Goal: Submit feedback/report problem: Provide input to the site owners about the experience or issues

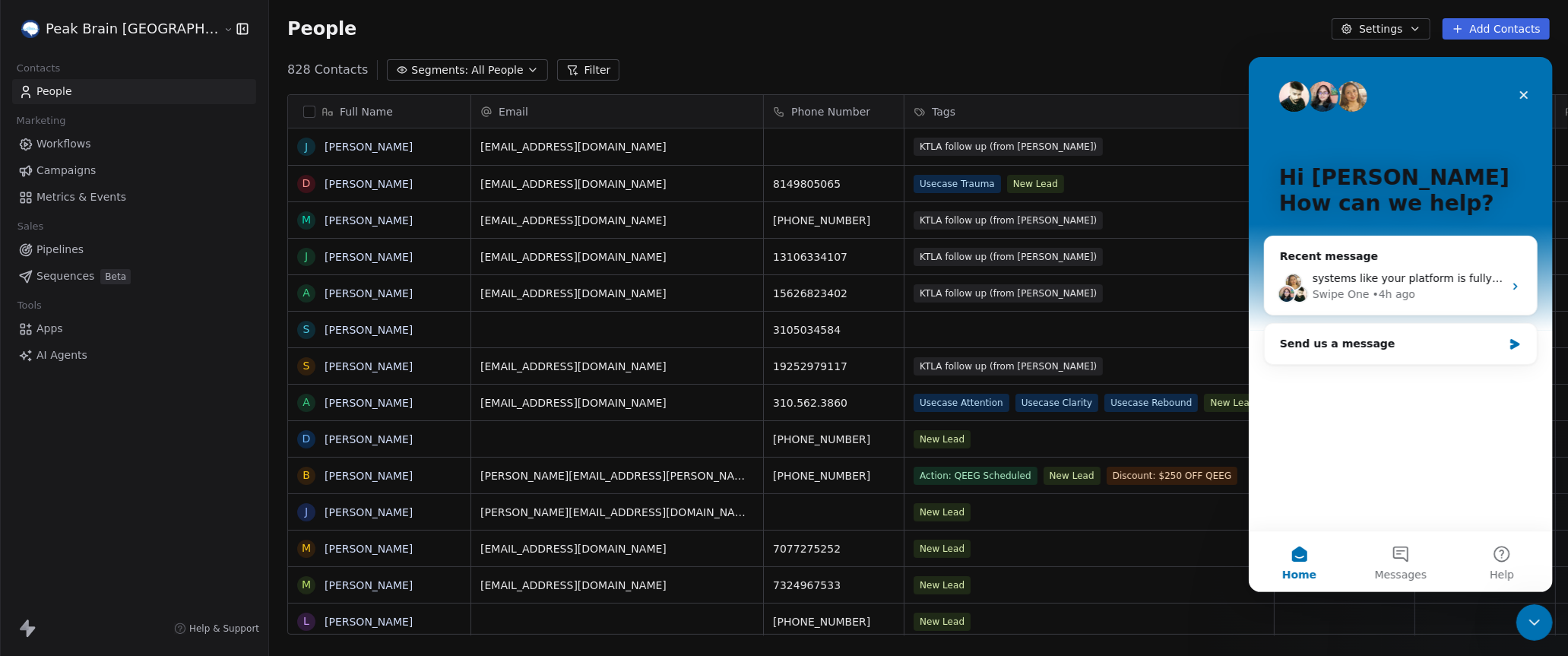
scroll to position [576, 1363]
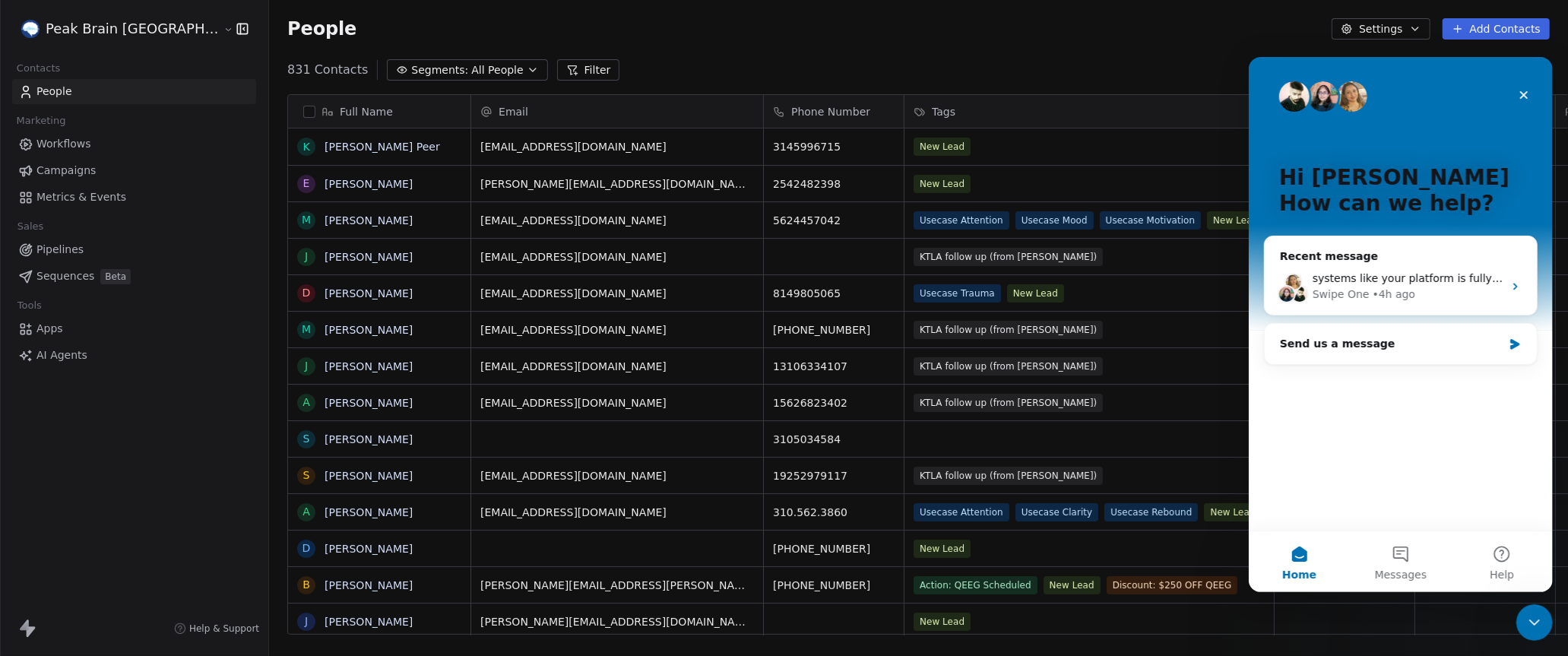
click at [1409, 439] on div "Hi Andrew 👋 How can we help? Recent message systems like your platform is fully…" at bounding box center [1400, 293] width 304 height 474
click at [1388, 281] on span "systems like your platform is fully broken, unfortunately." at bounding box center [1462, 277] width 300 height 12
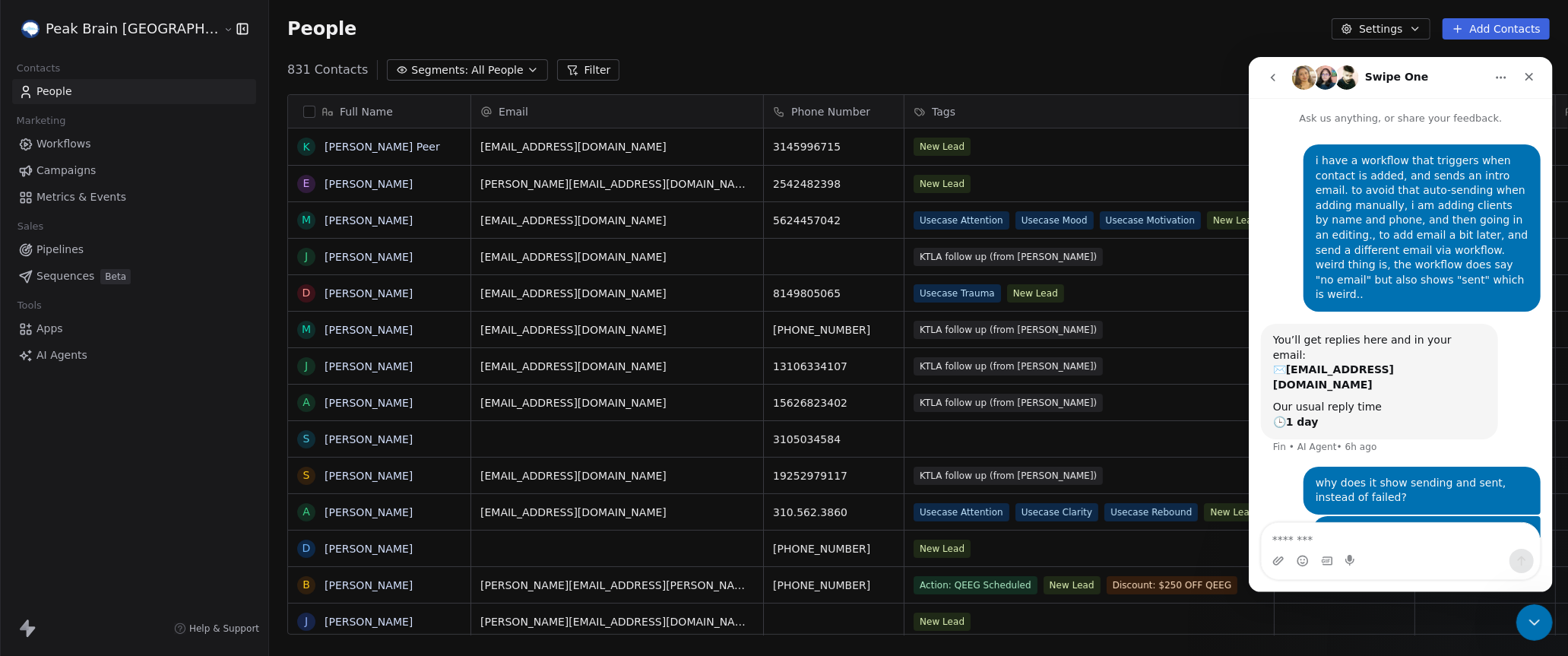
scroll to position [687, 0]
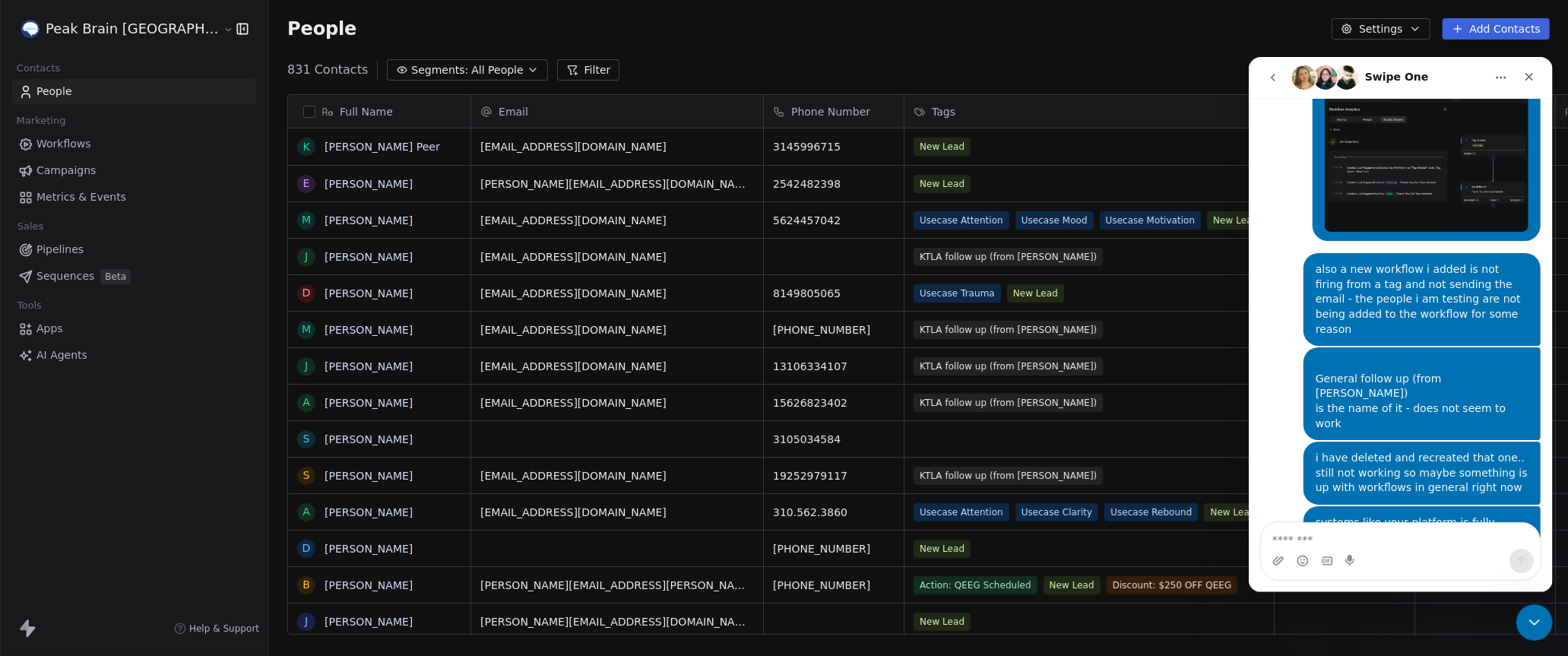
click at [269, 129] on div "Full Name K Kerri Peer E Elizabeth Blackwell M Melissa Contreras J Juli Nagashi…" at bounding box center [918, 370] width 1299 height 577
click at [325, 146] on link "[PERSON_NAME] Peer" at bounding box center [382, 146] width 116 height 12
click at [325, 221] on link "[PERSON_NAME]" at bounding box center [369, 220] width 89 height 12
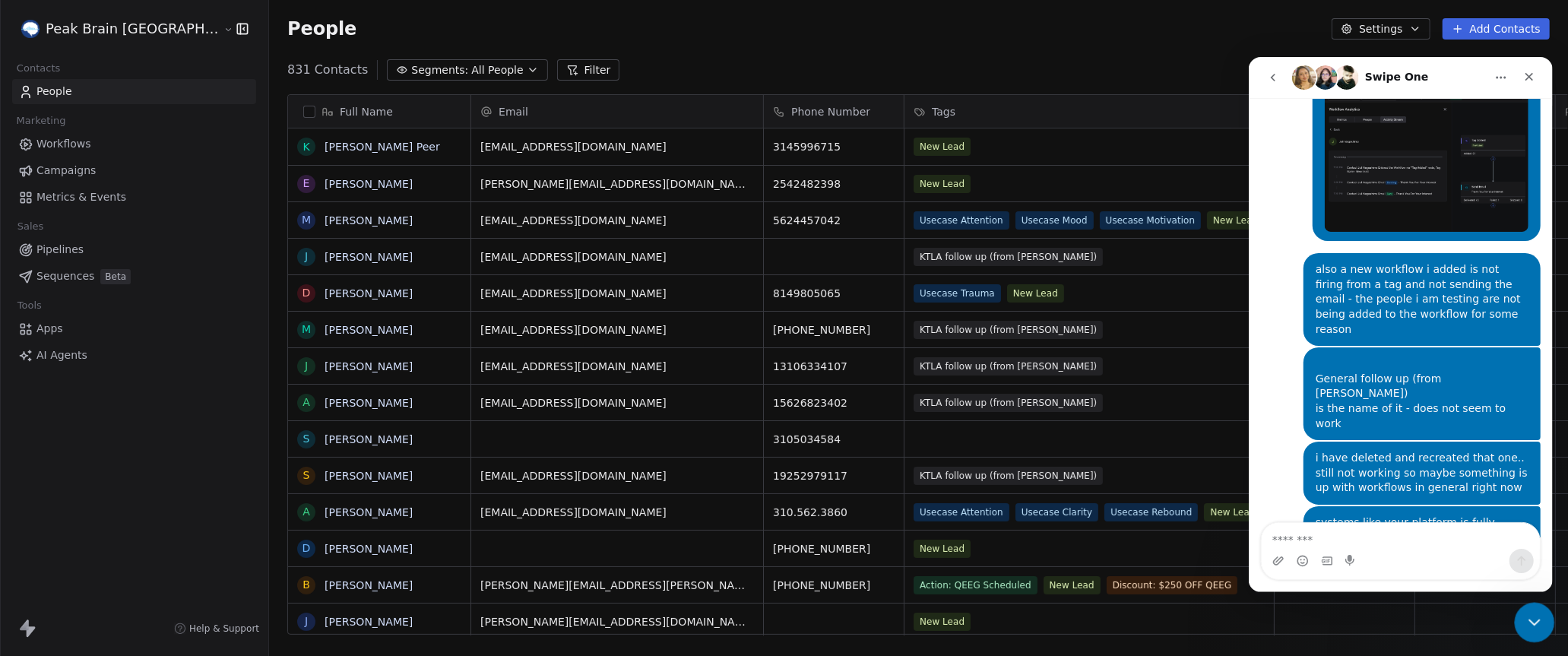
click at [1530, 628] on icon "Close Intercom Messenger" at bounding box center [1532, 620] width 18 height 18
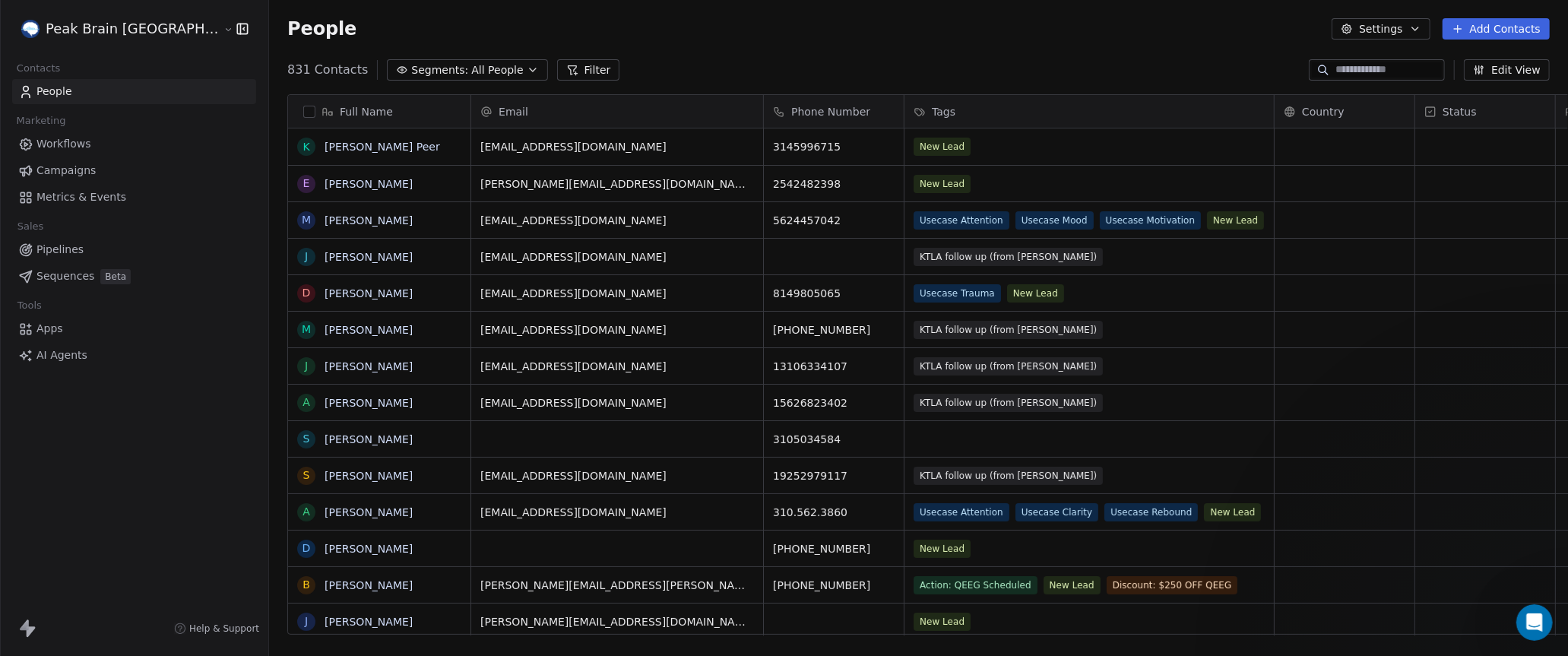
scroll to position [687, 0]
click at [1401, 64] on input at bounding box center [1388, 69] width 106 height 15
type input "******"
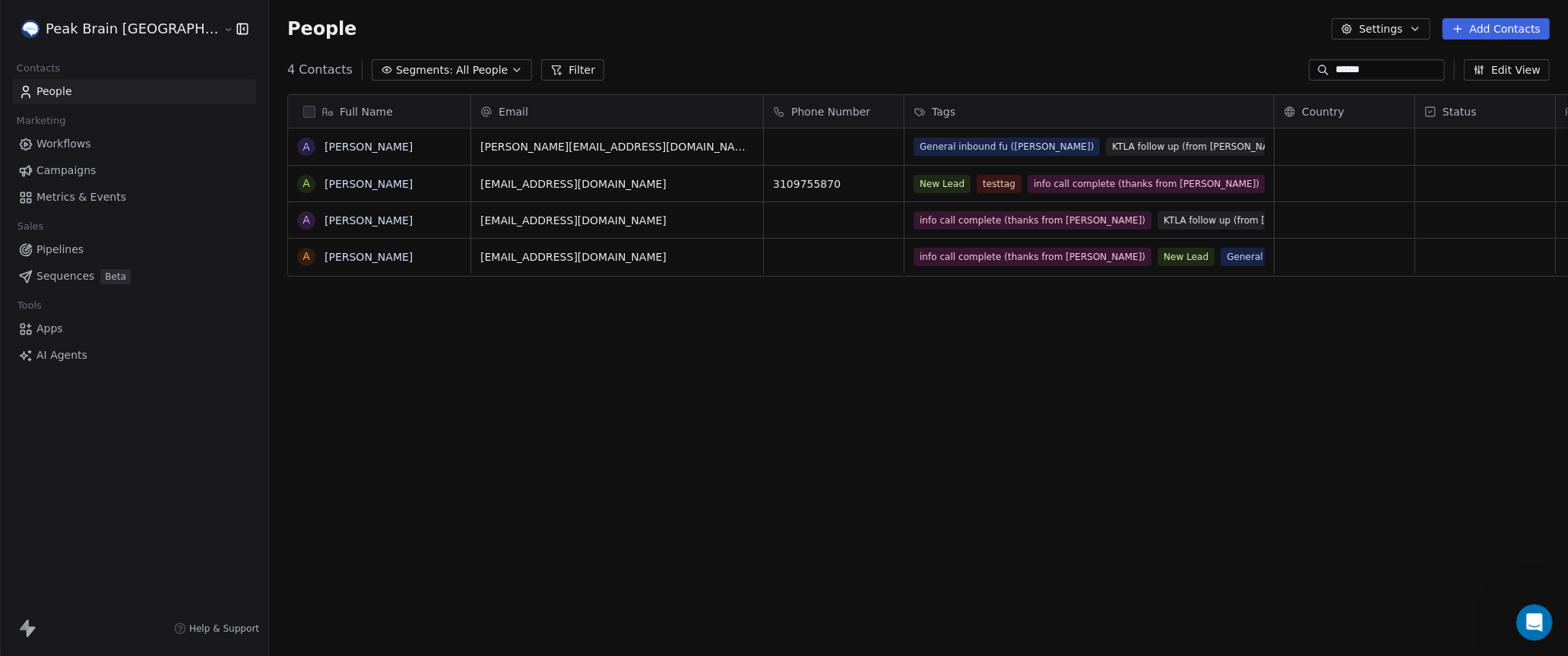
scroll to position [576, 1363]
click at [325, 142] on link "Andy Hill" at bounding box center [369, 146] width 89 height 12
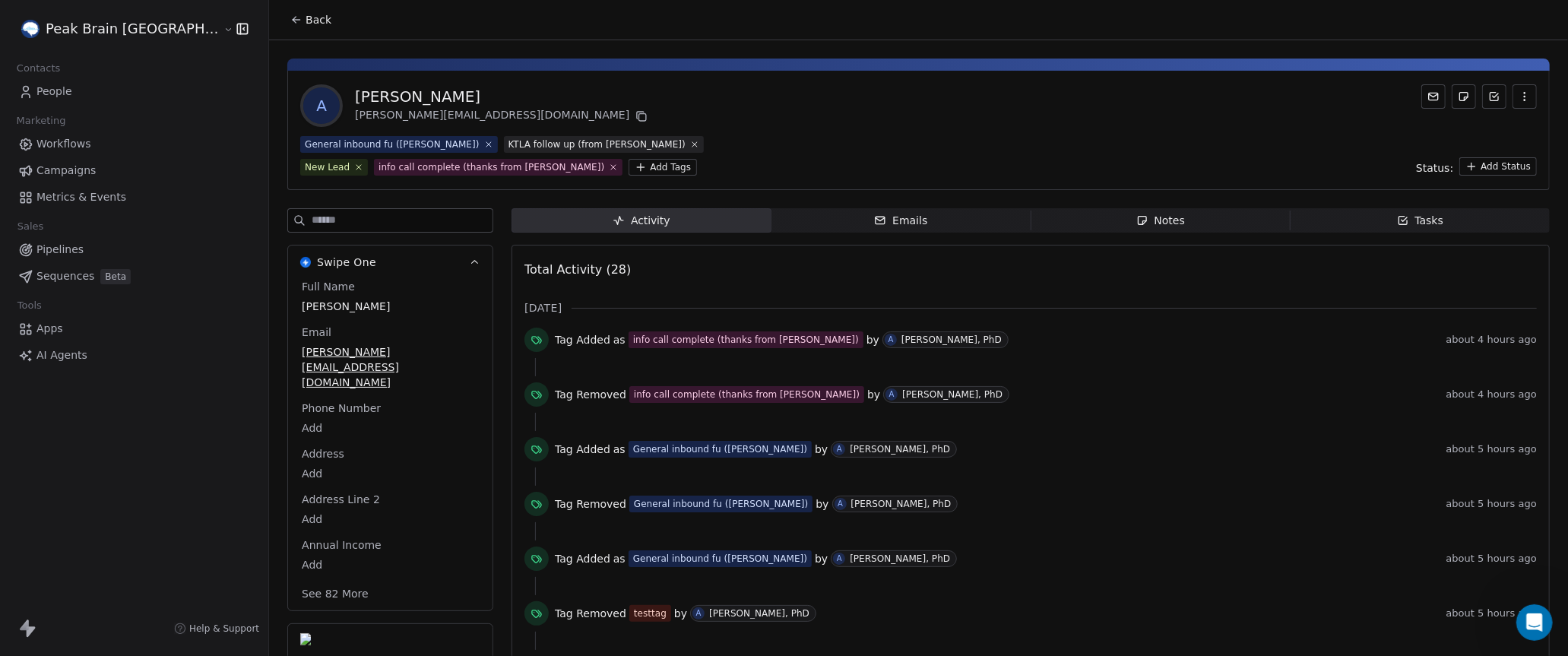
click at [56, 141] on span "Workflows" at bounding box center [64, 144] width 55 height 16
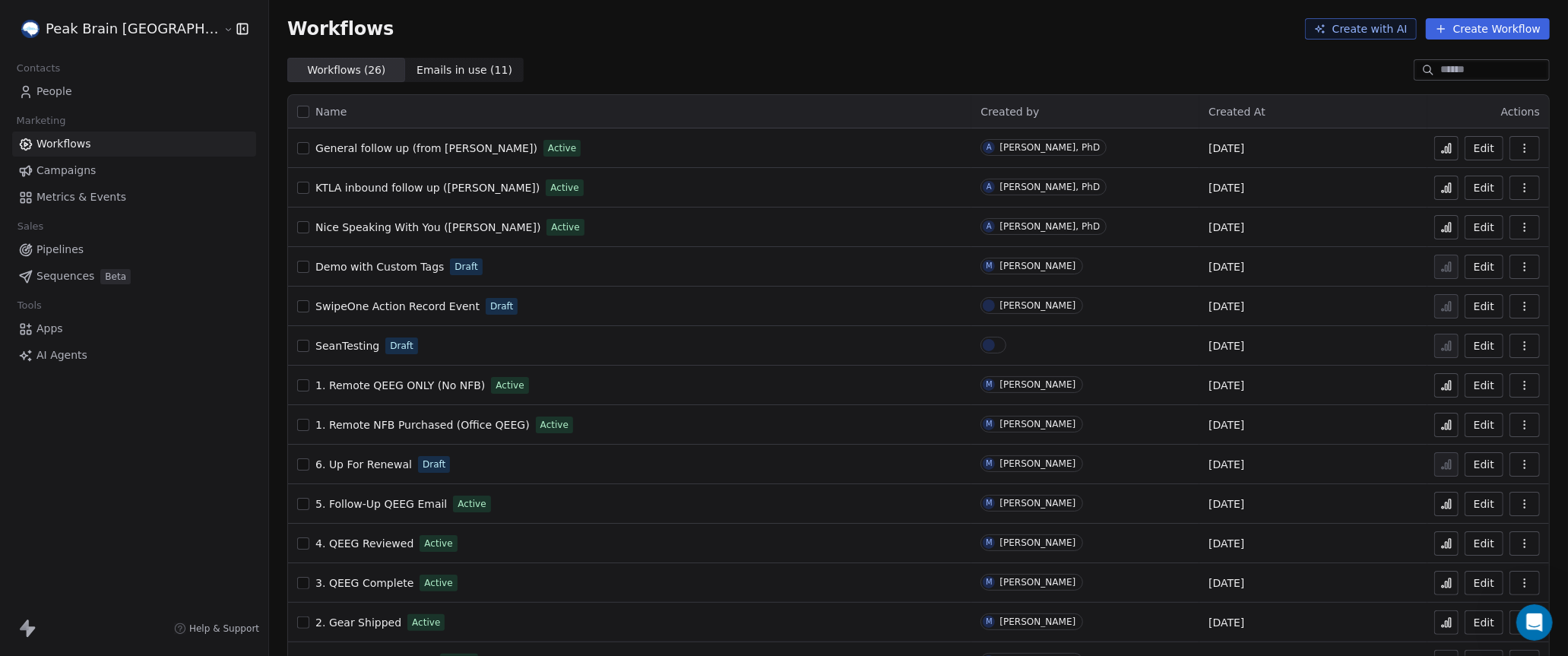
click at [315, 223] on span "Nice Speaking With You ([PERSON_NAME])" at bounding box center [428, 227] width 225 height 12
click at [1448, 227] on icon at bounding box center [1446, 227] width 12 height 12
click at [45, 94] on span "People" at bounding box center [54, 92] width 36 height 16
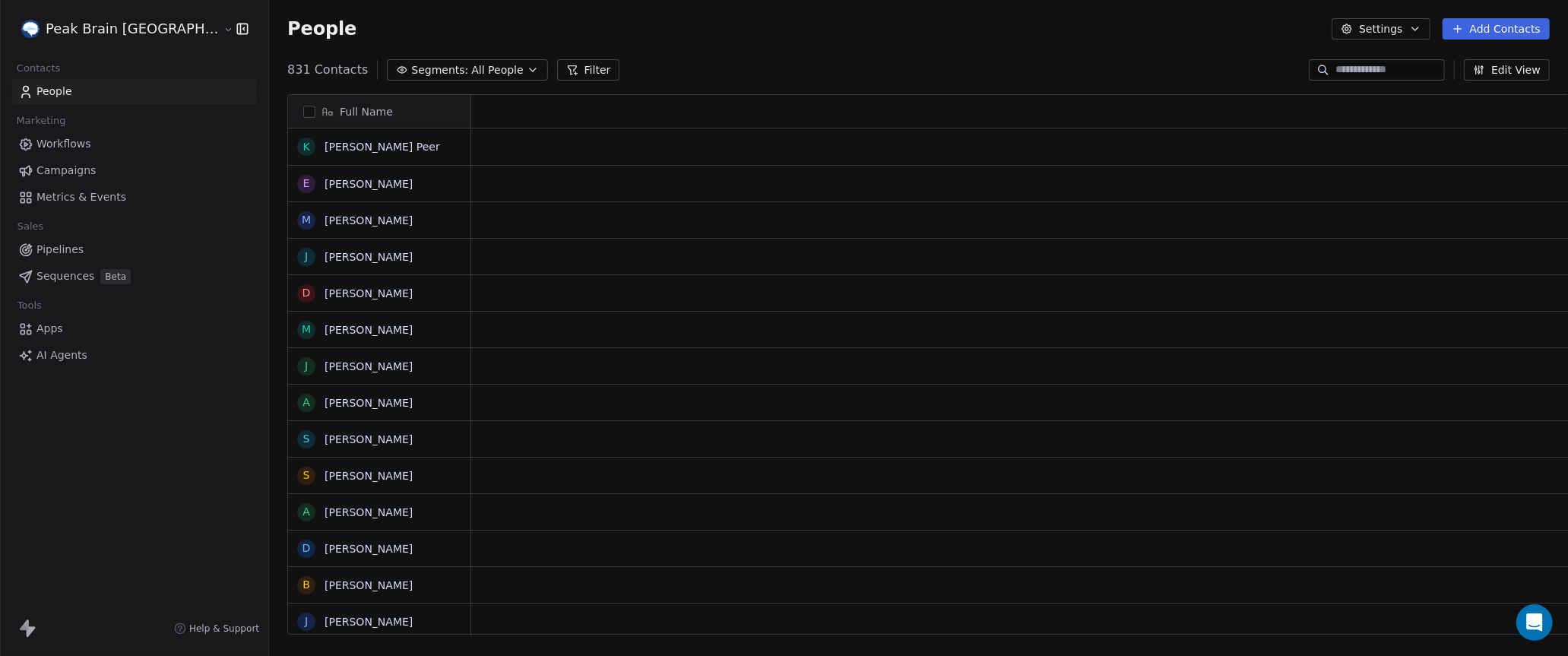
scroll to position [576, 1363]
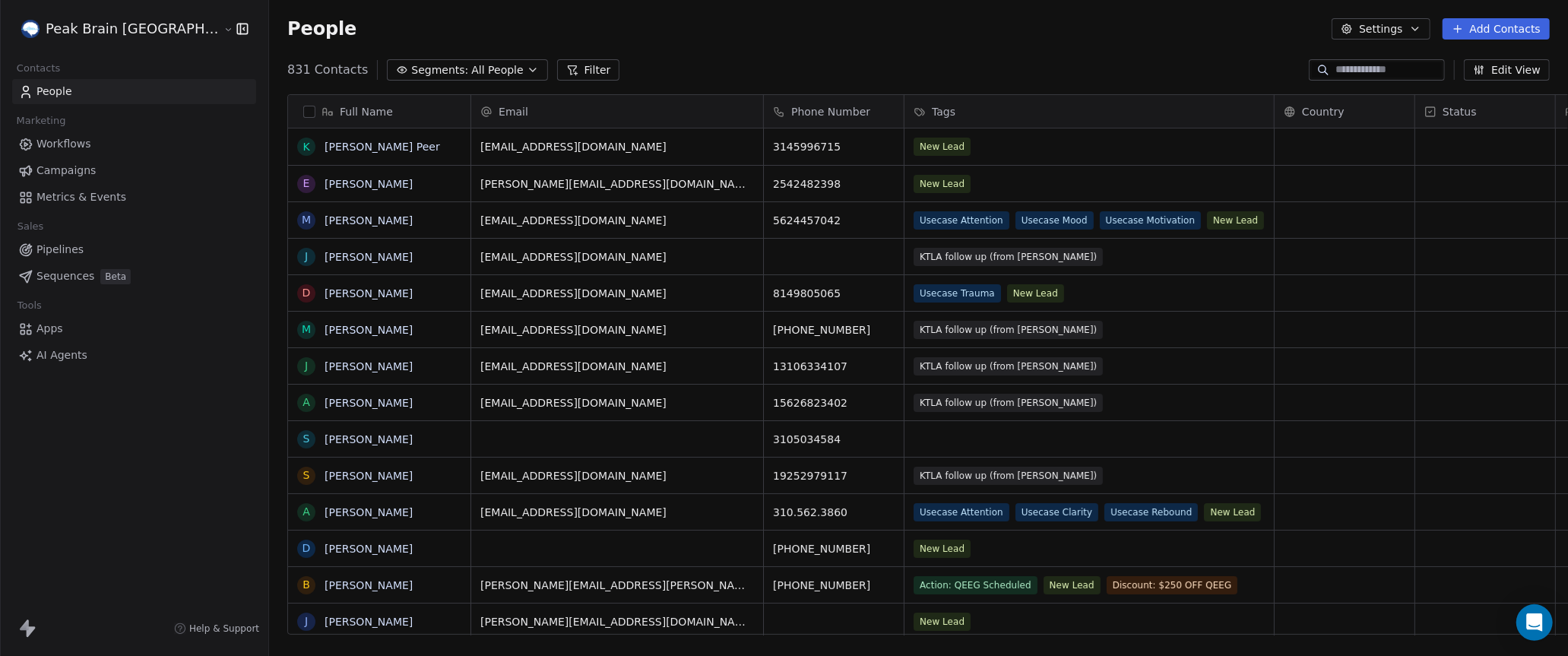
click at [1421, 30] on icon "button" at bounding box center [1415, 29] width 12 height 12
click at [1372, 134] on span "Export" at bounding box center [1389, 135] width 35 height 16
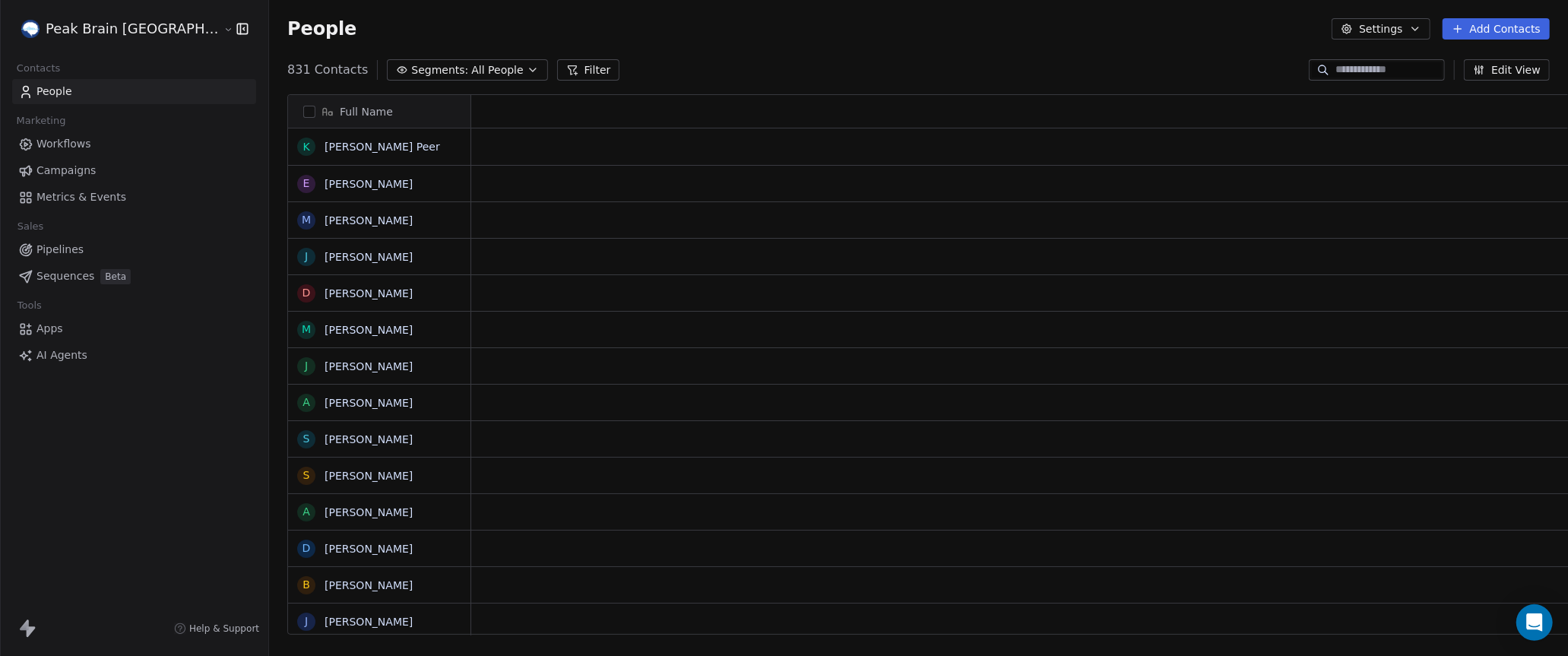
scroll to position [576, 1363]
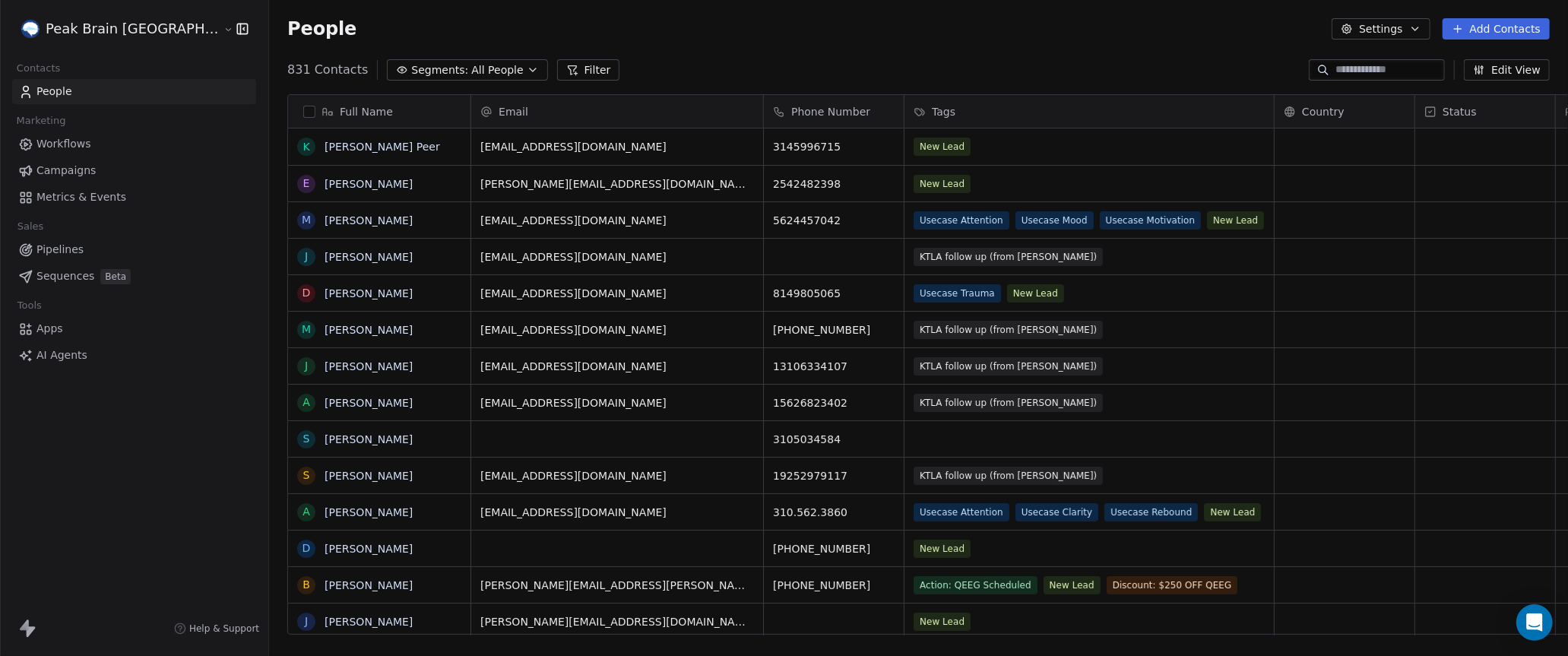
click at [1384, 28] on button "Settings" at bounding box center [1380, 29] width 98 height 22
click at [1389, 129] on span "Export" at bounding box center [1389, 135] width 35 height 16
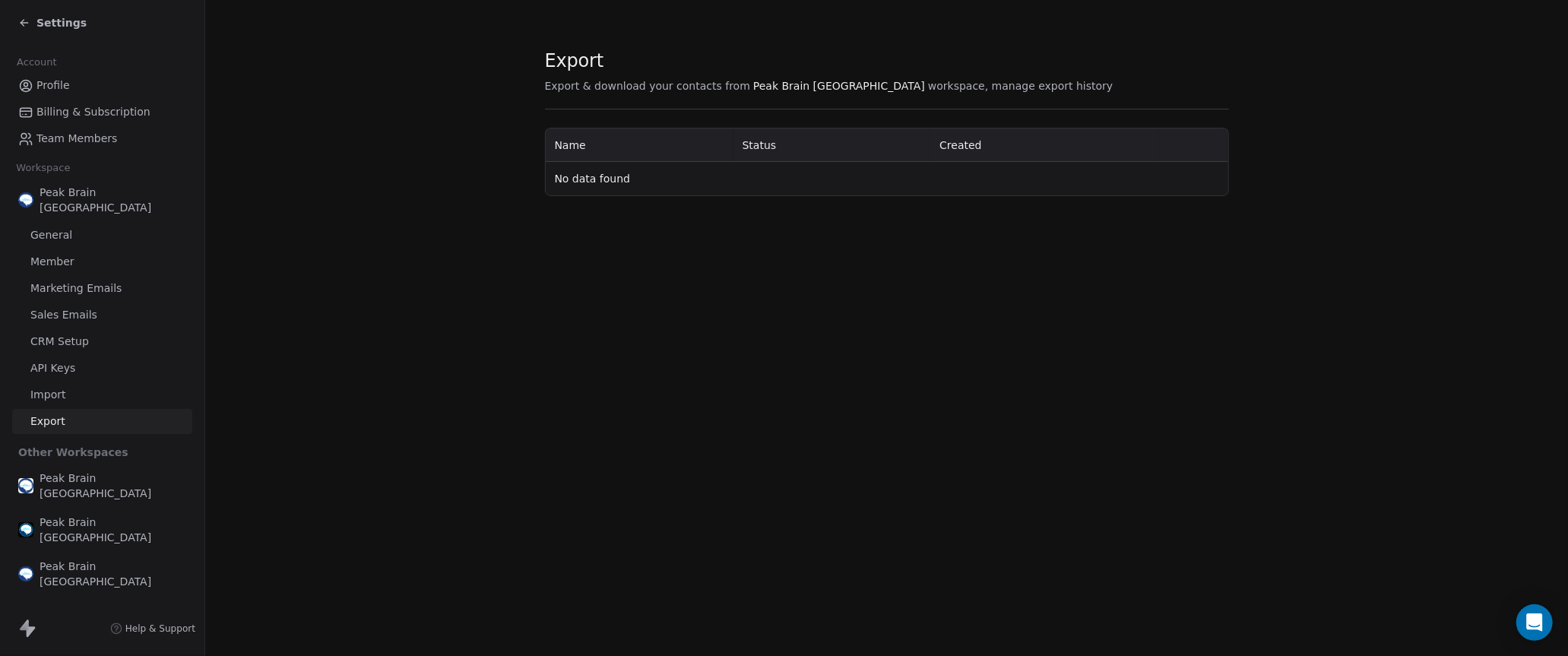
click at [760, 81] on span "Peak Brain [GEOGRAPHIC_DATA]" at bounding box center [839, 85] width 172 height 15
click at [571, 169] on td "No data found" at bounding box center [887, 179] width 682 height 34
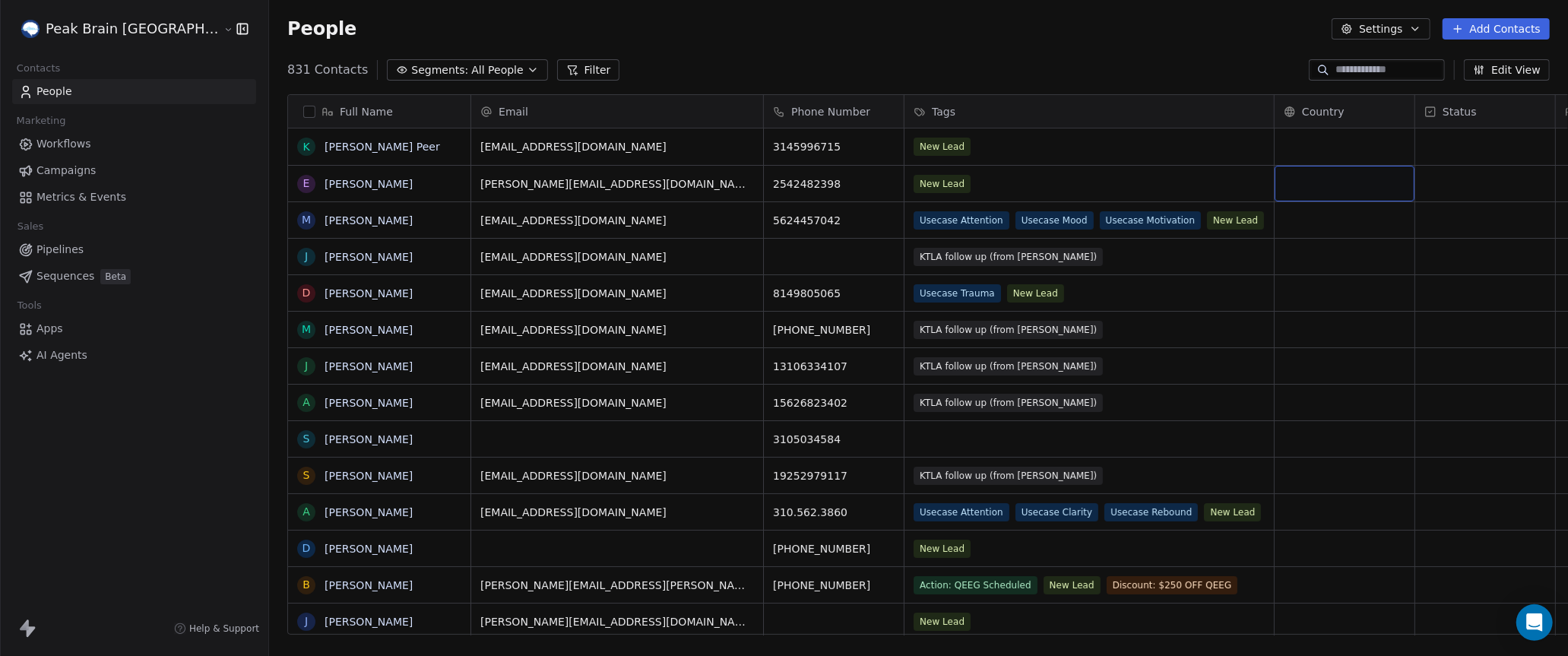
click at [1430, 30] on button "Settings" at bounding box center [1380, 29] width 98 height 22
click at [1394, 60] on span "Contact Properties" at bounding box center [1421, 62] width 99 height 16
click at [189, 622] on span "Help & Support" at bounding box center [224, 628] width 70 height 12
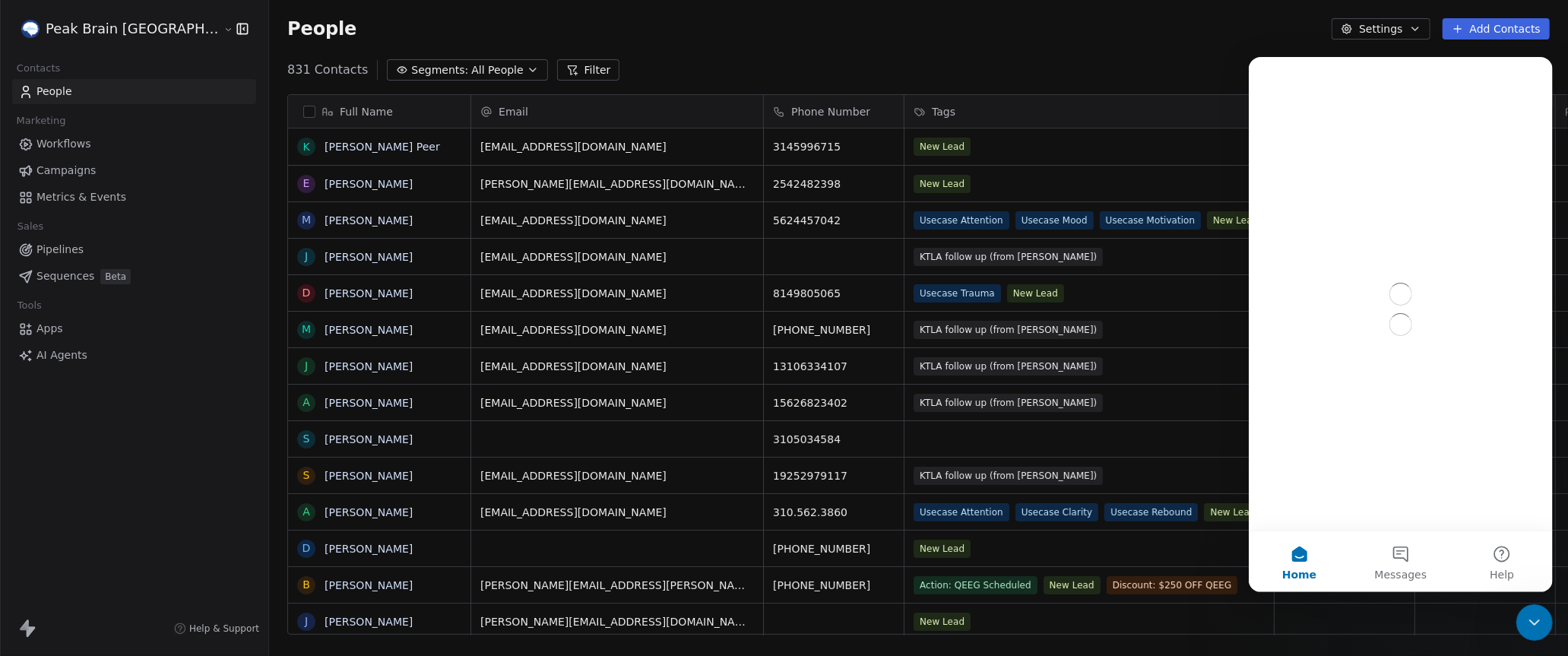
scroll to position [0, 0]
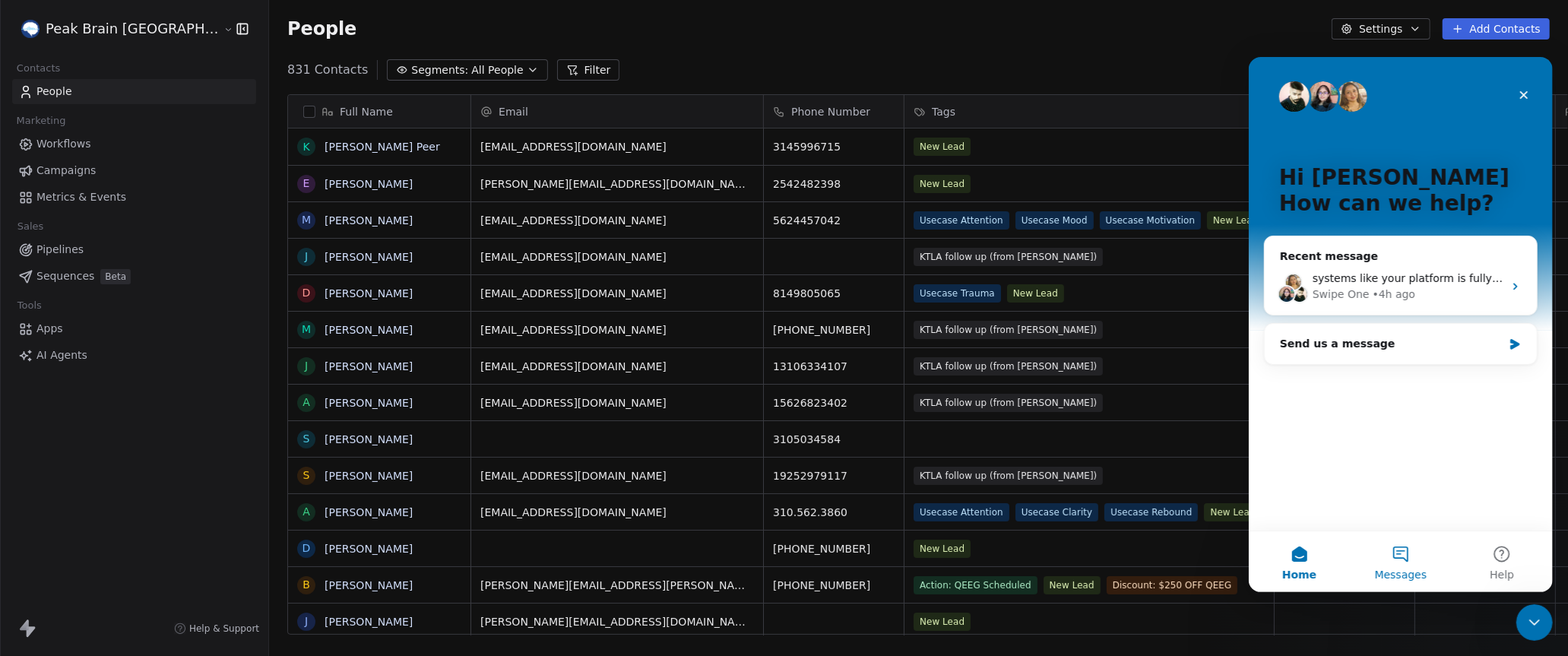
click at [1393, 550] on button "Messages" at bounding box center [1400, 561] width 101 height 61
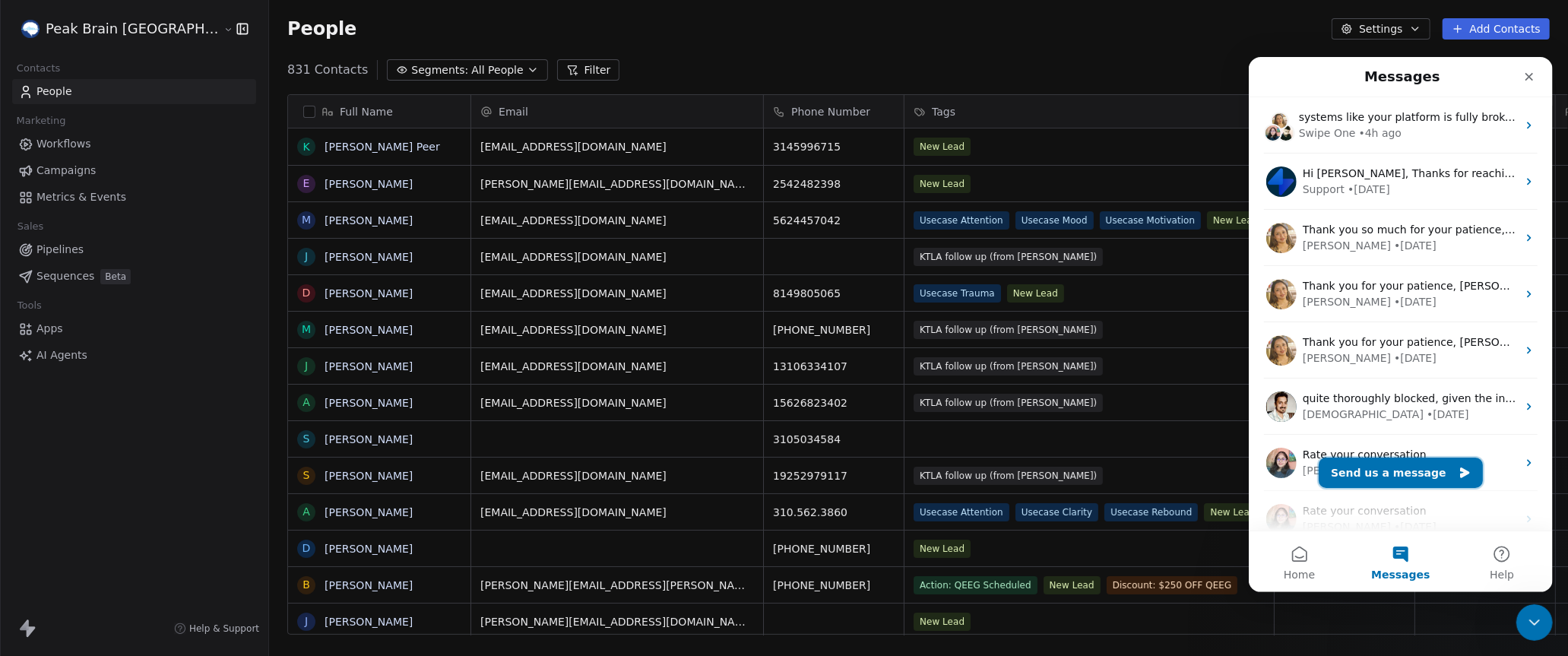
click at [1386, 468] on button "Send us a message" at bounding box center [1400, 472] width 164 height 30
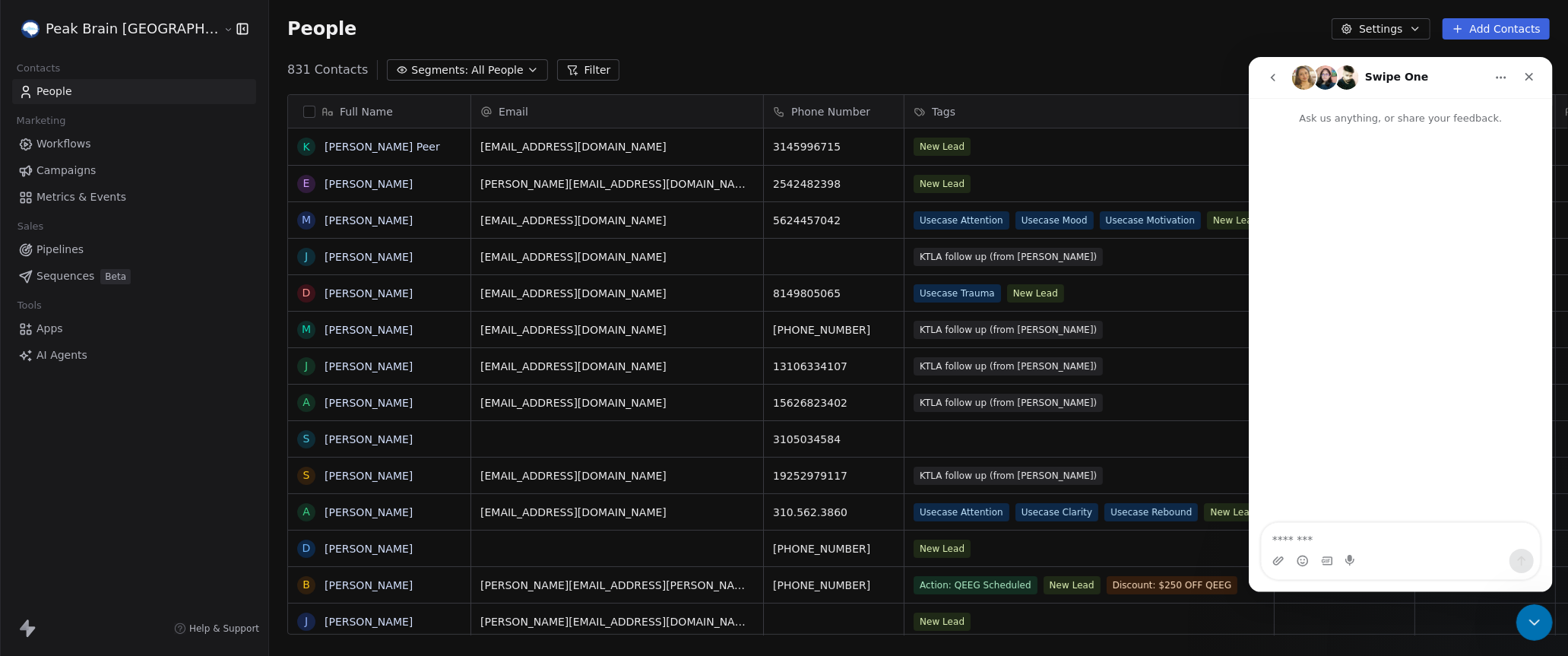
click at [1364, 536] on textarea "Message…" at bounding box center [1400, 535] width 278 height 26
type textarea "**********"
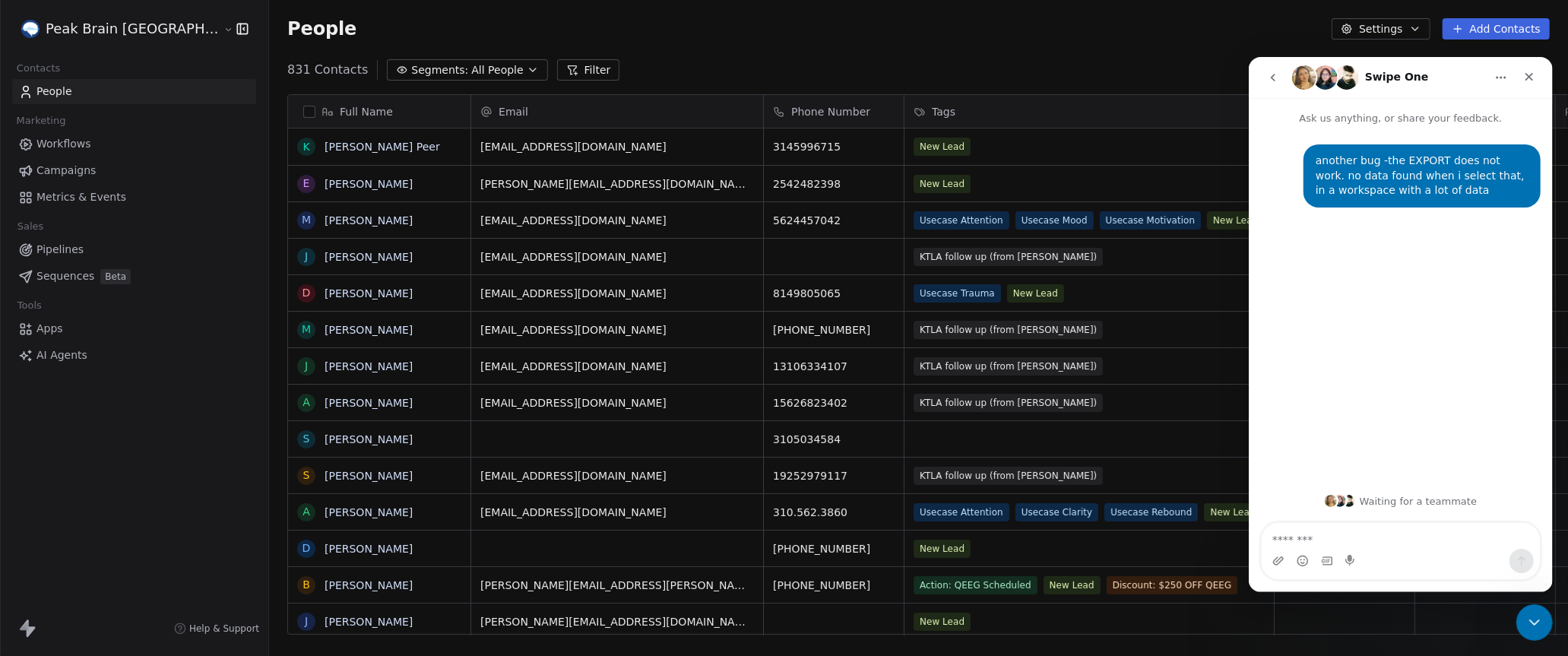
click at [107, 20] on html "Peak Brain USA Contacts People Marketing Workflows Campaigns Metrics & Events S…" at bounding box center [784, 328] width 1568 height 656
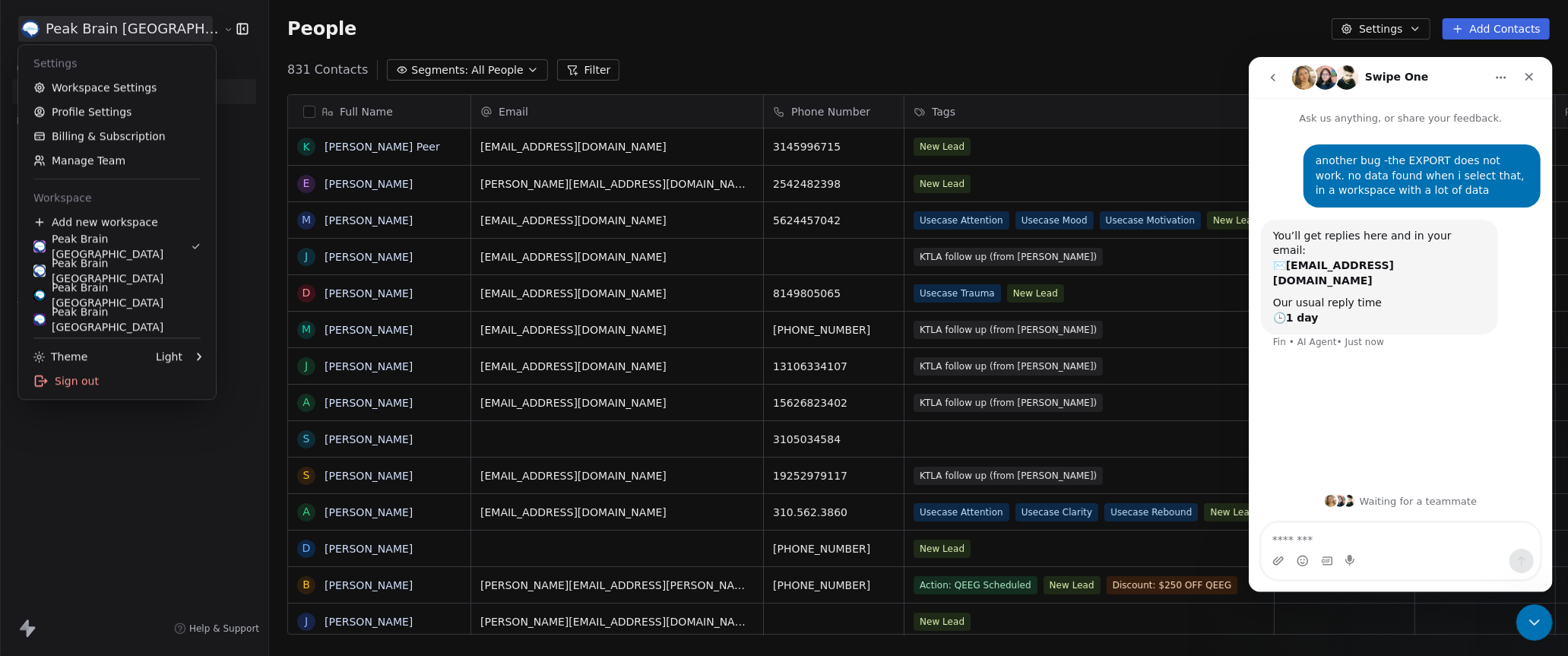
click at [649, 30] on html "Peak Brain USA Contacts People Marketing Workflows Campaigns Metrics & Events S…" at bounding box center [784, 328] width 1568 height 656
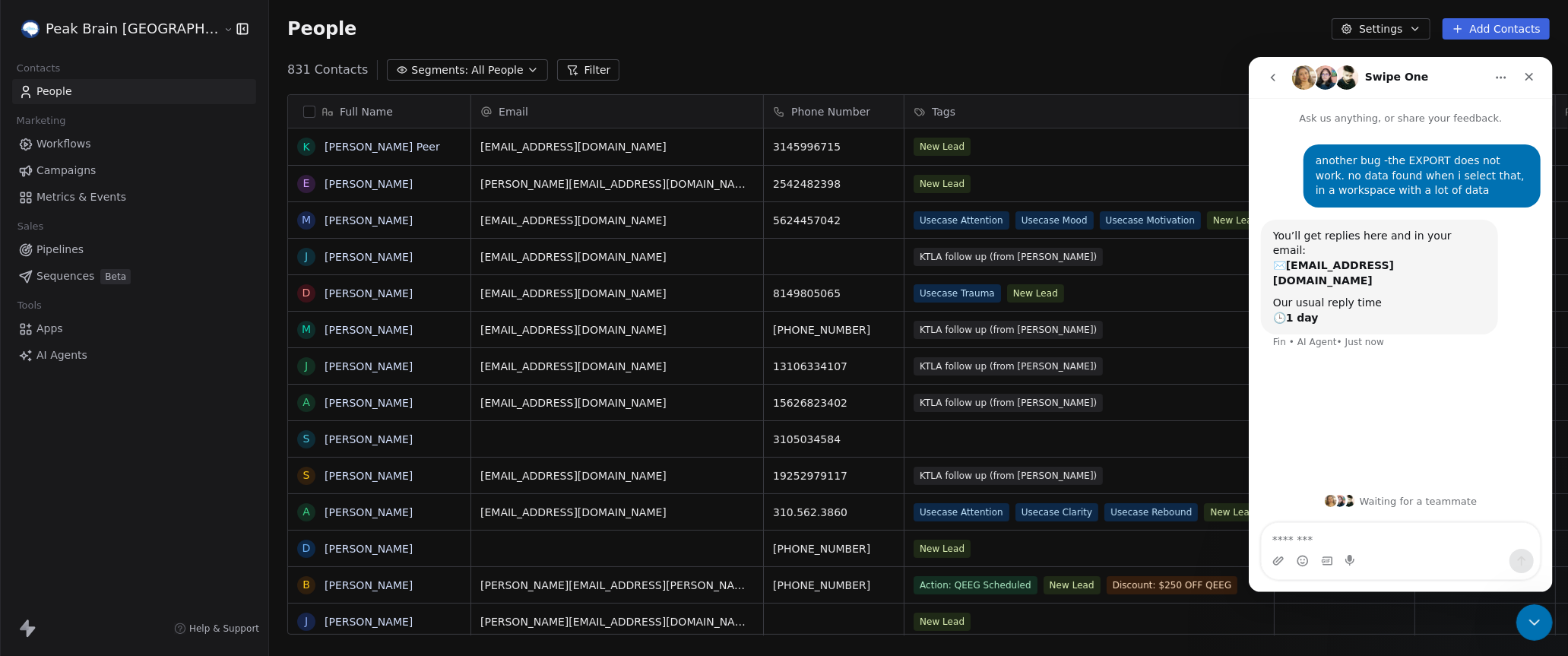
click at [649, 30] on div "People Settings Add Contacts" at bounding box center [918, 29] width 1262 height 22
click at [1530, 626] on icon "Close Intercom Messenger" at bounding box center [1532, 620] width 18 height 18
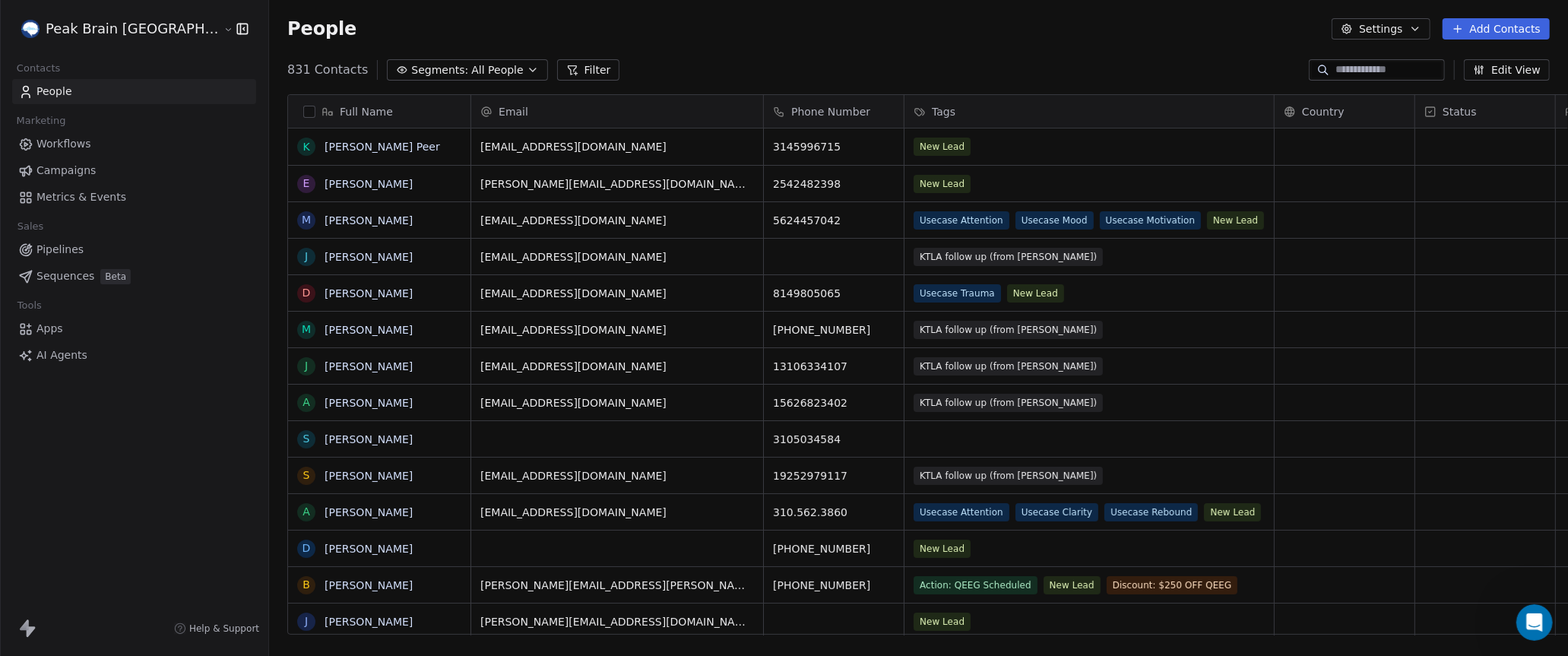
click at [821, 43] on div "People Settings Add Contacts" at bounding box center [918, 29] width 1299 height 57
click at [1353, 34] on icon "button" at bounding box center [1346, 29] width 12 height 12
click at [1372, 128] on span "Export" at bounding box center [1389, 135] width 35 height 16
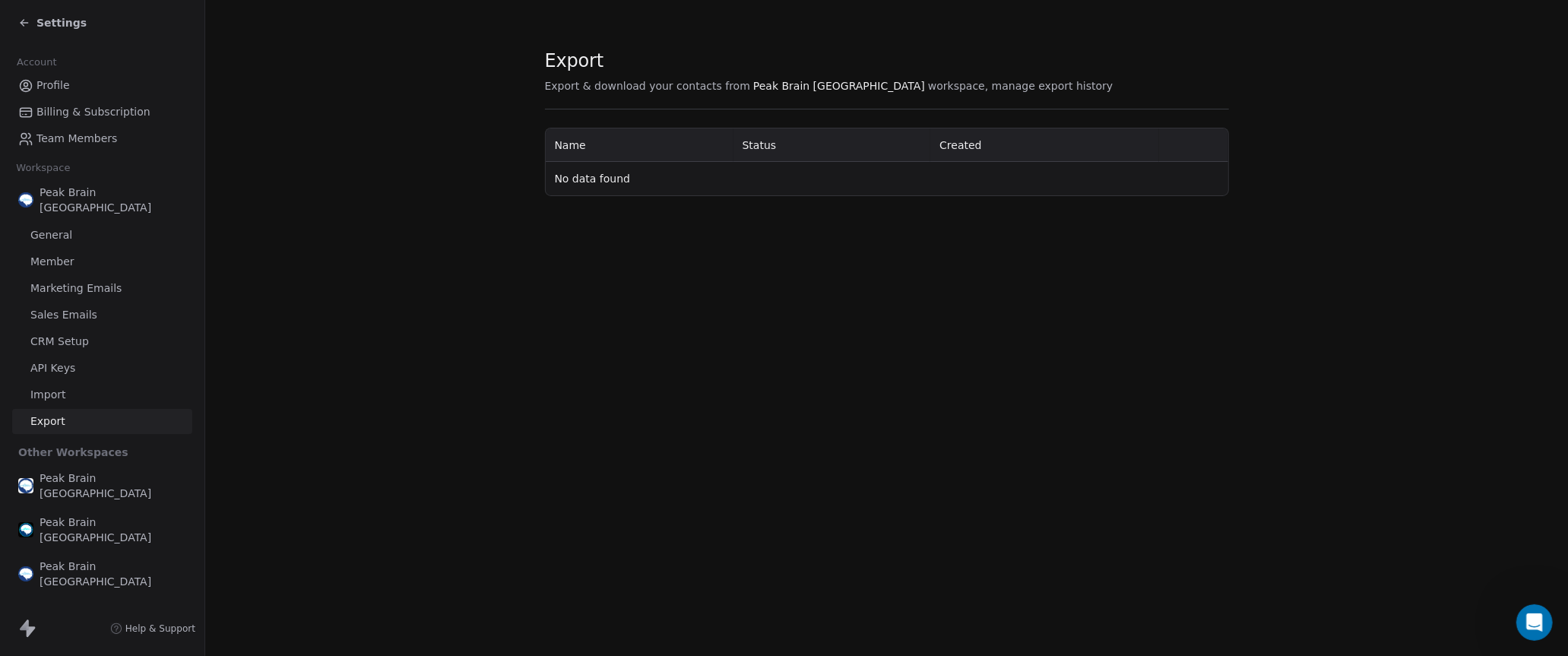
click at [794, 90] on span "Peak Brain [GEOGRAPHIC_DATA]" at bounding box center [839, 85] width 172 height 15
click at [275, 81] on section "Export Export & download your contacts from Peak Brain USA workspace, manage ex…" at bounding box center [887, 122] width 1363 height 245
click at [26, 26] on icon at bounding box center [24, 22] width 12 height 12
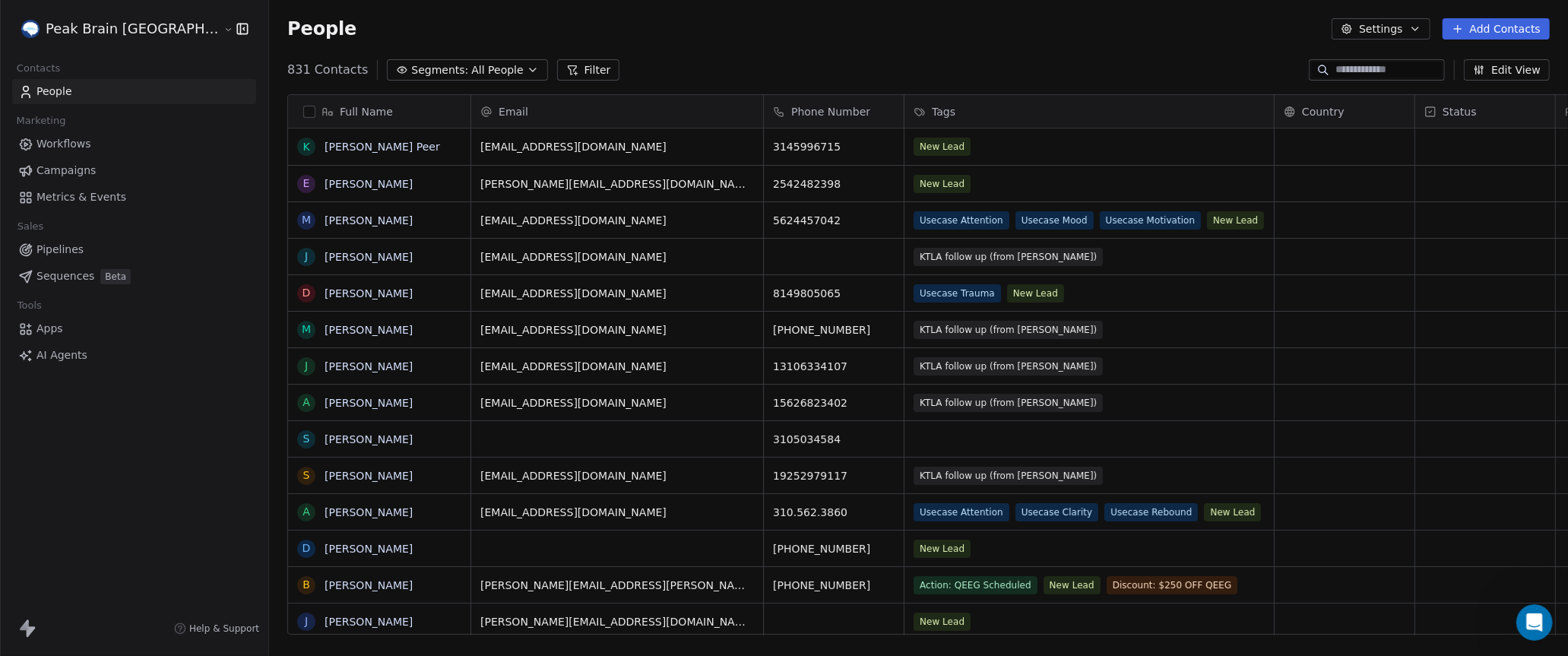
scroll to position [576, 1363]
click at [1408, 26] on button "Settings" at bounding box center [1380, 29] width 98 height 22
click at [1270, 34] on html "Peak Brain USA Contacts People Marketing Workflows Campaigns Metrics & Events S…" at bounding box center [784, 328] width 1568 height 656
click at [136, 27] on html "Peak Brain USA Contacts People Marketing Workflows Campaigns Metrics & Events S…" at bounding box center [784, 328] width 1568 height 656
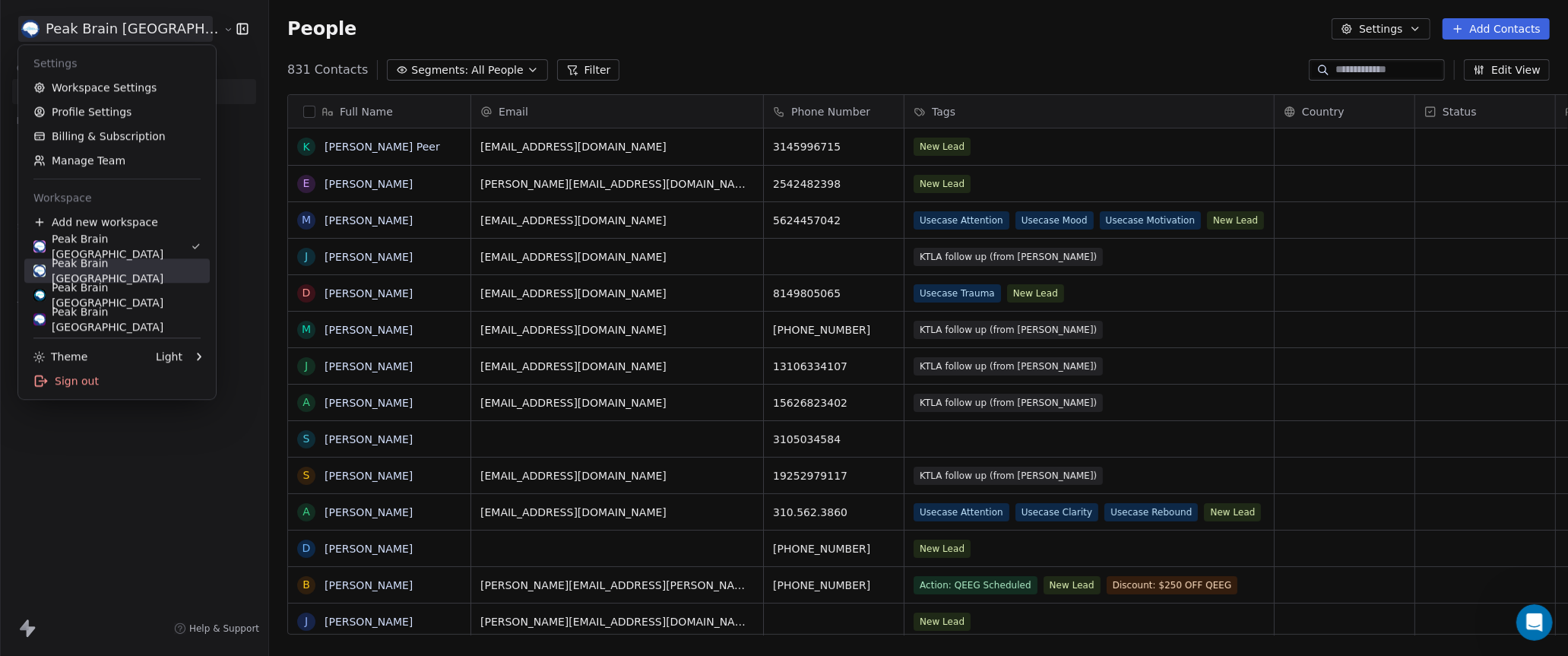
click at [106, 263] on link "Peak Brain UK" at bounding box center [117, 271] width 185 height 24
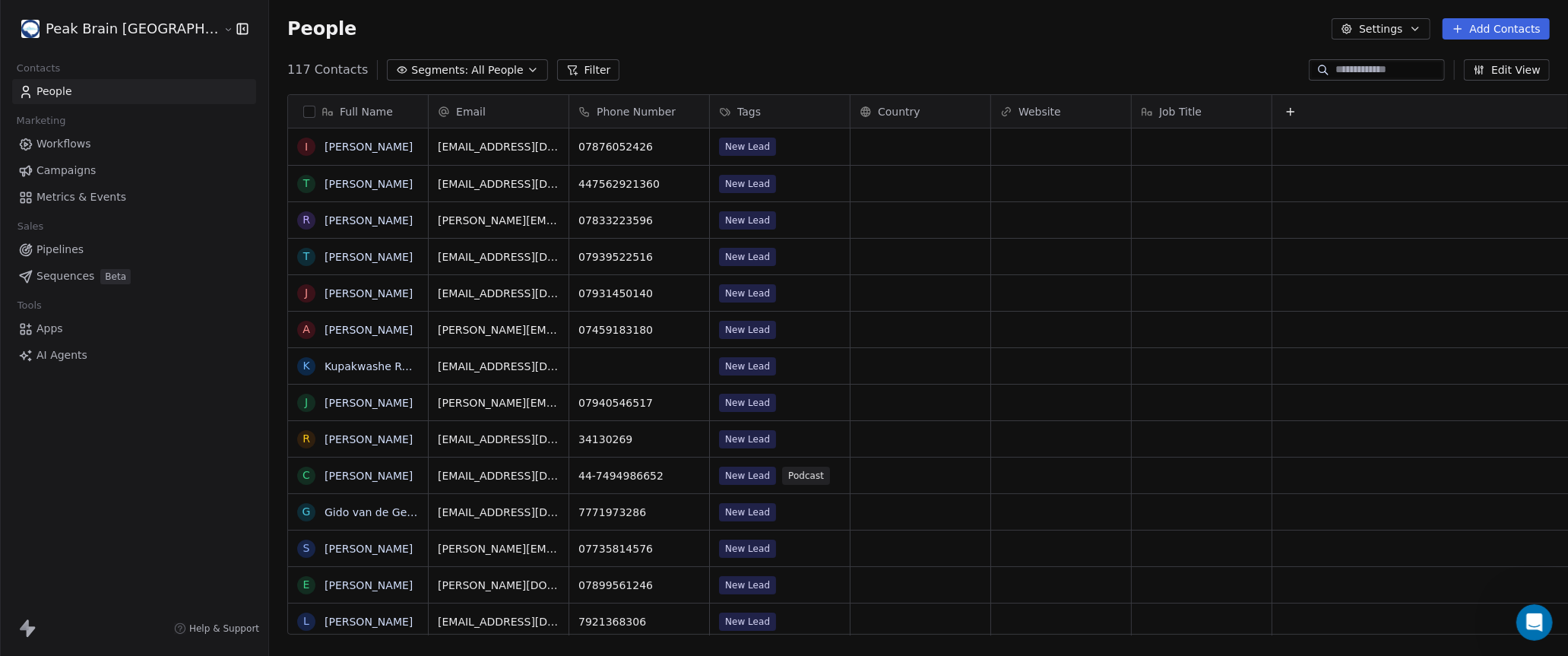
scroll to position [576, 1363]
click at [1389, 31] on button "Settings" at bounding box center [1380, 29] width 98 height 22
click at [1395, 136] on span "Export" at bounding box center [1389, 135] width 35 height 16
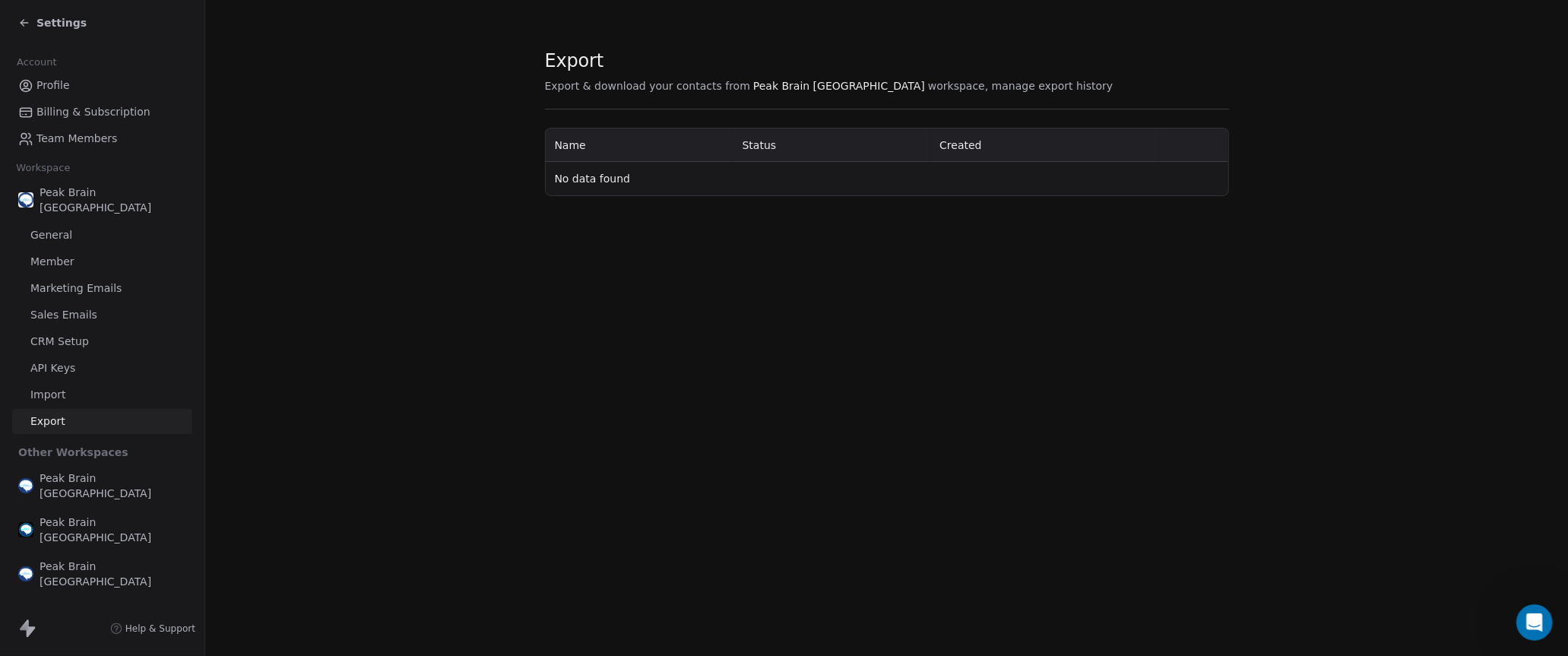
click at [410, 162] on section "Export Export & download your contacts from Peak Brain UK workspace, manage exp…" at bounding box center [887, 122] width 1363 height 245
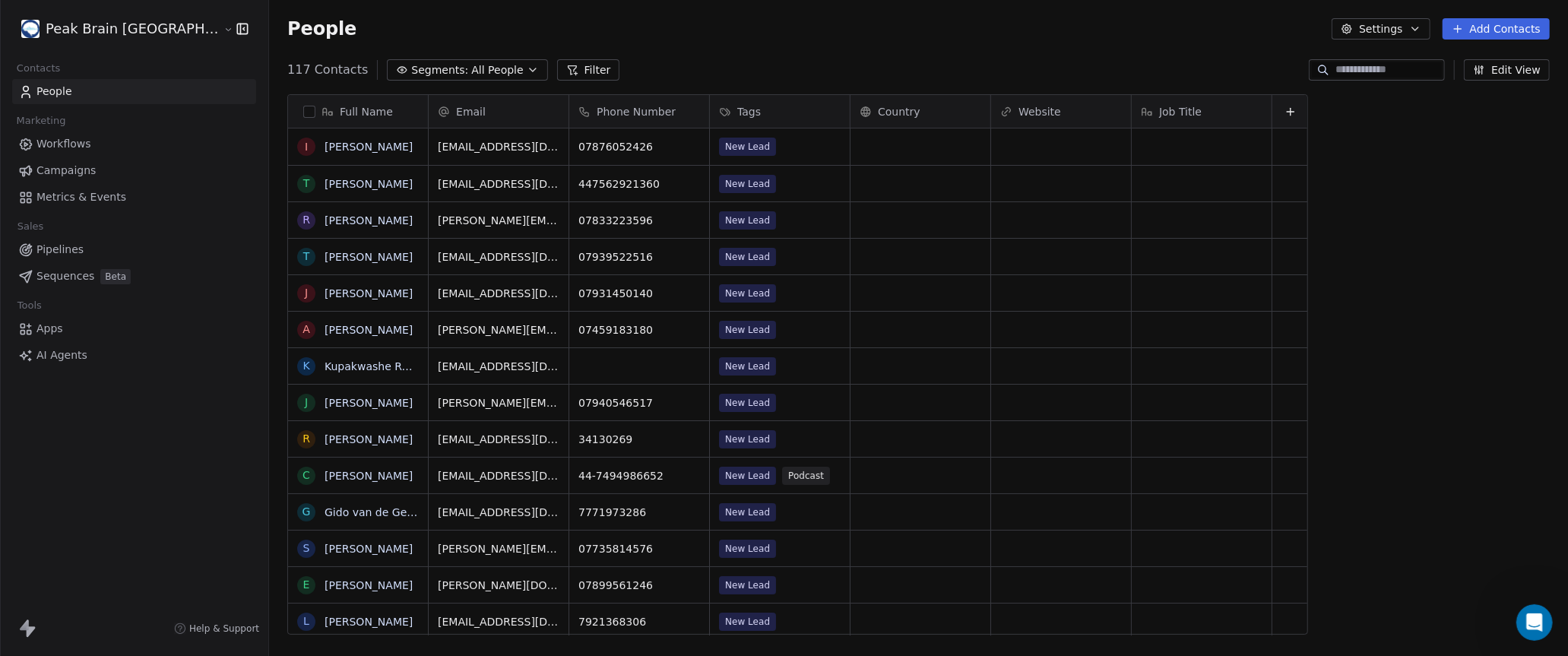
scroll to position [576, 1363]
click at [196, 417] on div "Peak Brain UK Contacts People Marketing Workflows Campaigns Metrics & Events Sa…" at bounding box center [134, 328] width 268 height 656
click at [1542, 628] on div "Open Intercom Messenger" at bounding box center [1532, 620] width 50 height 50
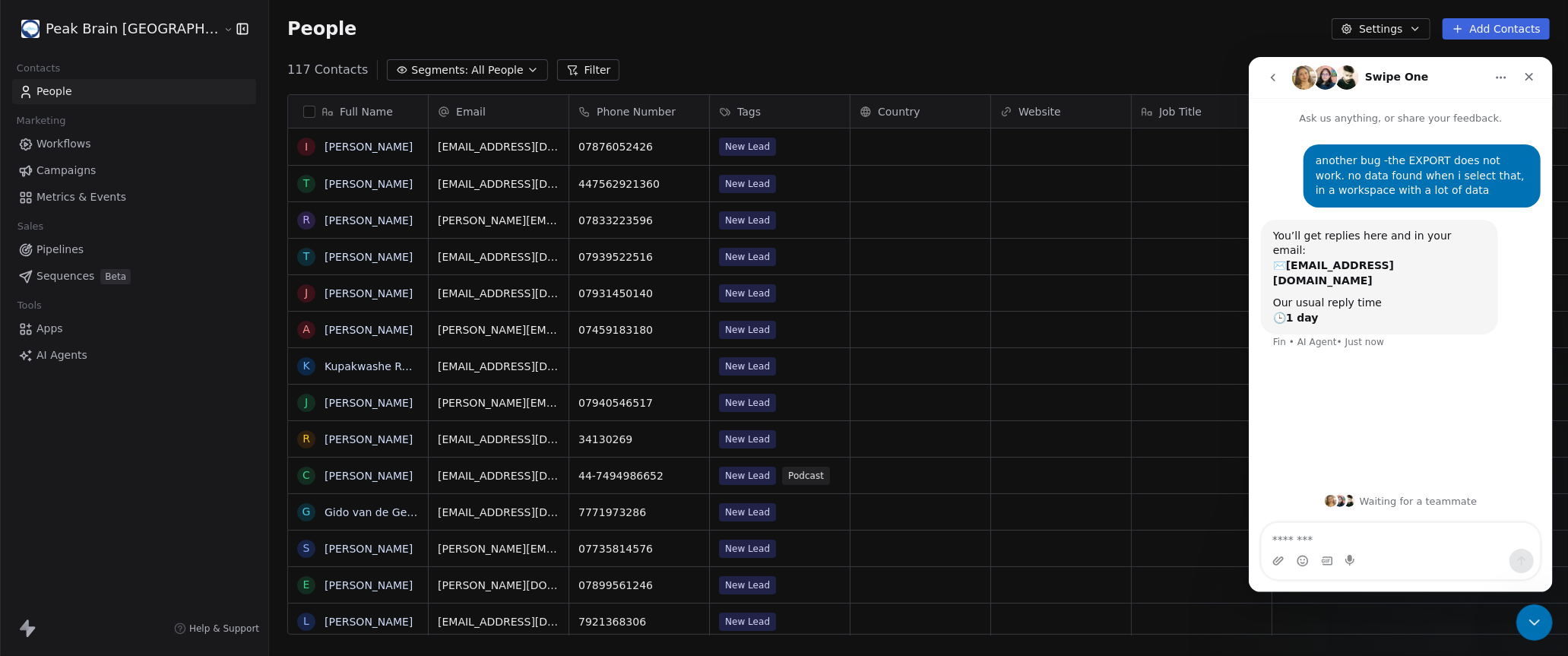
click at [1345, 535] on textarea "Message…" at bounding box center [1400, 535] width 278 height 26
type textarea "**********"
click at [1527, 73] on icon "Close" at bounding box center [1529, 77] width 8 height 8
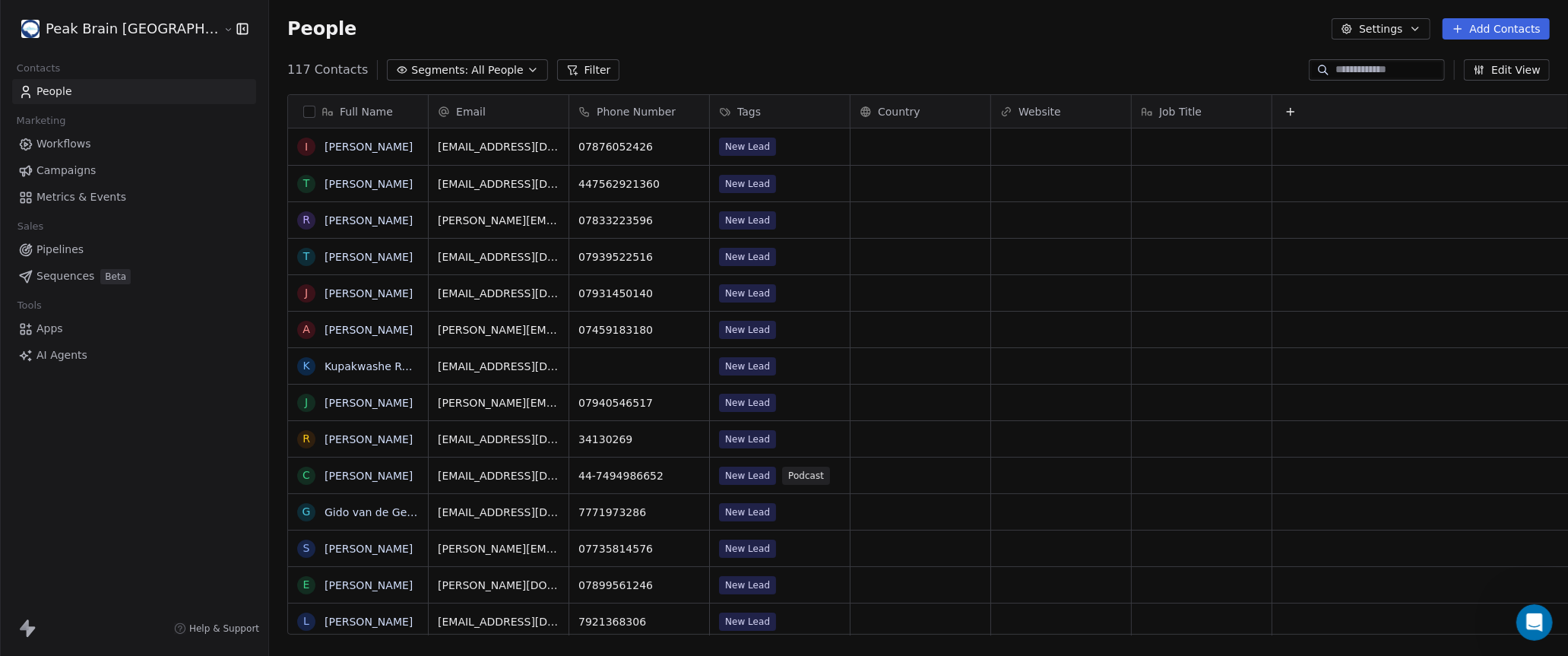
click at [803, 47] on div "People Settings Add Contacts" at bounding box center [918, 29] width 1299 height 57
click at [95, 141] on link "Workflows" at bounding box center [134, 144] width 244 height 25
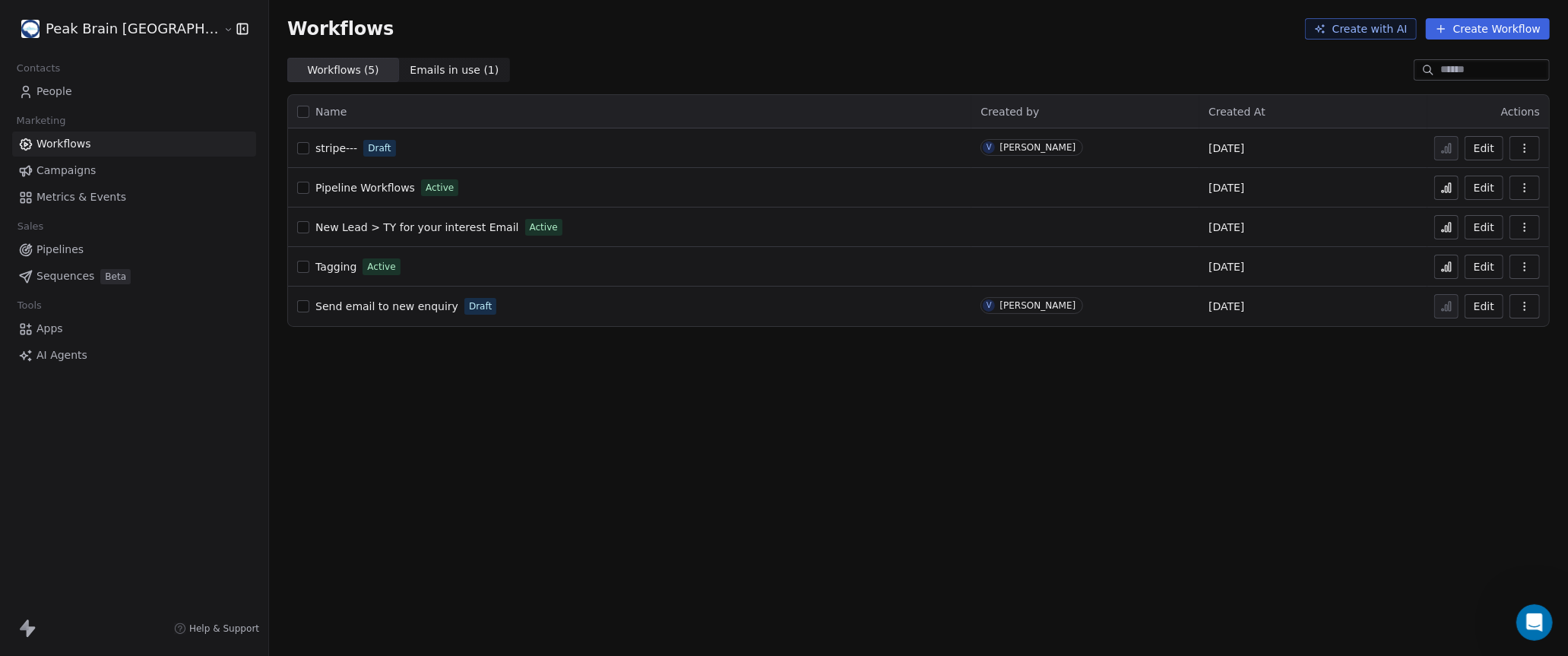
click at [564, 47] on div "Workflows Create with AI Create Workflow" at bounding box center [918, 29] width 1299 height 57
click at [100, 29] on html "Peak Brain UK Contacts People Marketing Workflows Campaigns Metrics & Events Sa…" at bounding box center [784, 328] width 1568 height 656
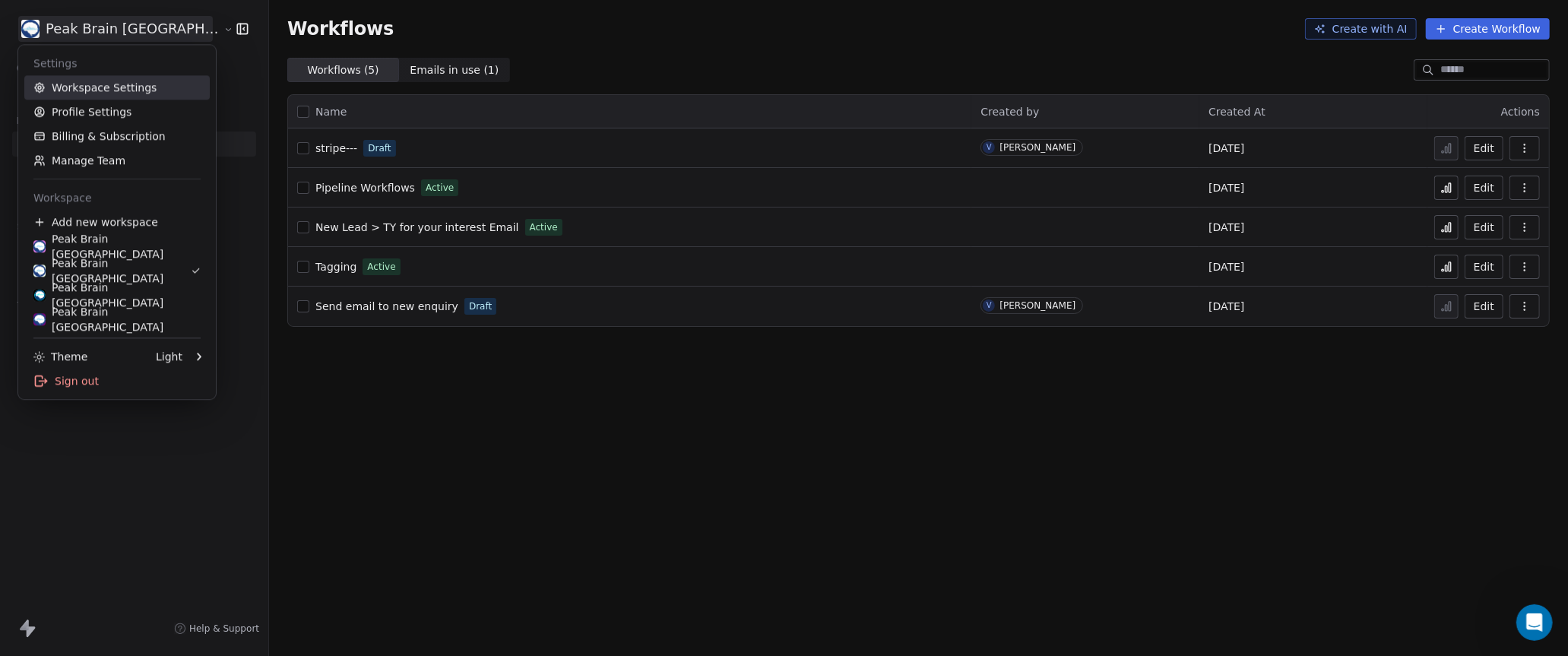
click at [105, 91] on link "Workspace Settings" at bounding box center [117, 87] width 185 height 24
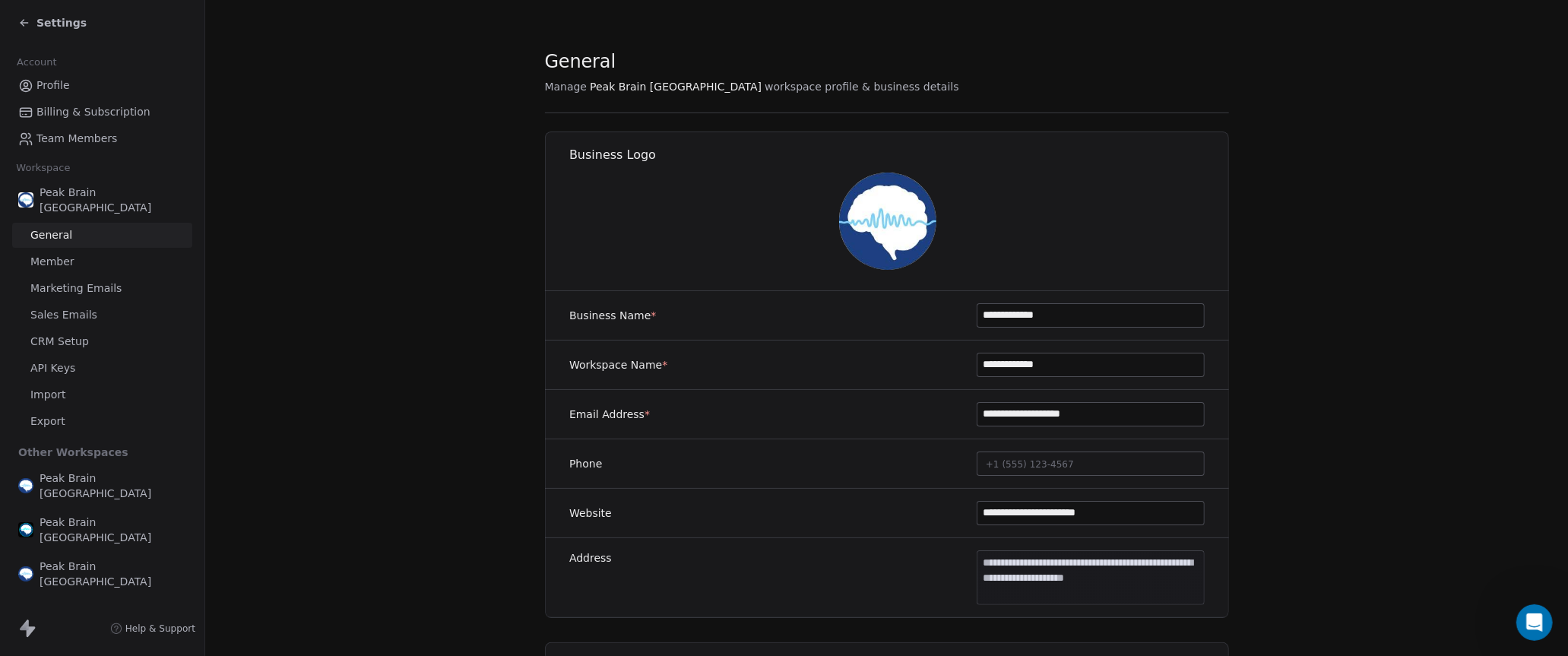
click at [59, 24] on span "Settings" at bounding box center [61, 22] width 50 height 15
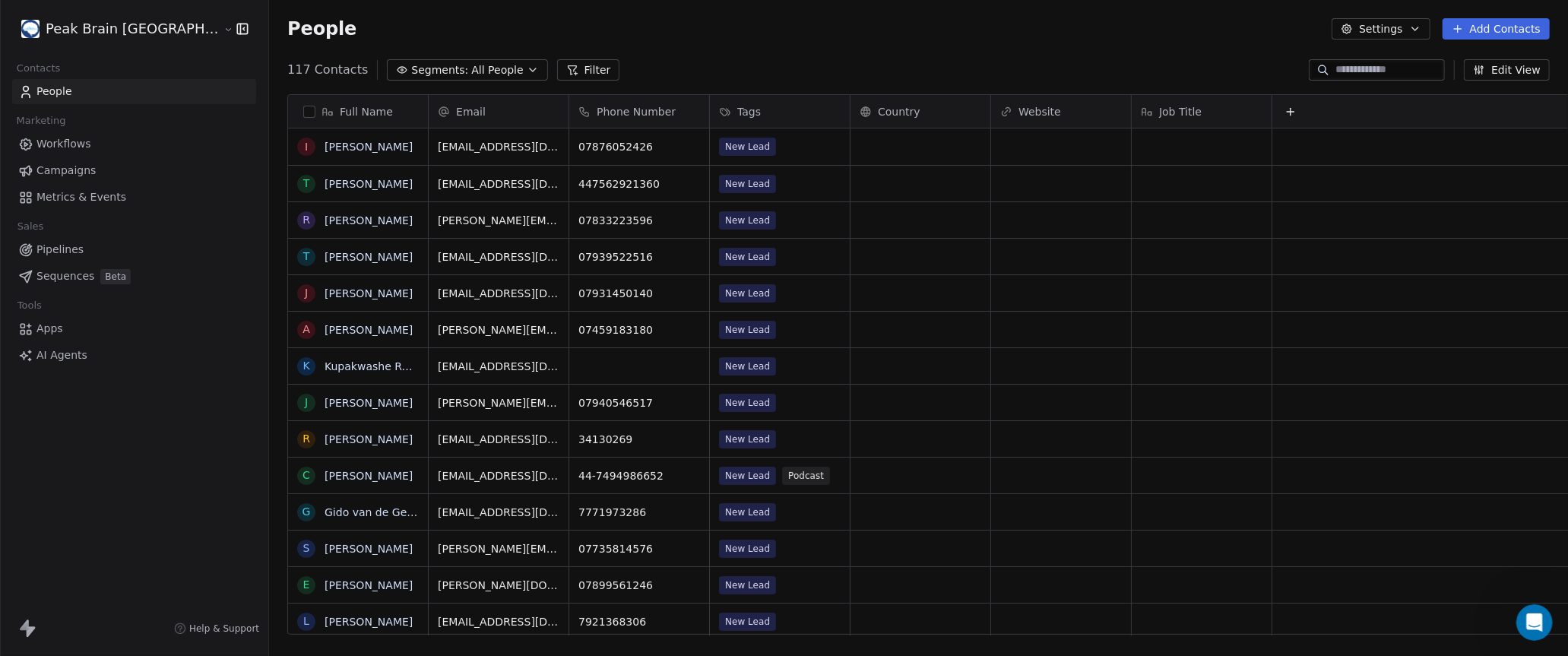
scroll to position [576, 1363]
click at [70, 29] on html "Peak Brain UK Contacts People Marketing Workflows Campaigns Metrics & Events Sa…" at bounding box center [784, 328] width 1568 height 656
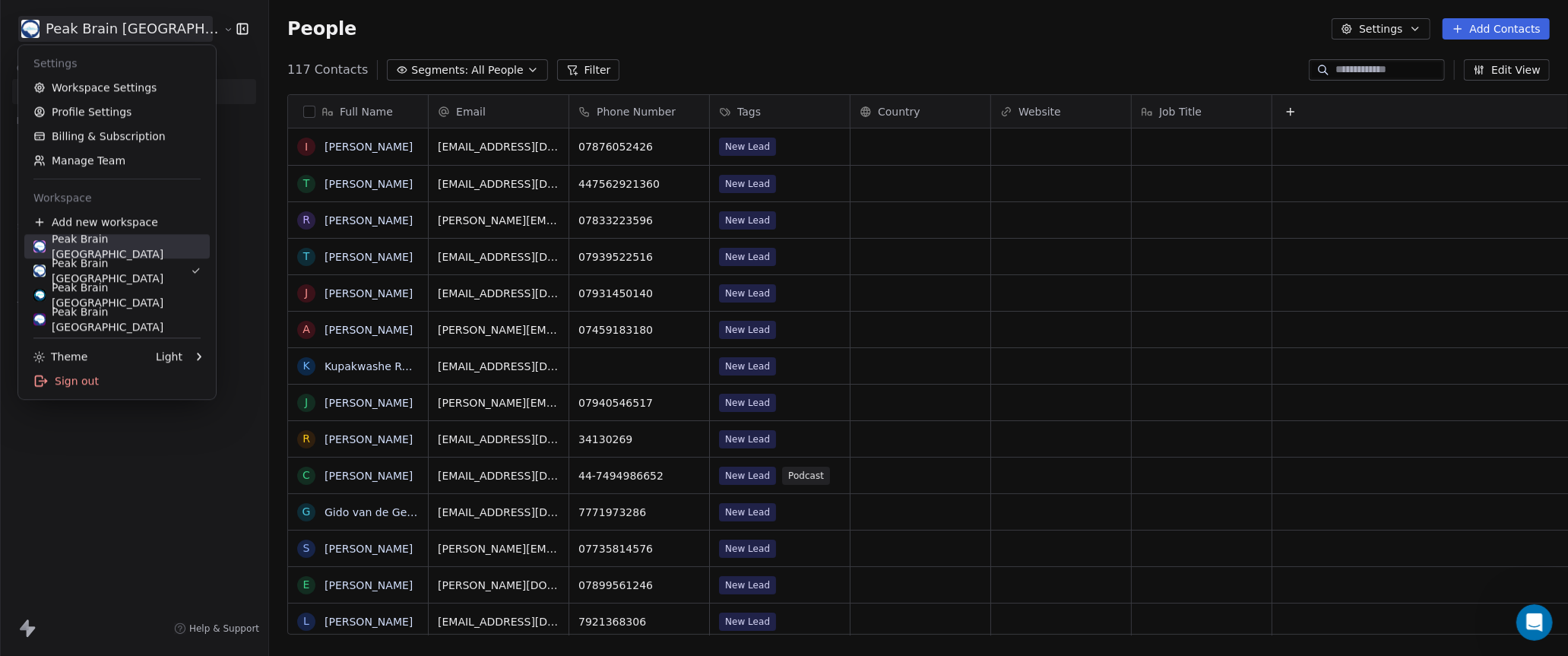
click at [92, 249] on div "Peak Brain [GEOGRAPHIC_DATA]" at bounding box center [117, 247] width 168 height 30
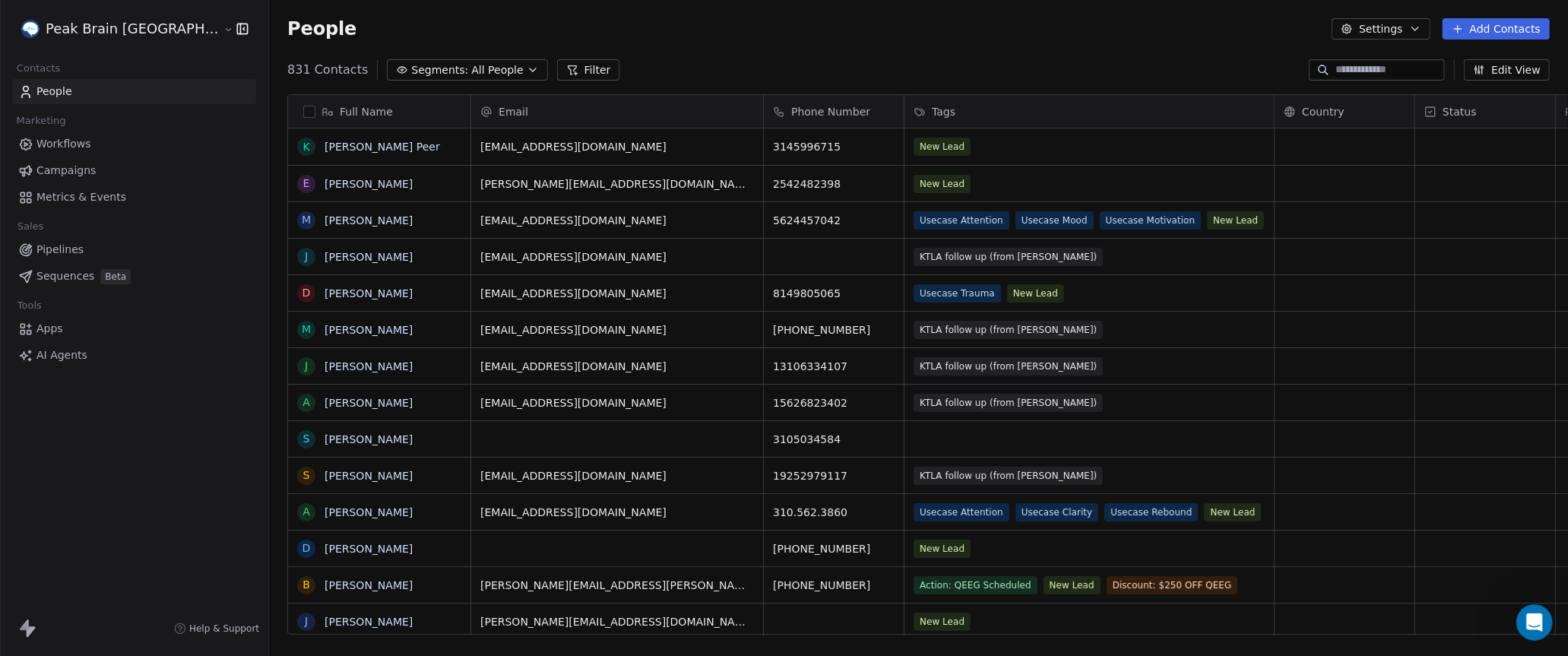
scroll to position [576, 1363]
click at [55, 136] on span "Workflows" at bounding box center [64, 144] width 55 height 16
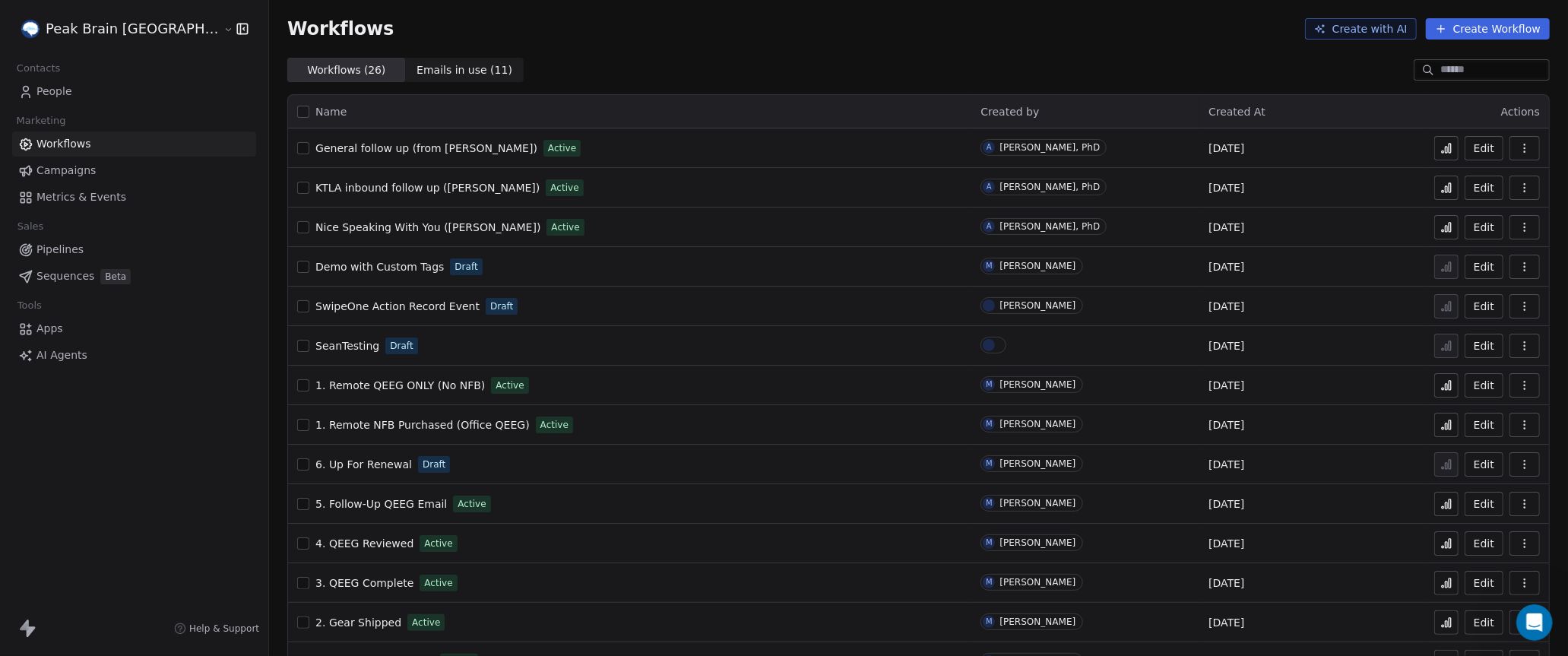
click at [361, 148] on span "General follow up (from [PERSON_NAME])" at bounding box center [426, 148] width 222 height 12
click at [1450, 144] on icon at bounding box center [1446, 148] width 12 height 12
click at [1530, 146] on icon "button" at bounding box center [1524, 148] width 12 height 12
click at [1297, 113] on th "Created At" at bounding box center [1313, 112] width 228 height 34
click at [356, 225] on span "Nice Speaking With You ([PERSON_NAME])" at bounding box center [428, 227] width 225 height 12
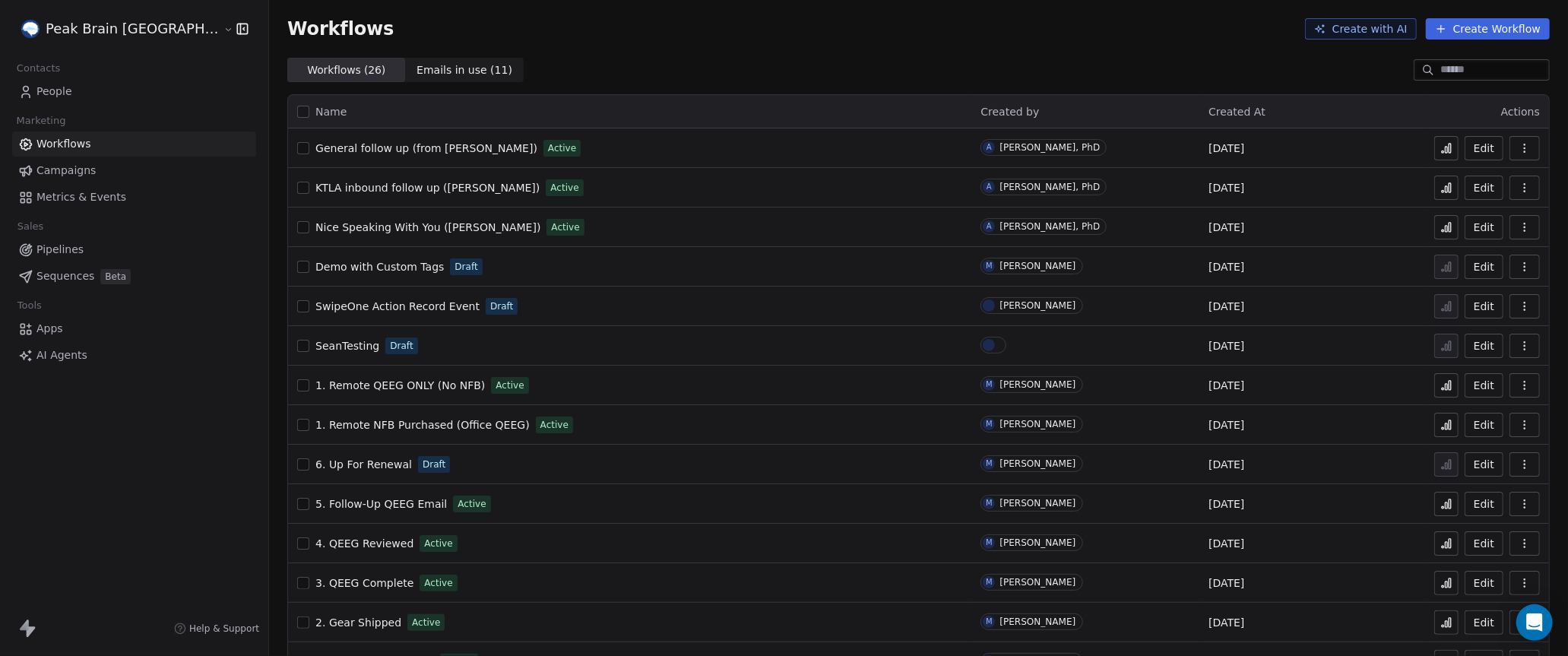
click at [269, 53] on div "Workflows Create with AI Create Workflow" at bounding box center [918, 29] width 1299 height 57
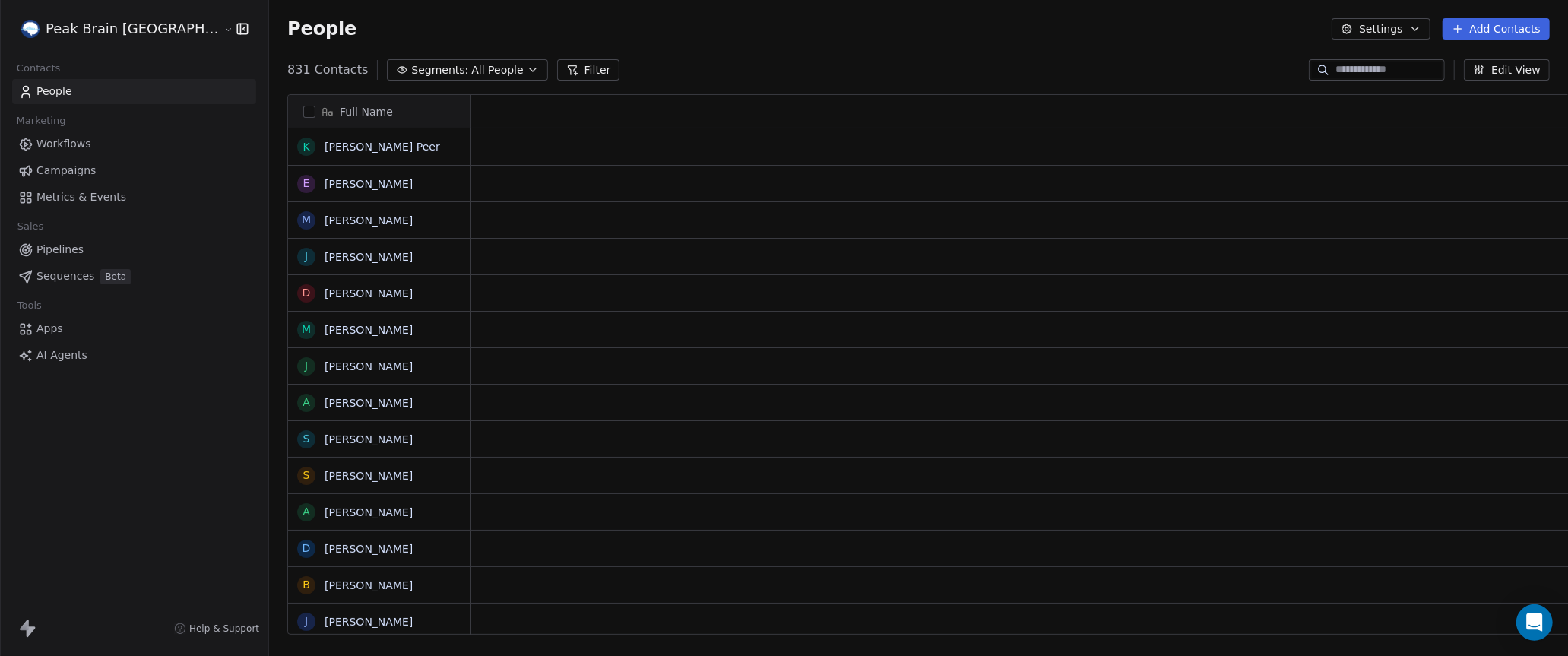
scroll to position [576, 1363]
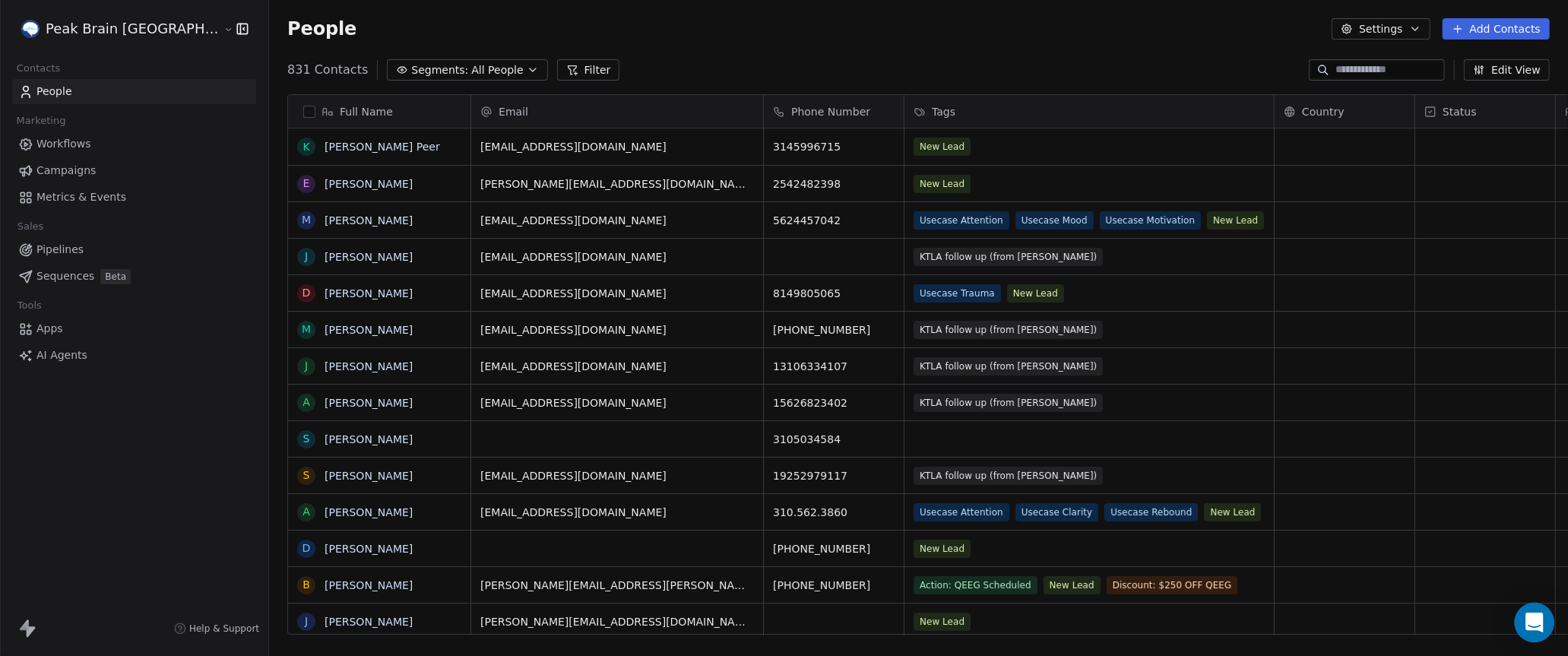
click at [1531, 616] on icon "Open Intercom Messenger" at bounding box center [1534, 622] width 18 height 20
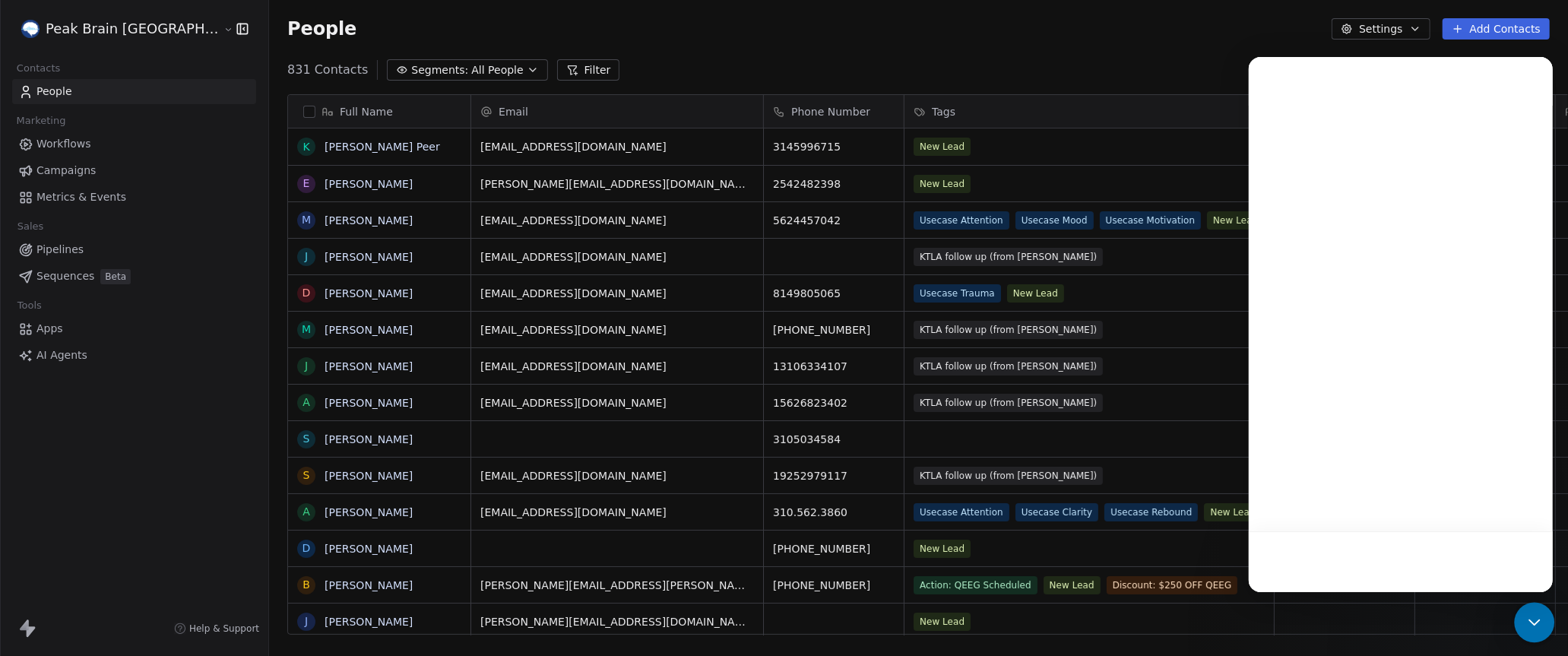
scroll to position [0, 0]
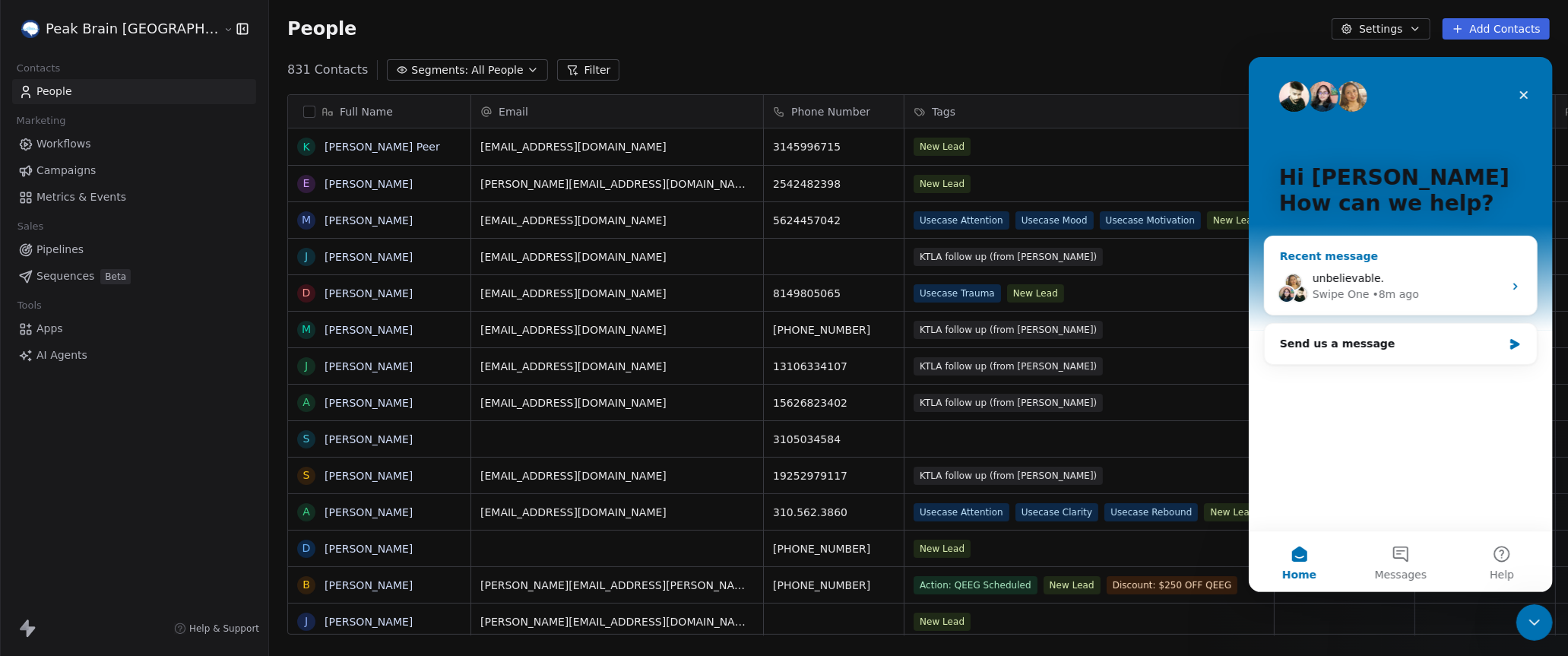
click at [1337, 286] on div "Swipe One" at bounding box center [1340, 294] width 57 height 16
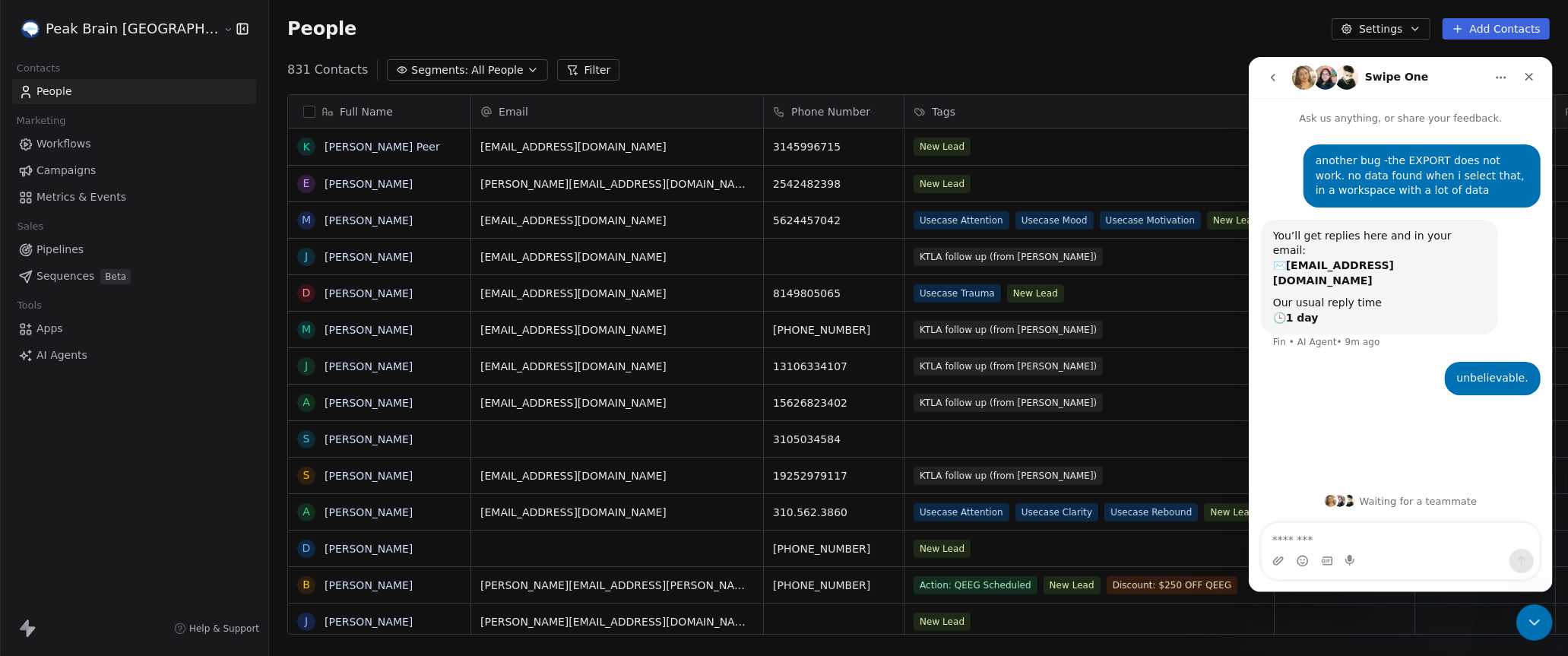
click at [1315, 543] on textarea "Message…" at bounding box center [1400, 535] width 278 height 26
type textarea "**********"
click at [1270, 80] on icon "go back" at bounding box center [1272, 77] width 12 height 12
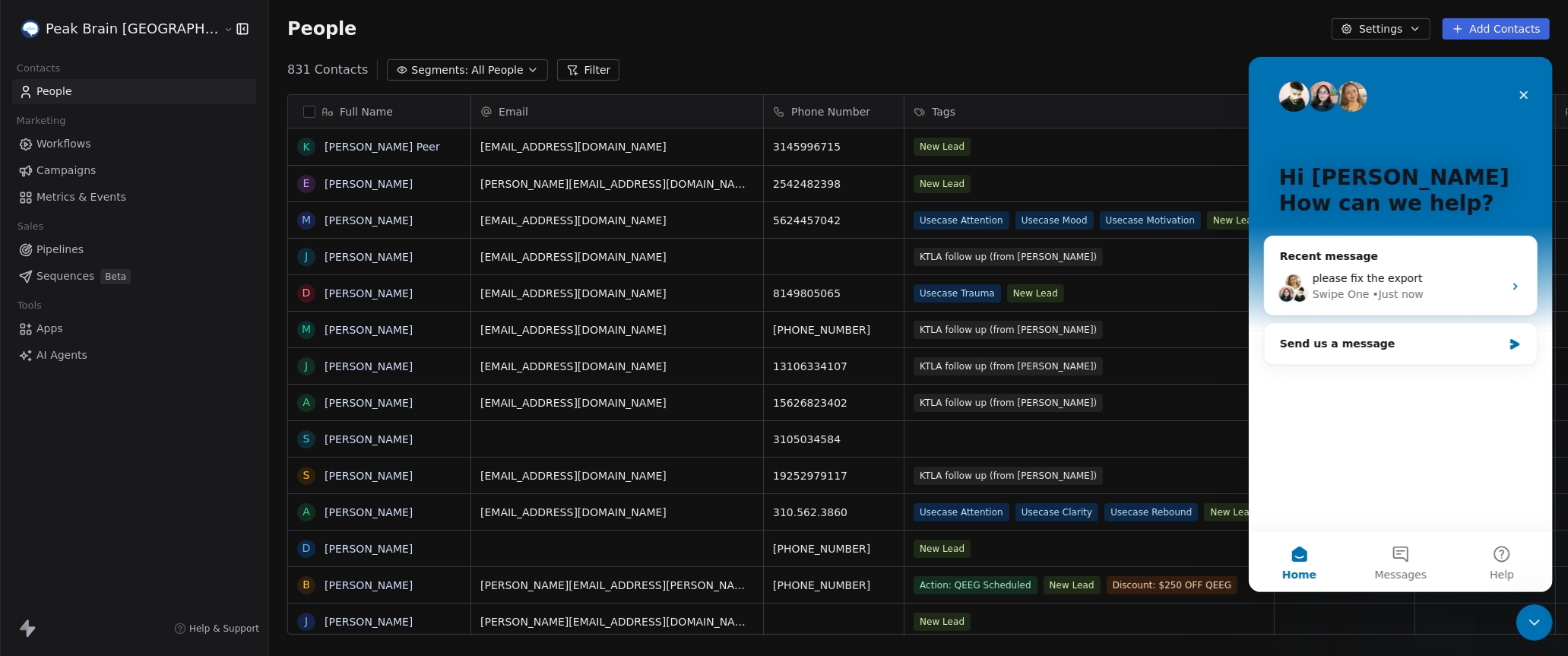
click at [1313, 432] on div "Hi Andrew 👋 How can we help? Recent message please fix the export Swipe One • J…" at bounding box center [1400, 293] width 304 height 474
click at [1386, 261] on div "please fix the export Swipe One • Just now" at bounding box center [1400, 286] width 272 height 56
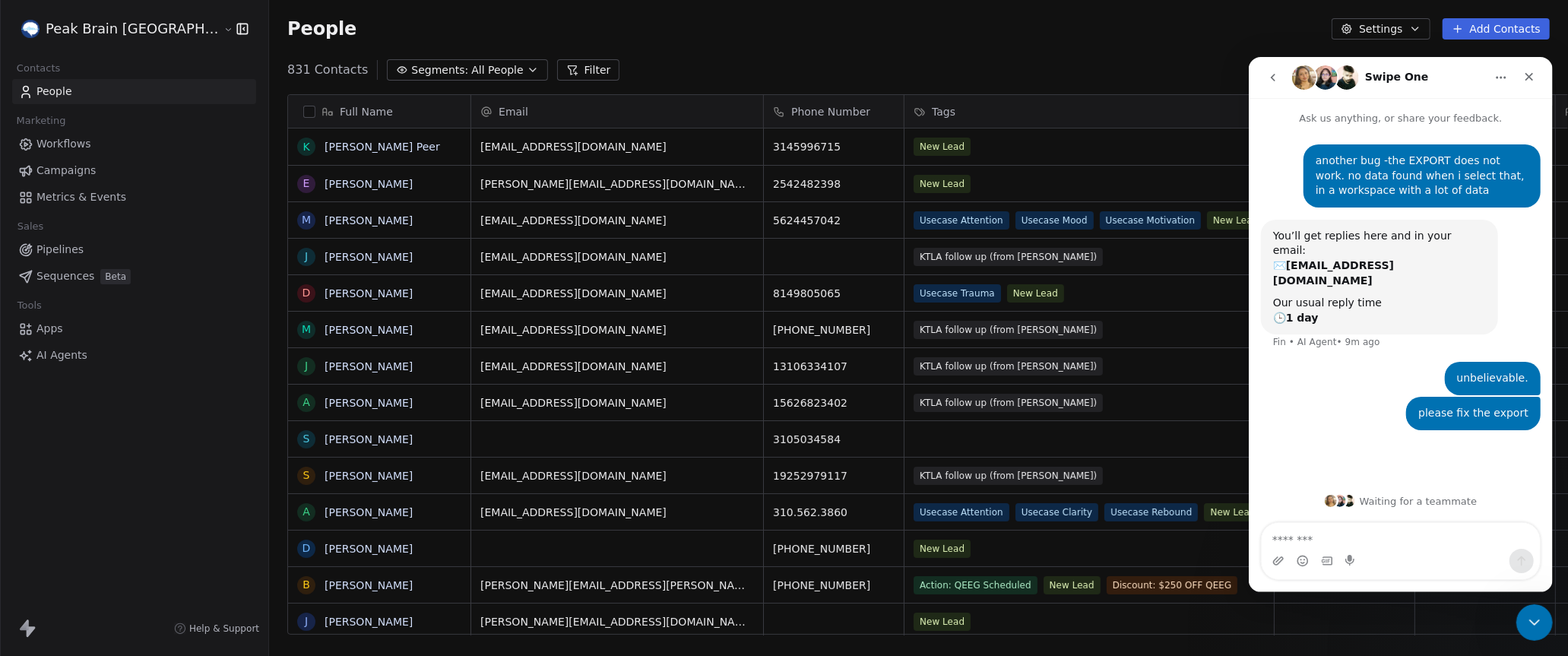
click at [1274, 77] on icon "go back" at bounding box center [1272, 77] width 12 height 12
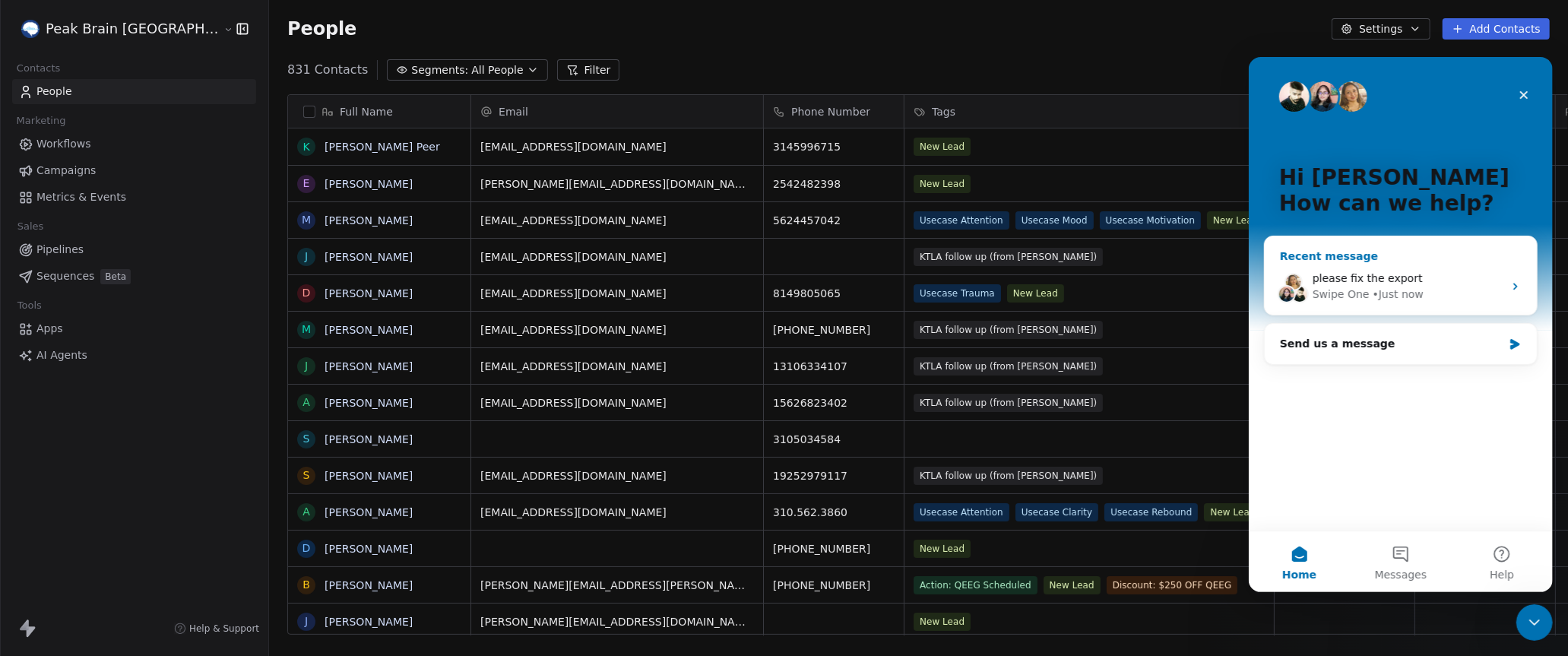
click at [1516, 283] on icon "Intercom messenger" at bounding box center [1515, 286] width 12 height 12
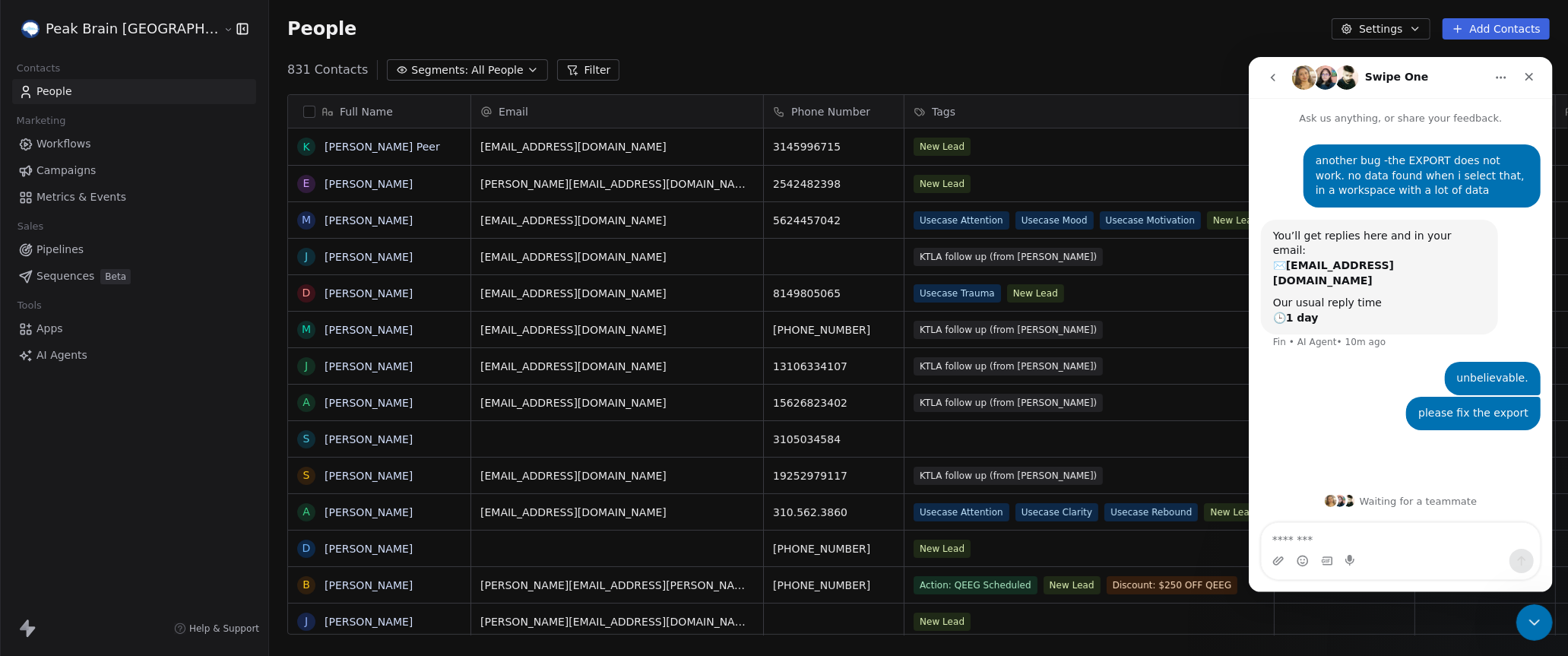
click at [269, 41] on div "People Settings Add Contacts" at bounding box center [918, 29] width 1299 height 57
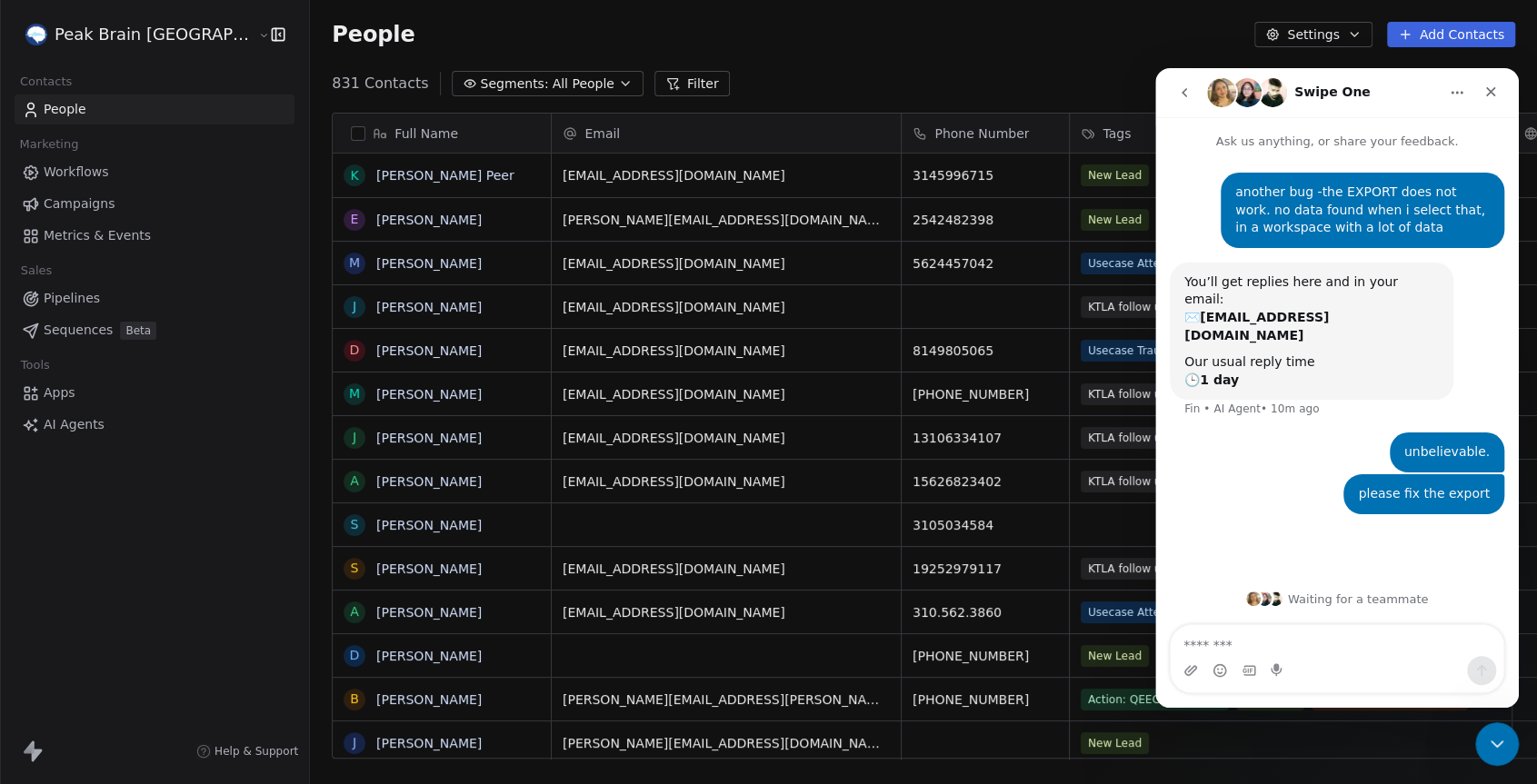
scroll to position [0, 1]
click at [1484, 740] on icon "Close Intercom Messenger" at bounding box center [1494, 741] width 22 height 22
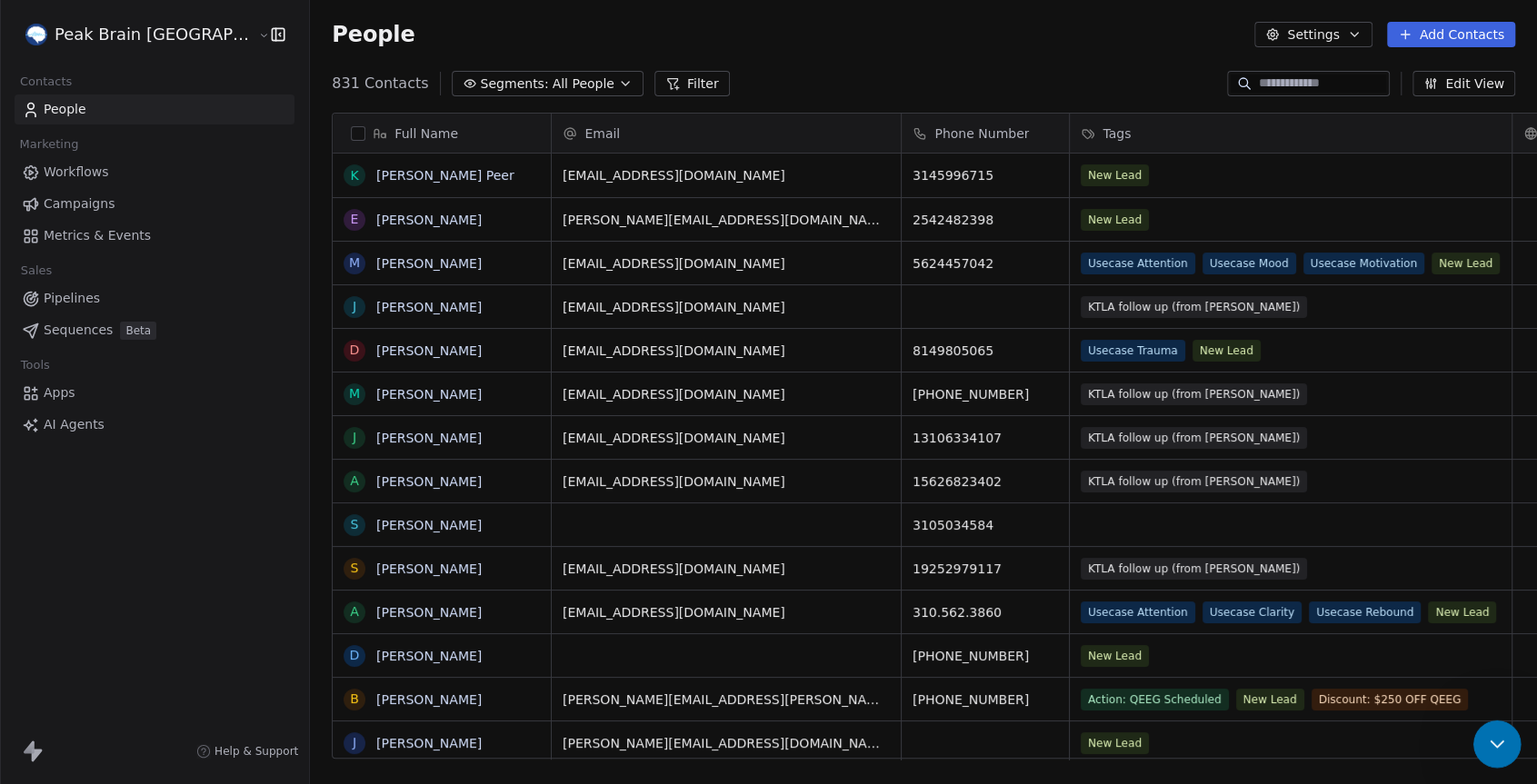
scroll to position [0, 0]
click at [805, 54] on div "People Settings Add Contacts" at bounding box center [924, 34] width 1227 height 69
click at [1483, 736] on div "Open Intercom Messenger" at bounding box center [1494, 741] width 60 height 60
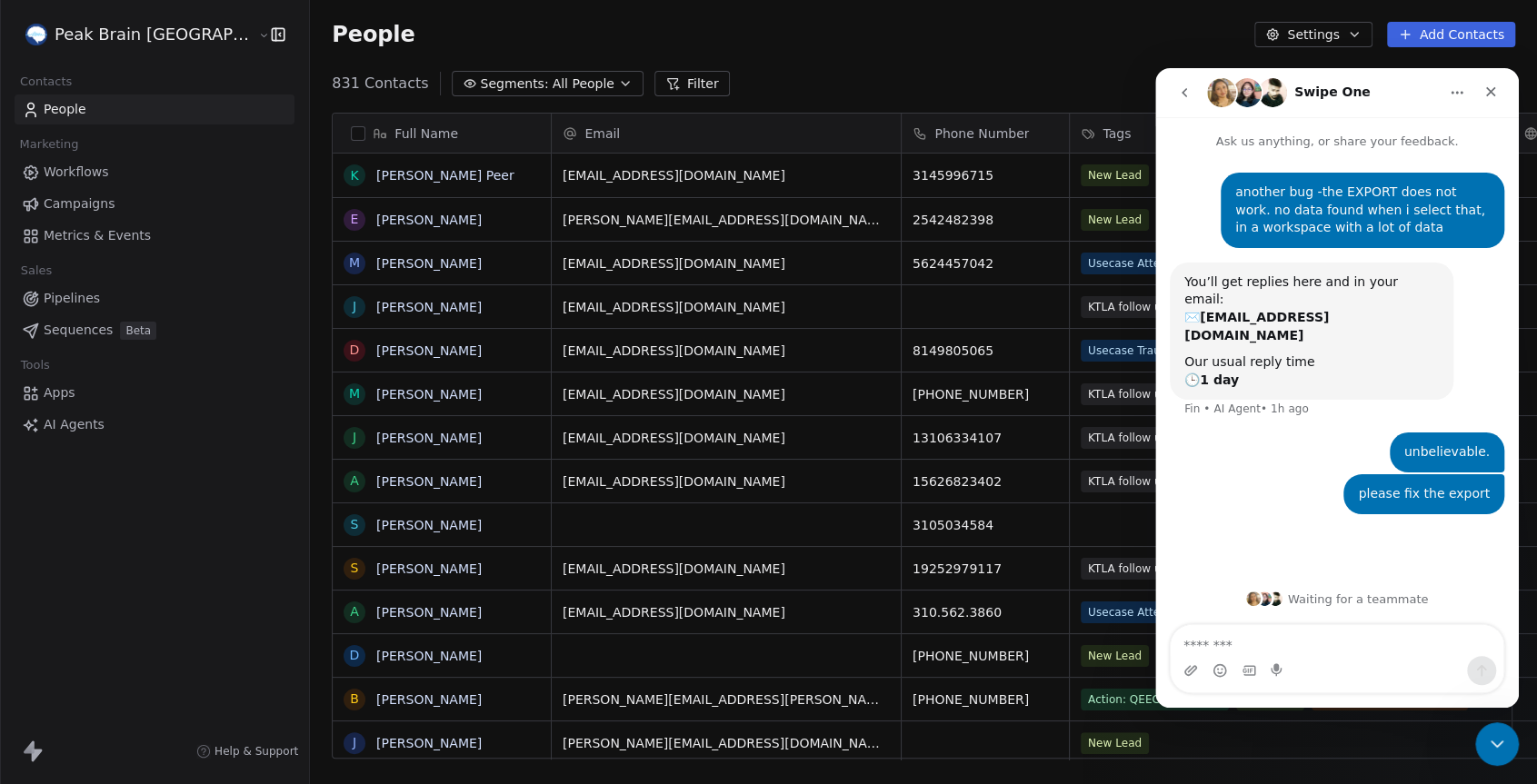
click at [1184, 90] on icon "go back" at bounding box center [1184, 93] width 6 height 10
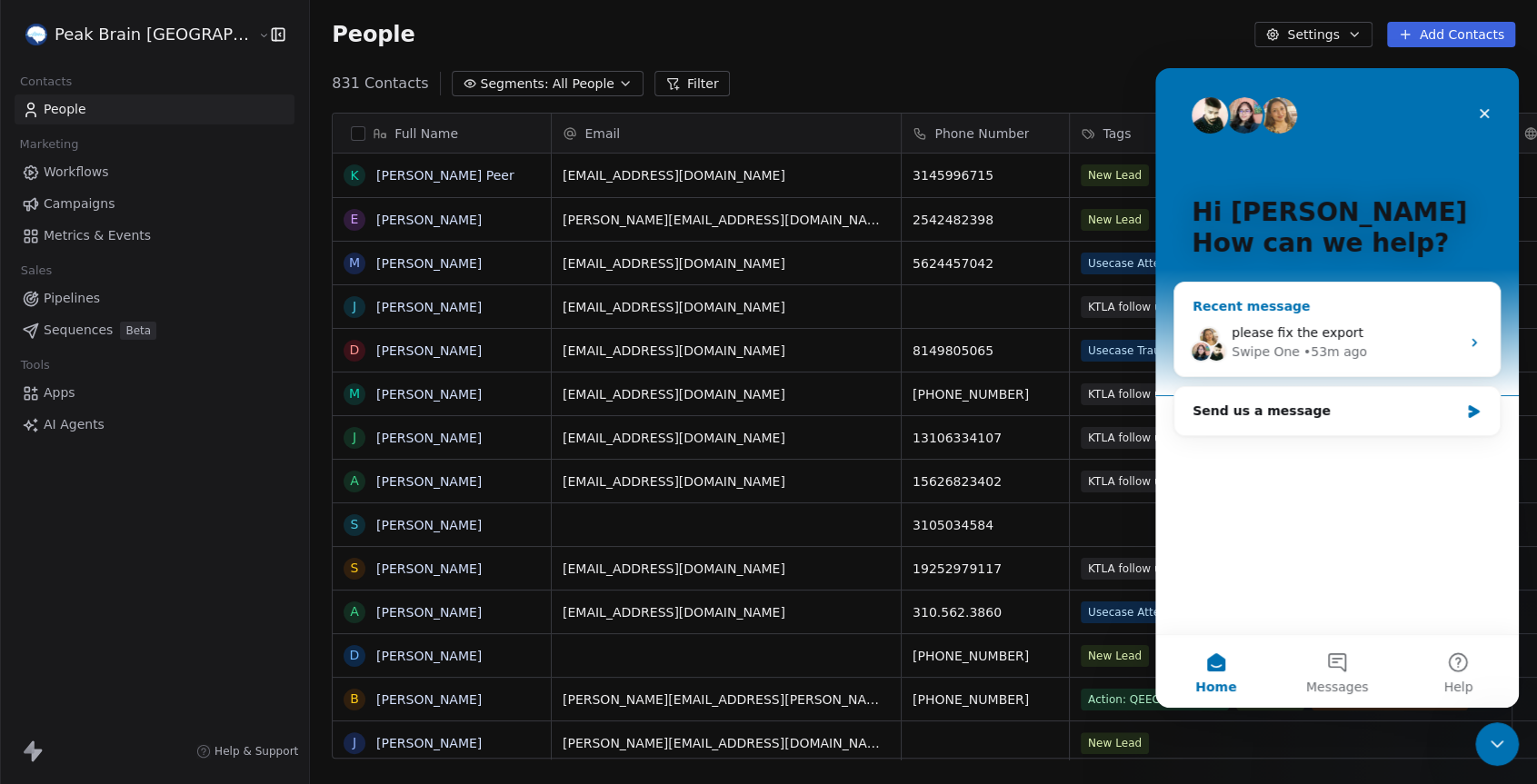
click at [1334, 353] on div "• 53m ago" at bounding box center [1335, 352] width 64 height 19
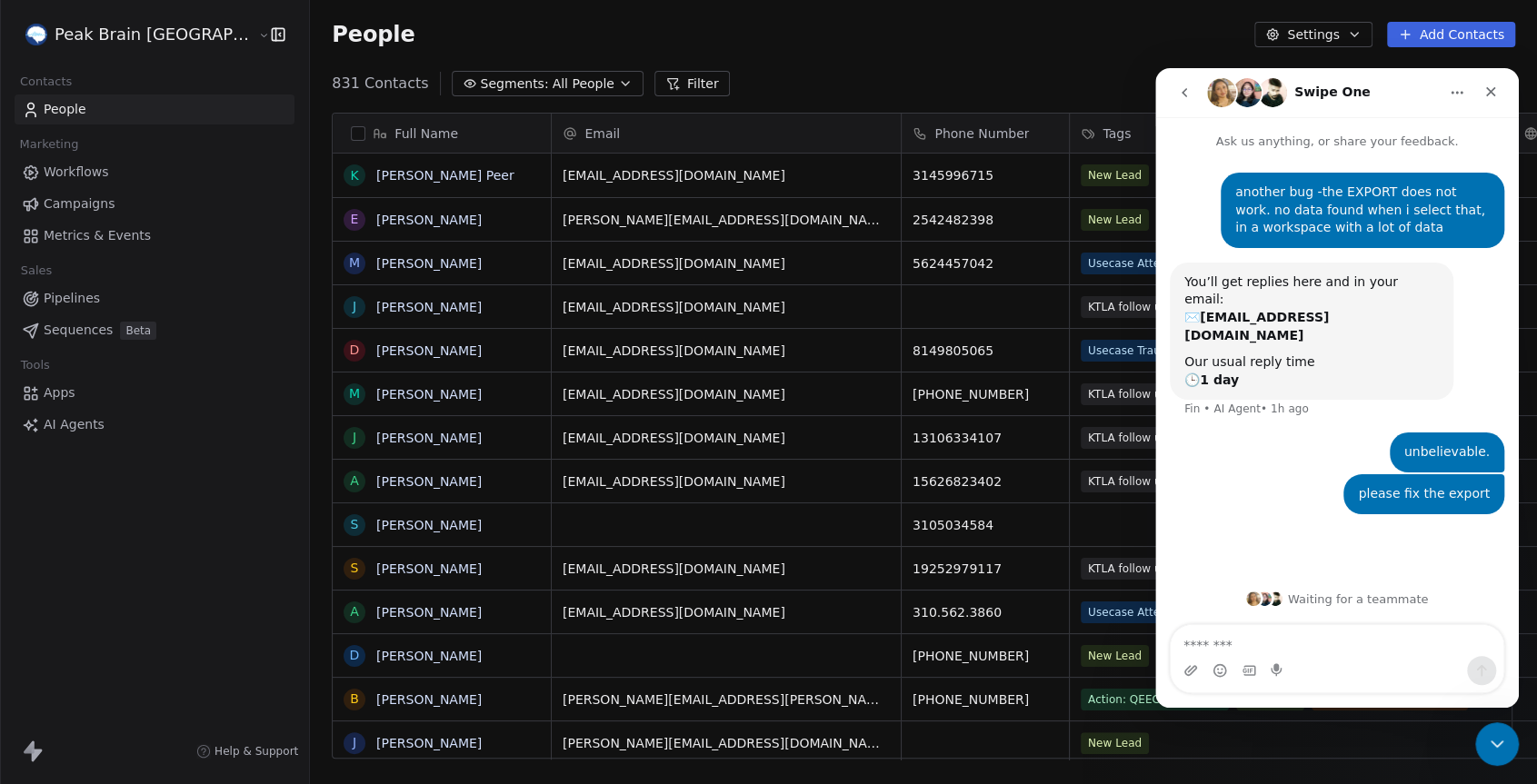
click at [70, 165] on span "Workflows" at bounding box center [76, 173] width 66 height 19
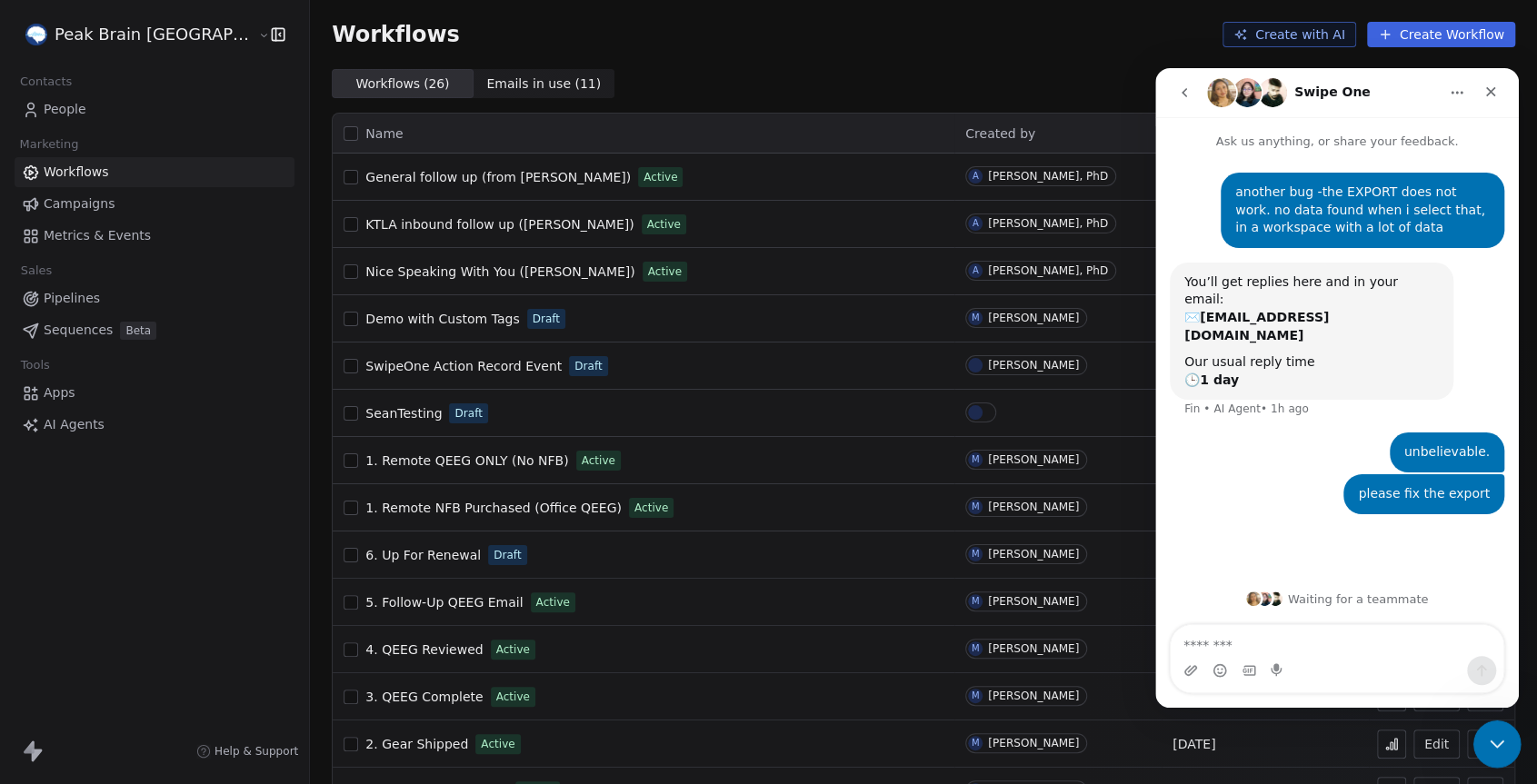
click at [1495, 750] on icon "Close Intercom Messenger" at bounding box center [1494, 741] width 22 height 22
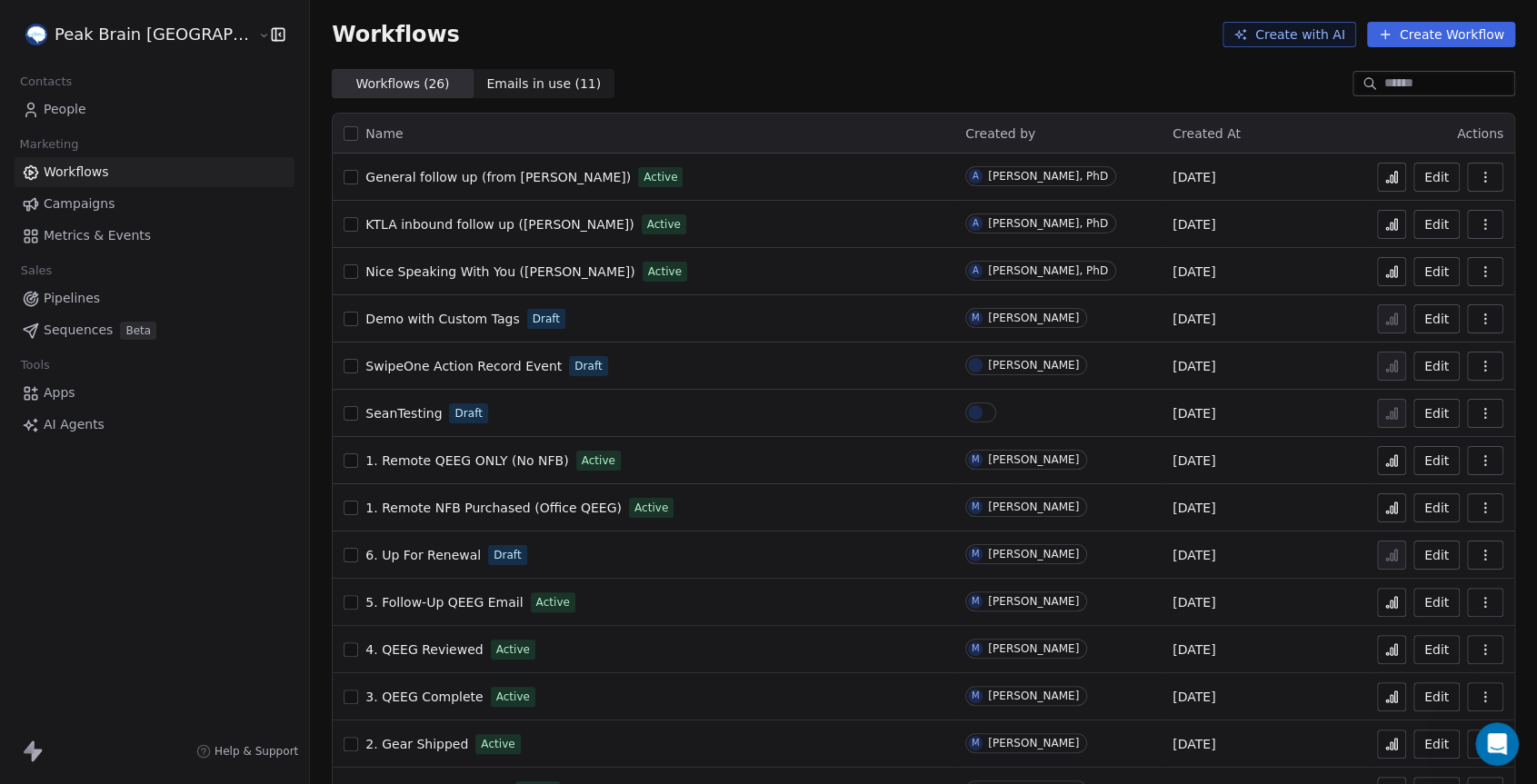
click at [641, 57] on div "Workflows Create with AI Create Workflow" at bounding box center [924, 34] width 1227 height 69
click at [26, 758] on icon at bounding box center [32, 751] width 22 height 22
click at [31, 749] on icon at bounding box center [29, 746] width 10 height 12
click at [78, 113] on span "People" at bounding box center [65, 110] width 43 height 19
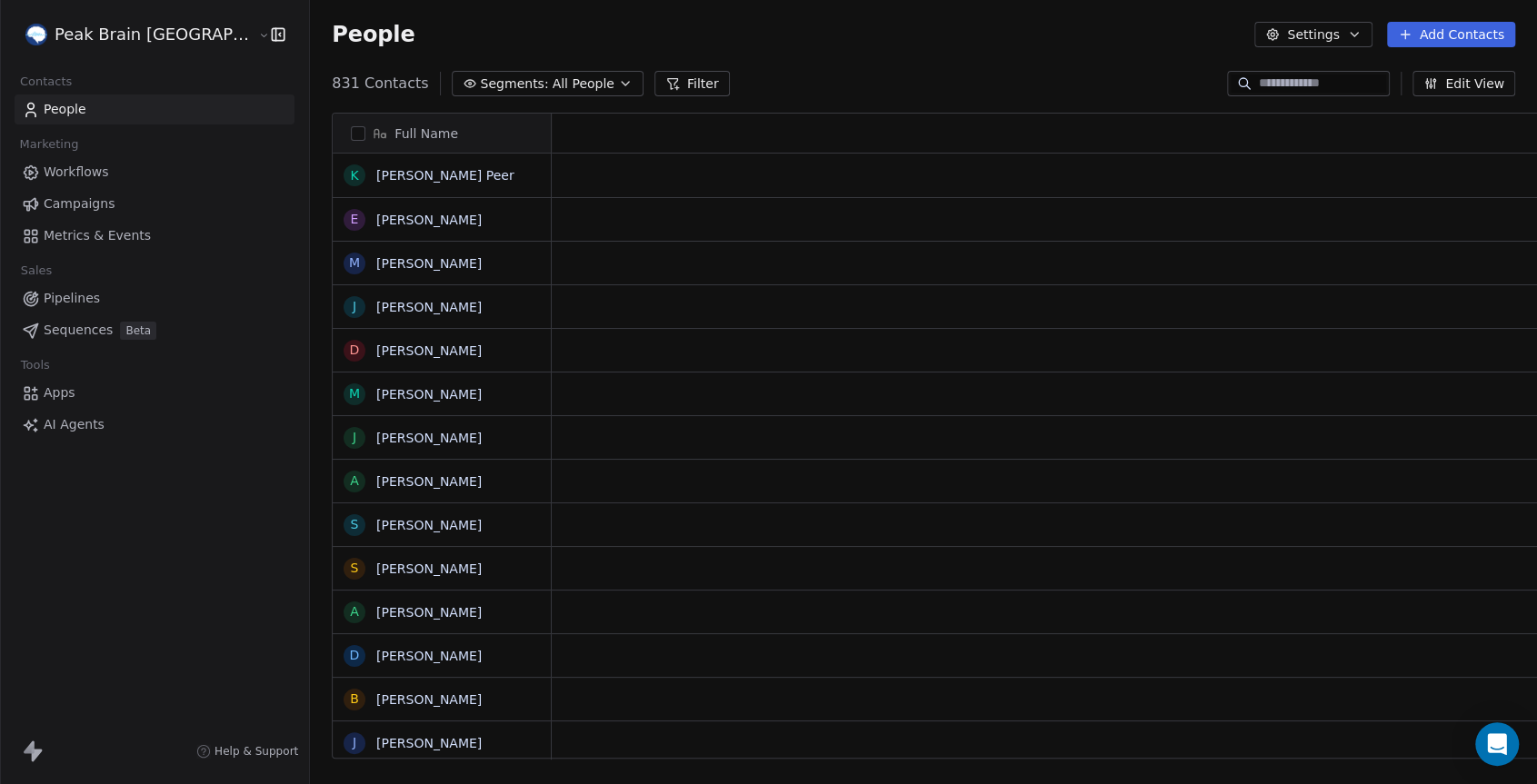
scroll to position [689, 1291]
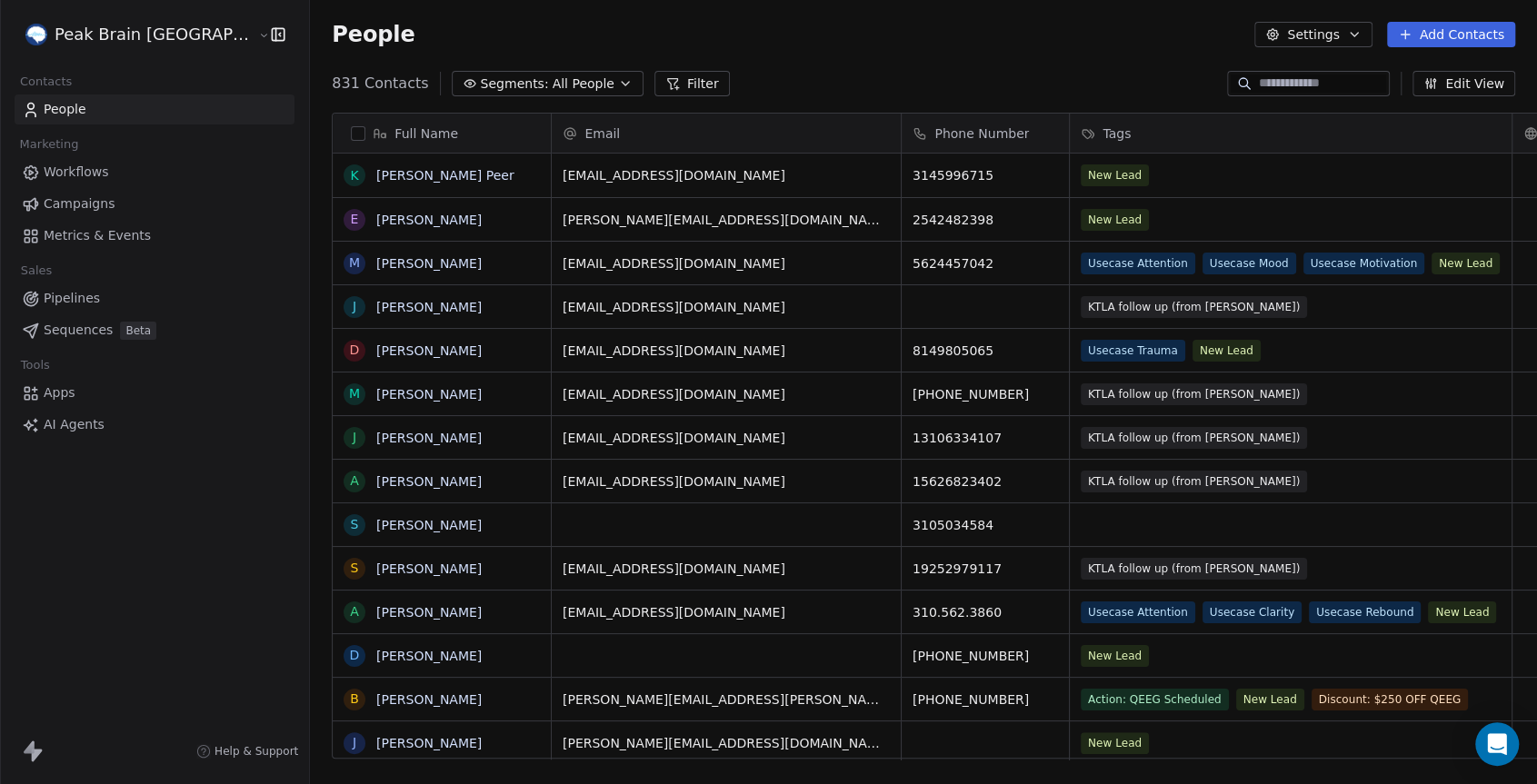
click at [786, 64] on div "People Settings Add Contacts" at bounding box center [924, 34] width 1227 height 69
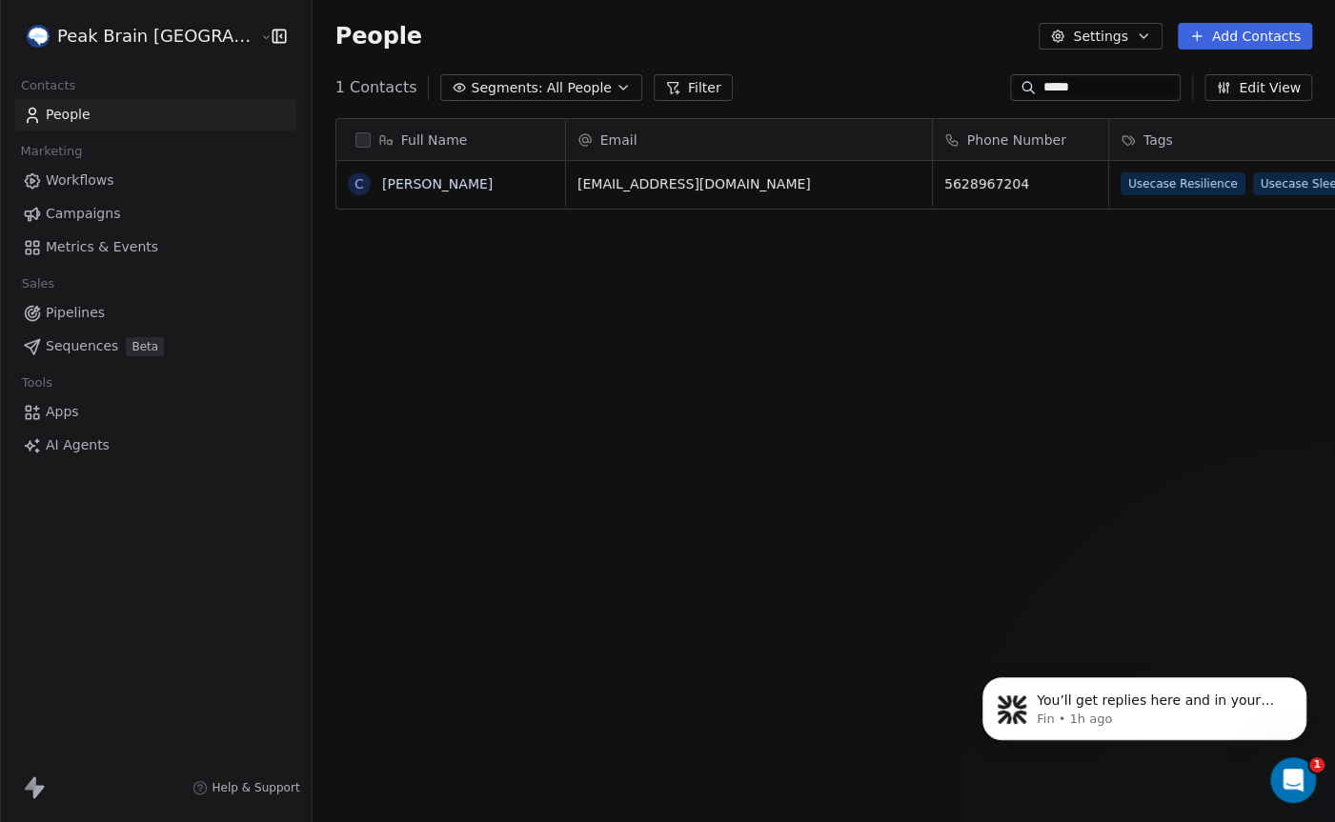
scroll to position [722, 1077]
click at [1275, 778] on div "Open Intercom Messenger" at bounding box center [1289, 777] width 63 height 63
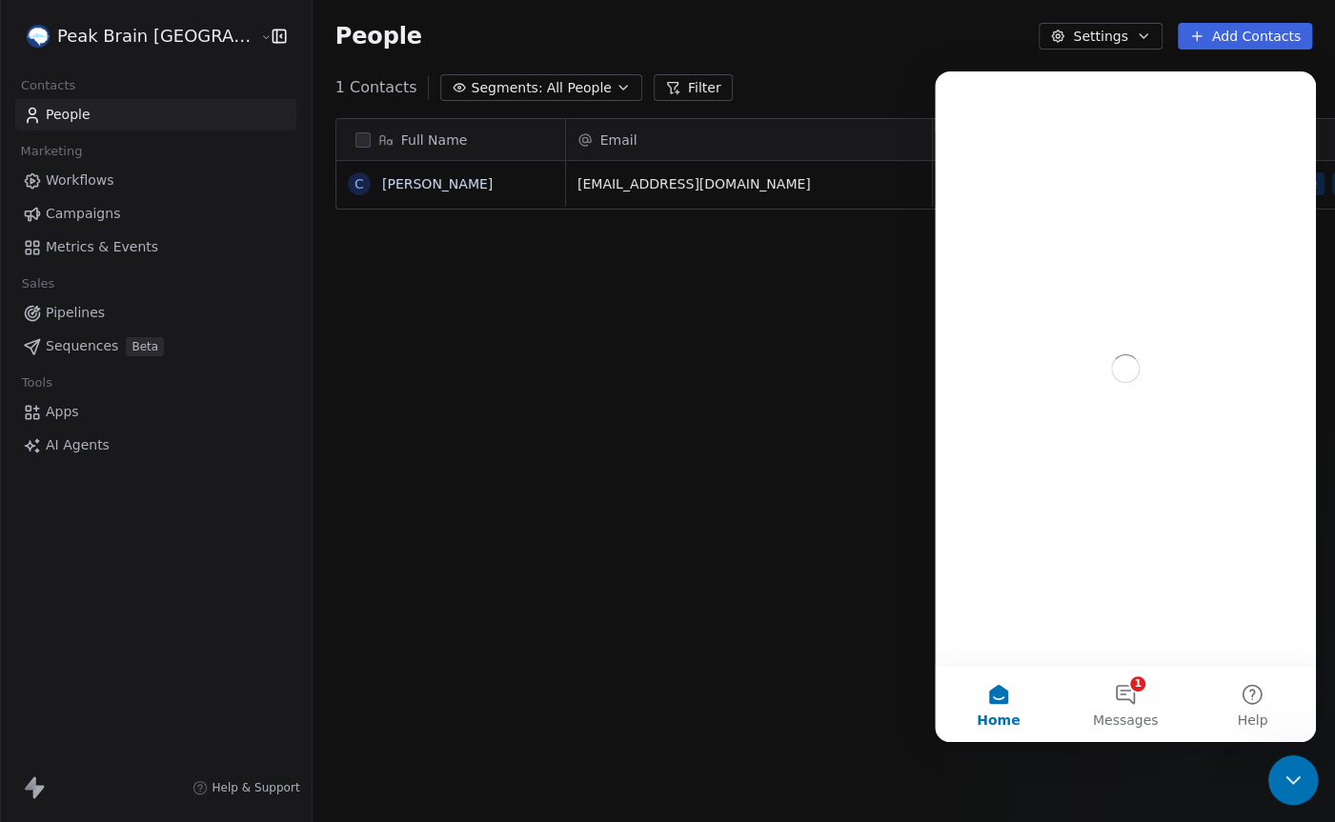
scroll to position [0, 0]
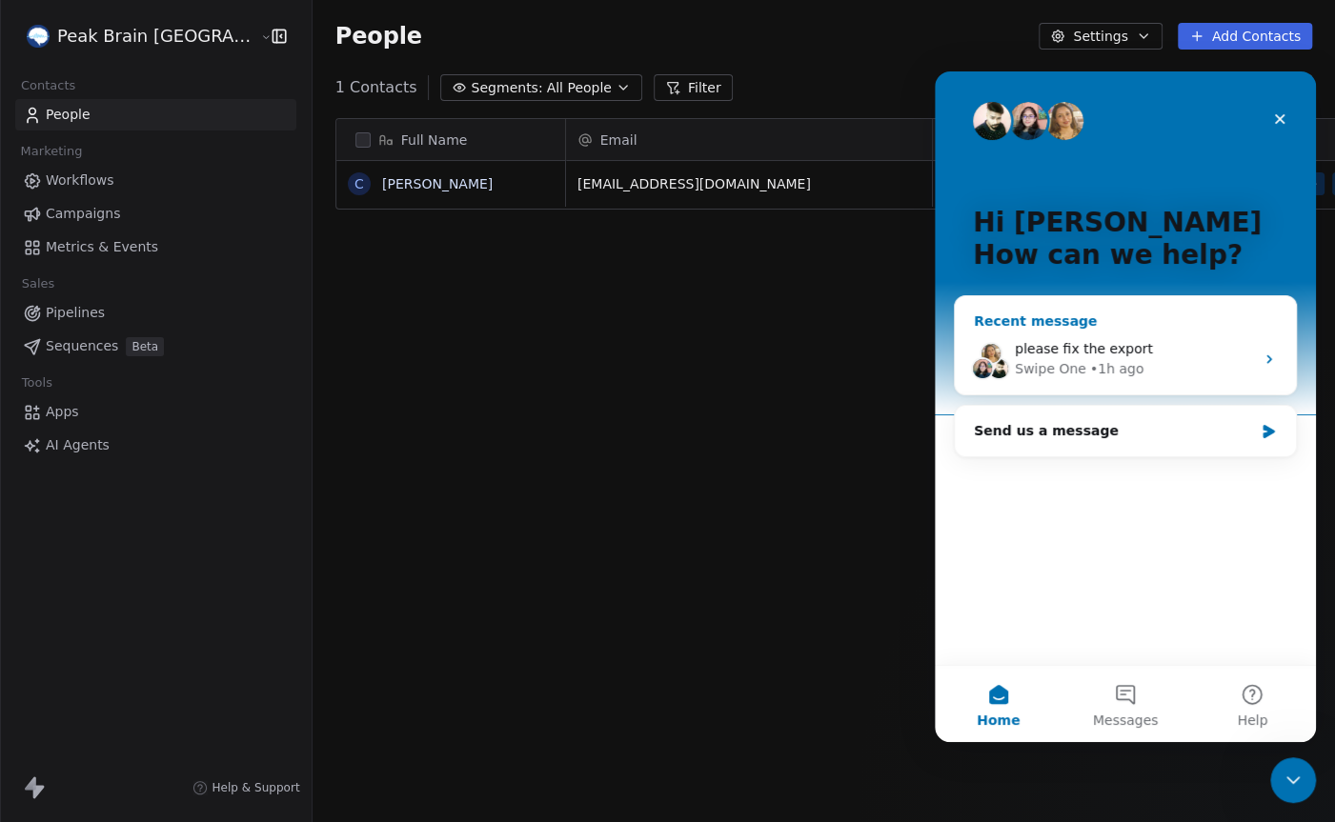
click at [1043, 354] on span "please fix the export" at bounding box center [1084, 348] width 138 height 15
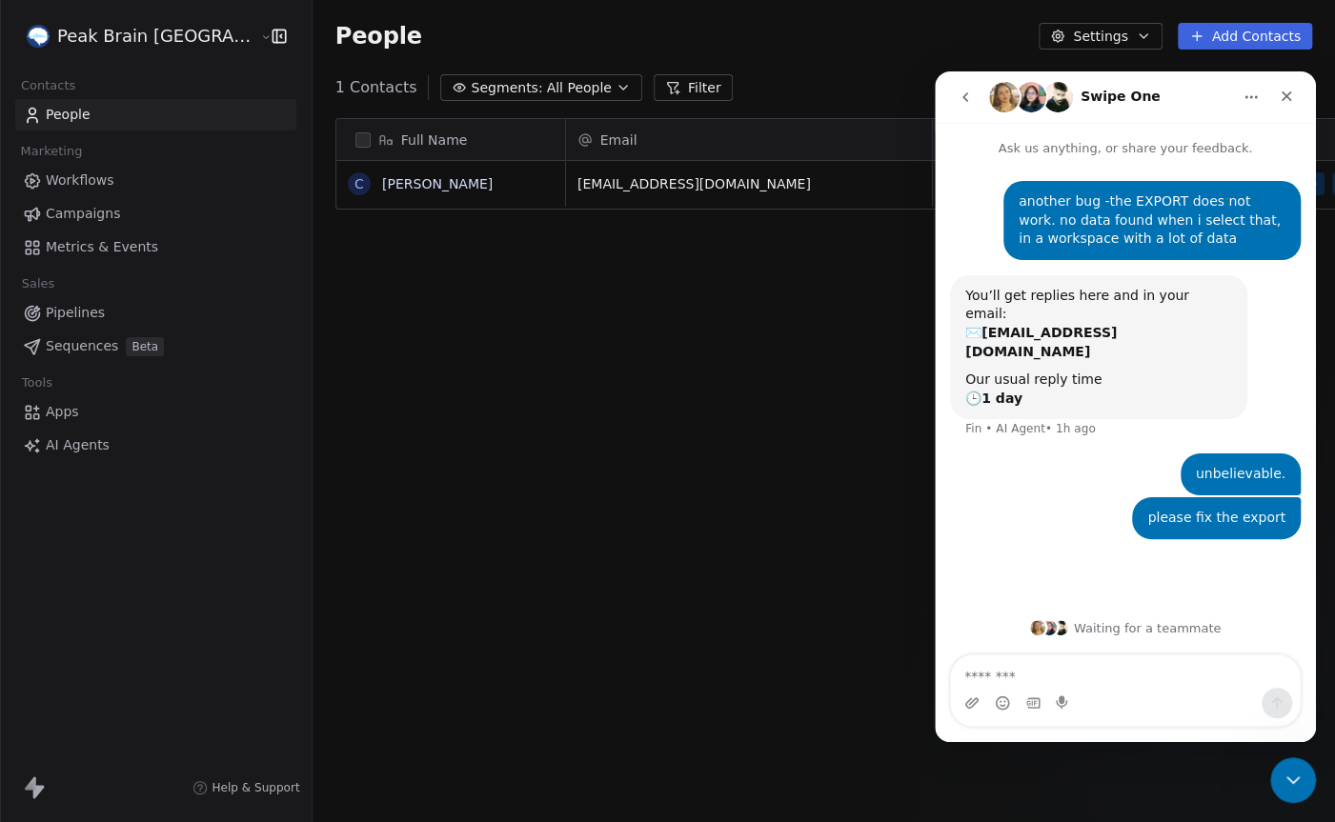
click at [969, 96] on icon "go back" at bounding box center [964, 97] width 15 height 15
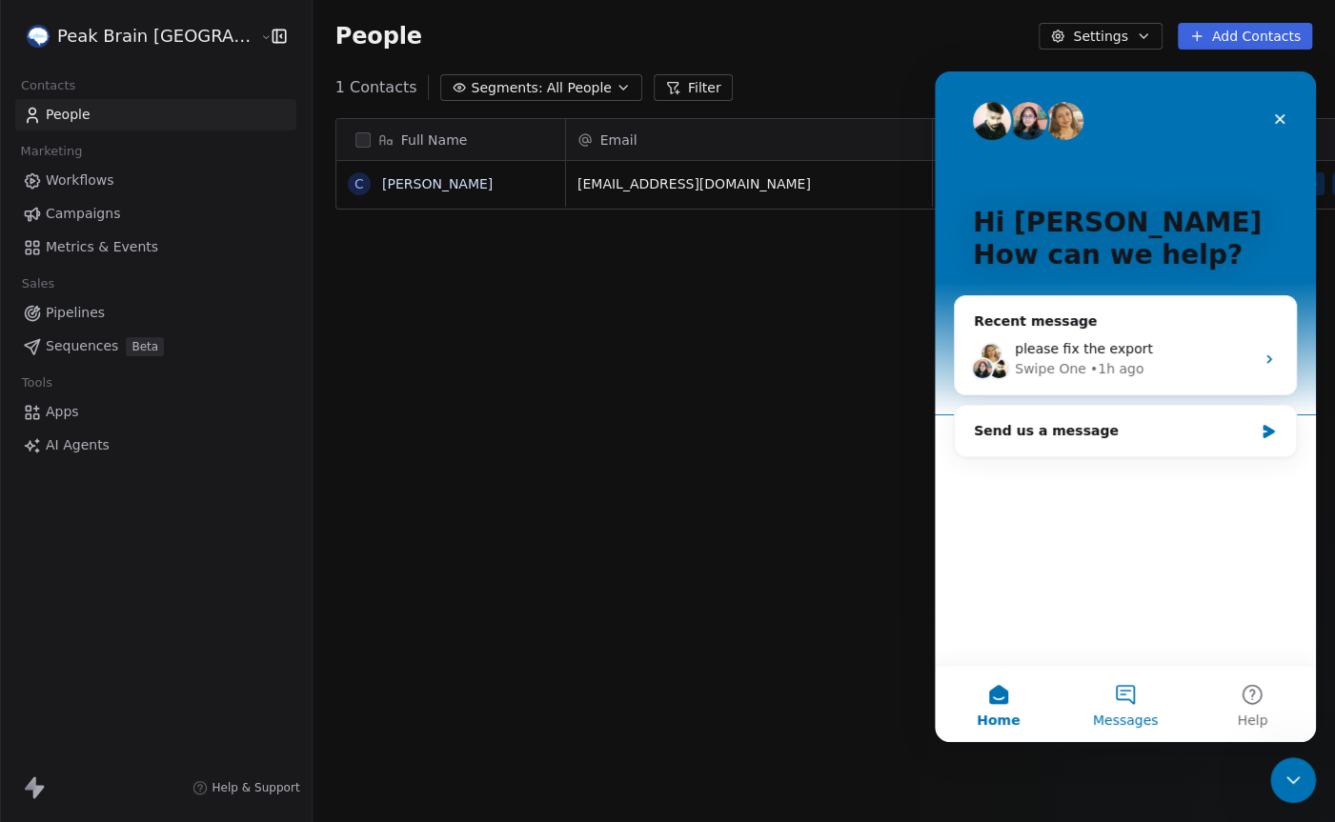
click at [1132, 696] on button "Messages" at bounding box center [1124, 704] width 127 height 76
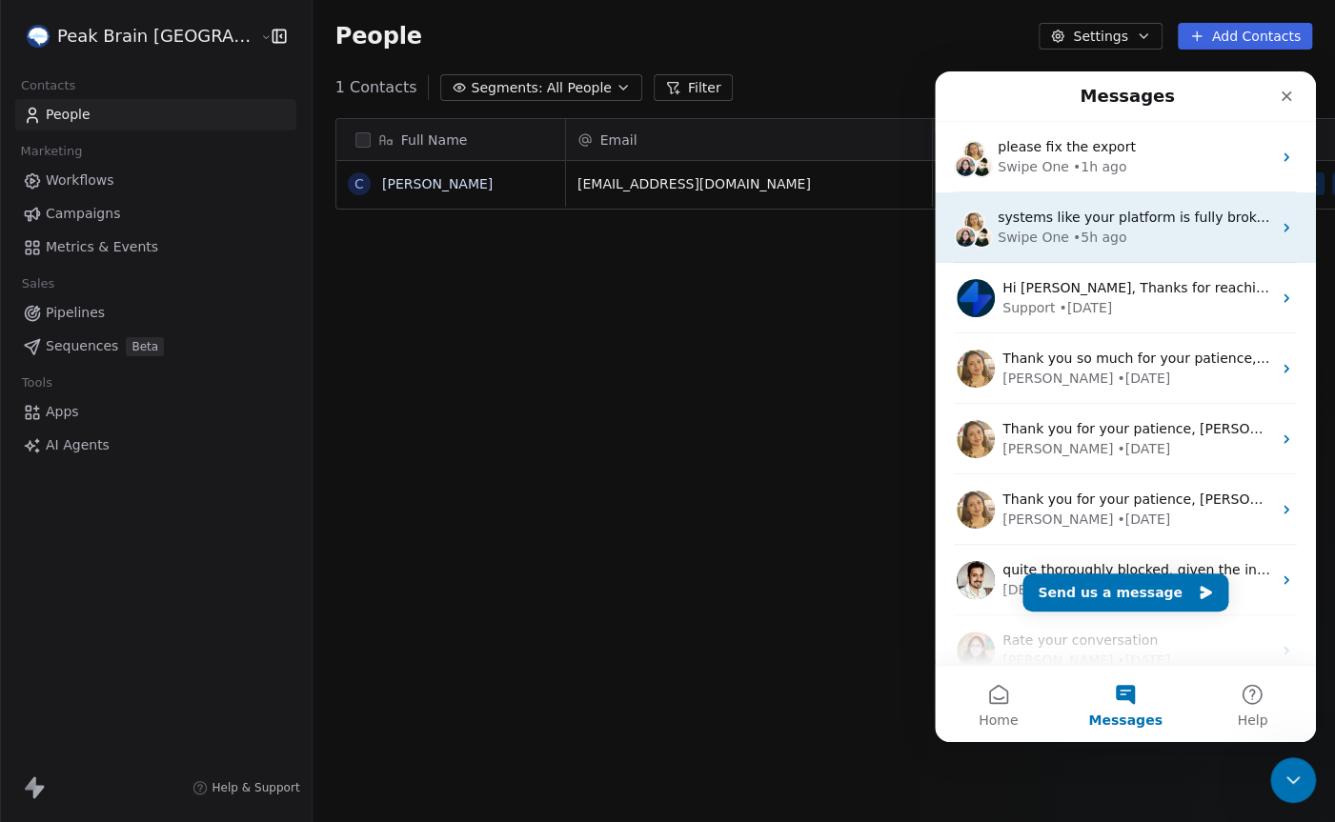
click at [1025, 237] on div "Swipe One" at bounding box center [1032, 238] width 71 height 20
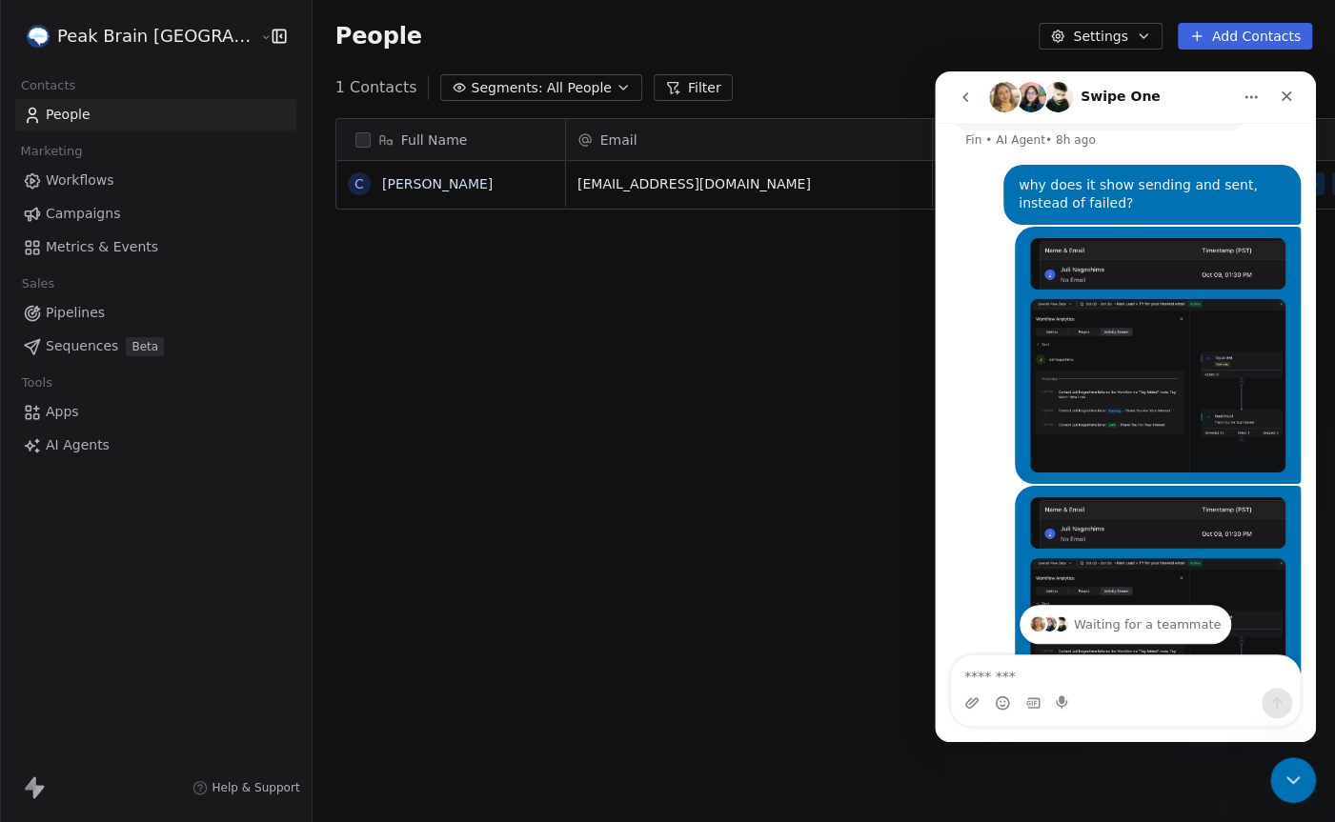
scroll to position [297, 0]
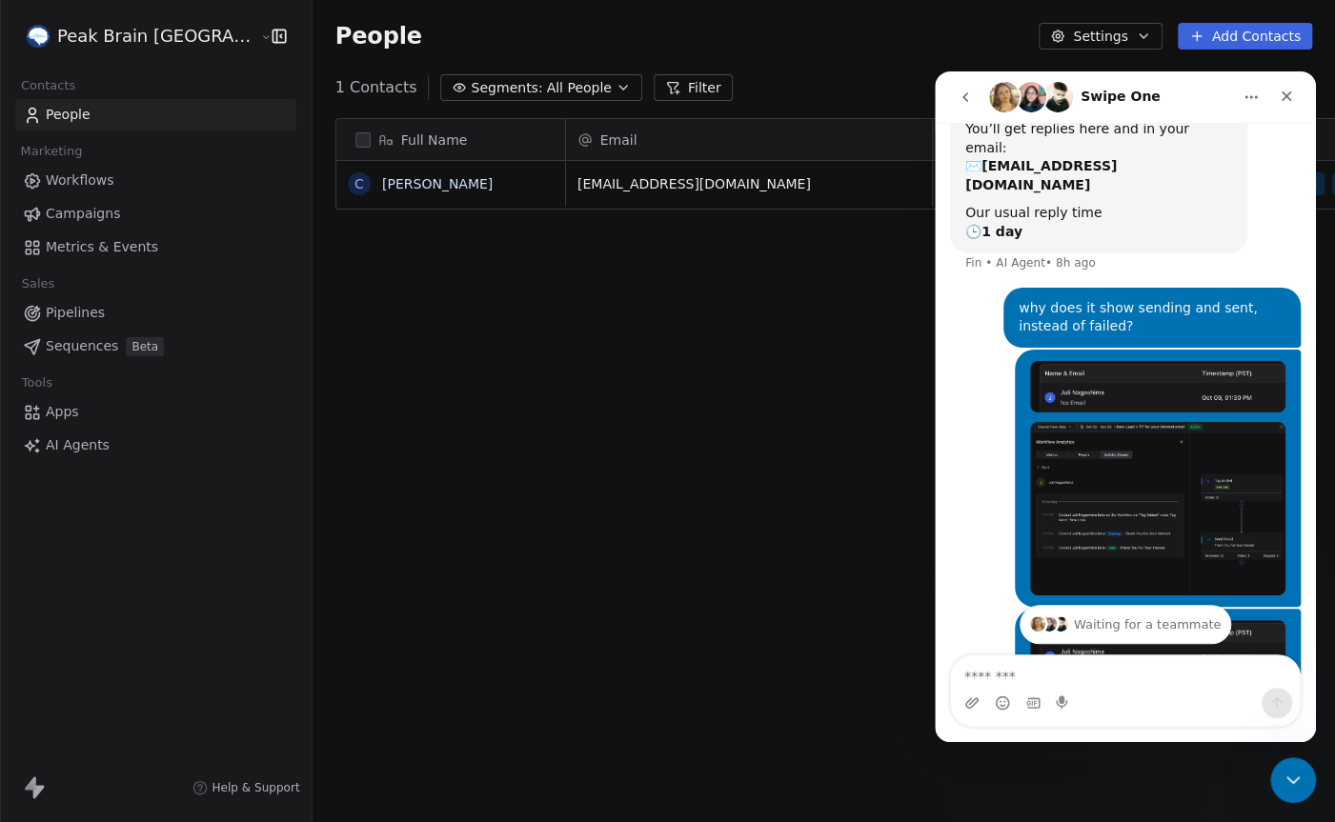
click at [965, 93] on icon "go back" at bounding box center [964, 97] width 15 height 15
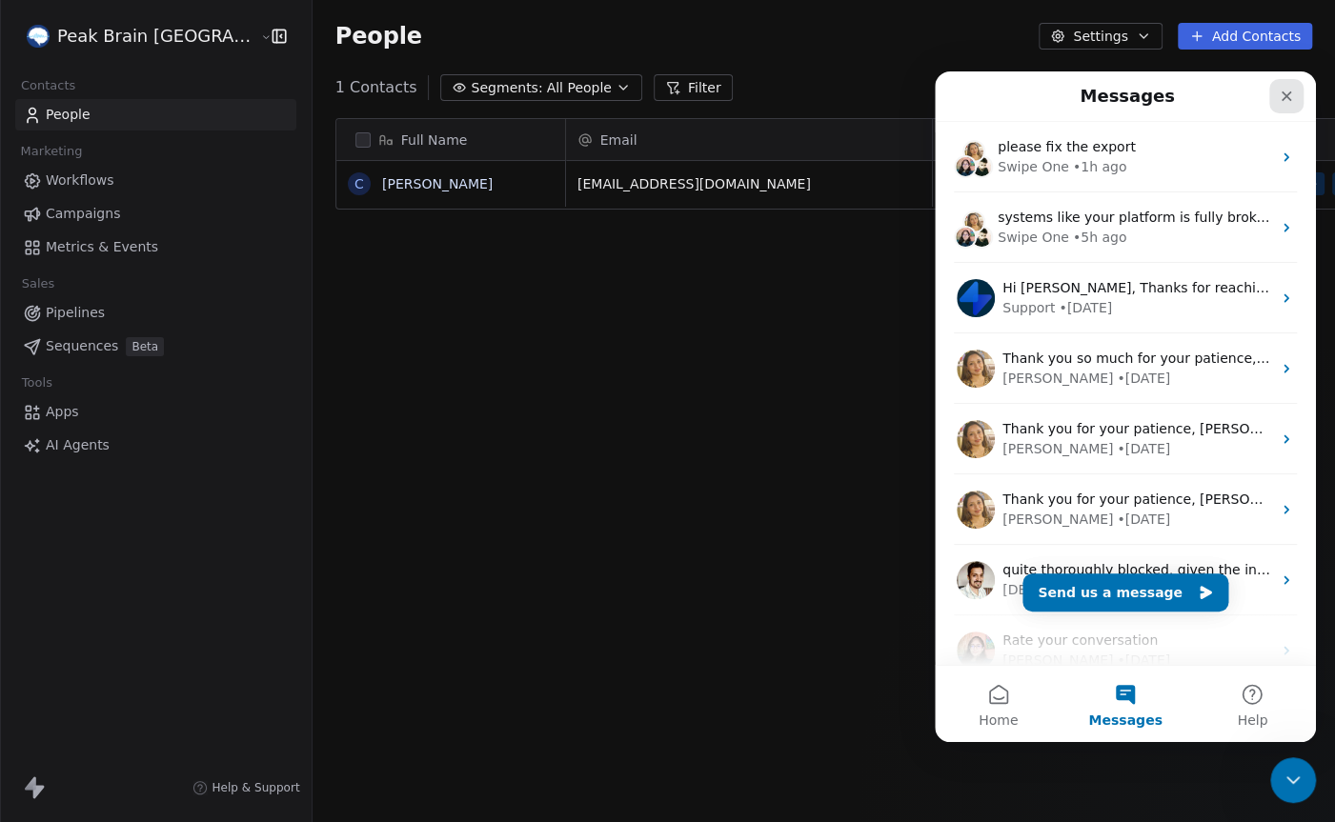
click at [1281, 94] on icon "Close" at bounding box center [1285, 96] width 15 height 15
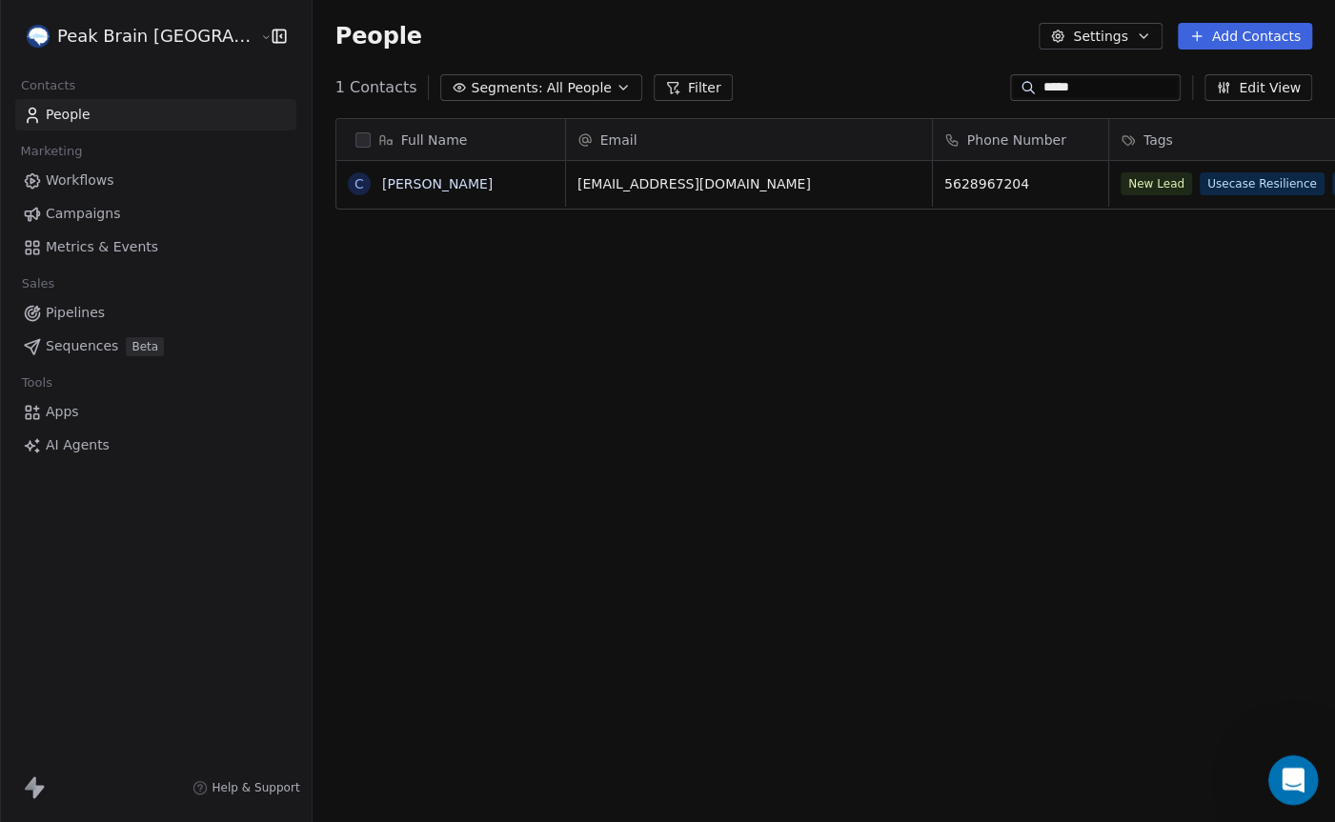
click at [1285, 783] on icon "Open Intercom Messenger" at bounding box center [1290, 777] width 31 height 31
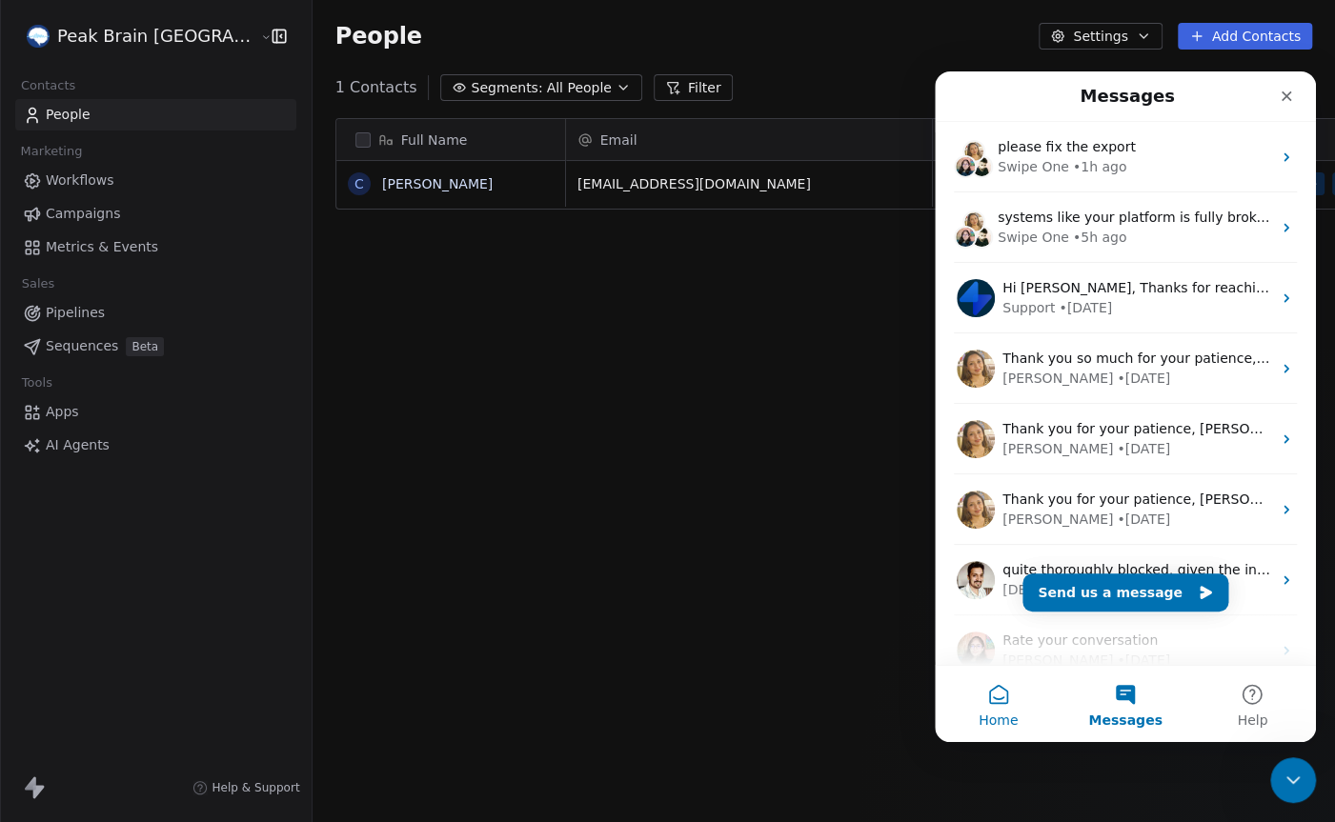
click at [992, 704] on button "Home" at bounding box center [998, 704] width 127 height 76
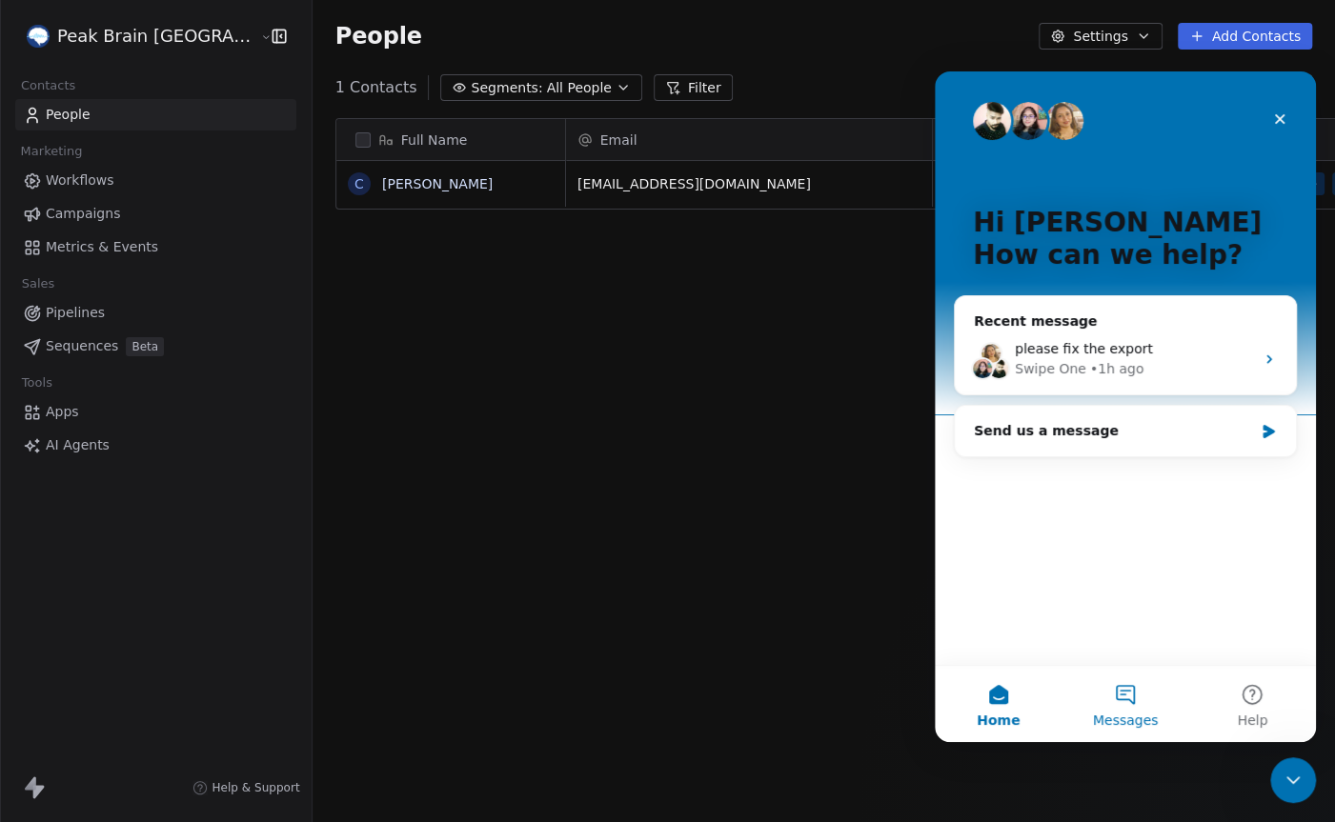
click at [1120, 696] on button "Messages" at bounding box center [1124, 704] width 127 height 76
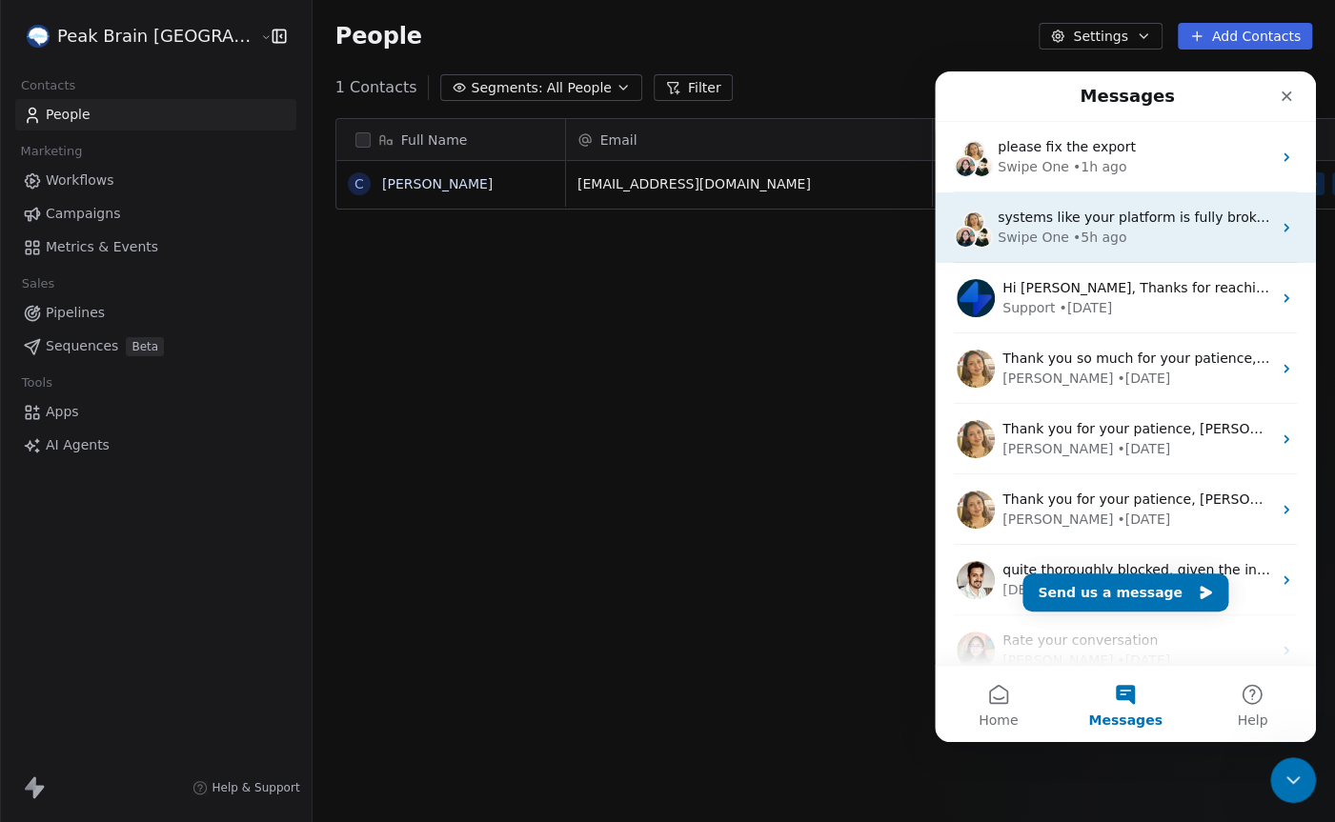
click at [1149, 228] on div "Swipe One • 5h ago" at bounding box center [1133, 238] width 273 height 20
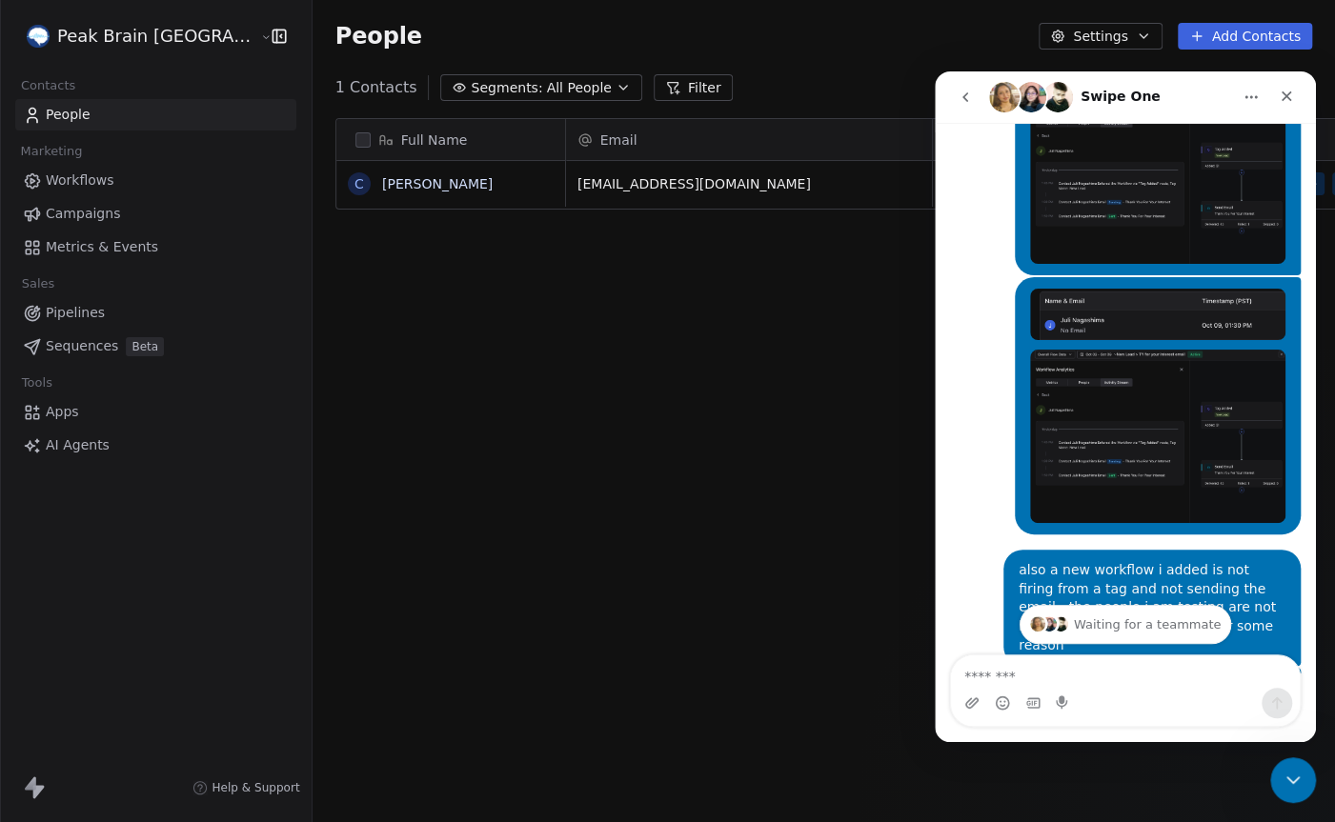
scroll to position [861, 0]
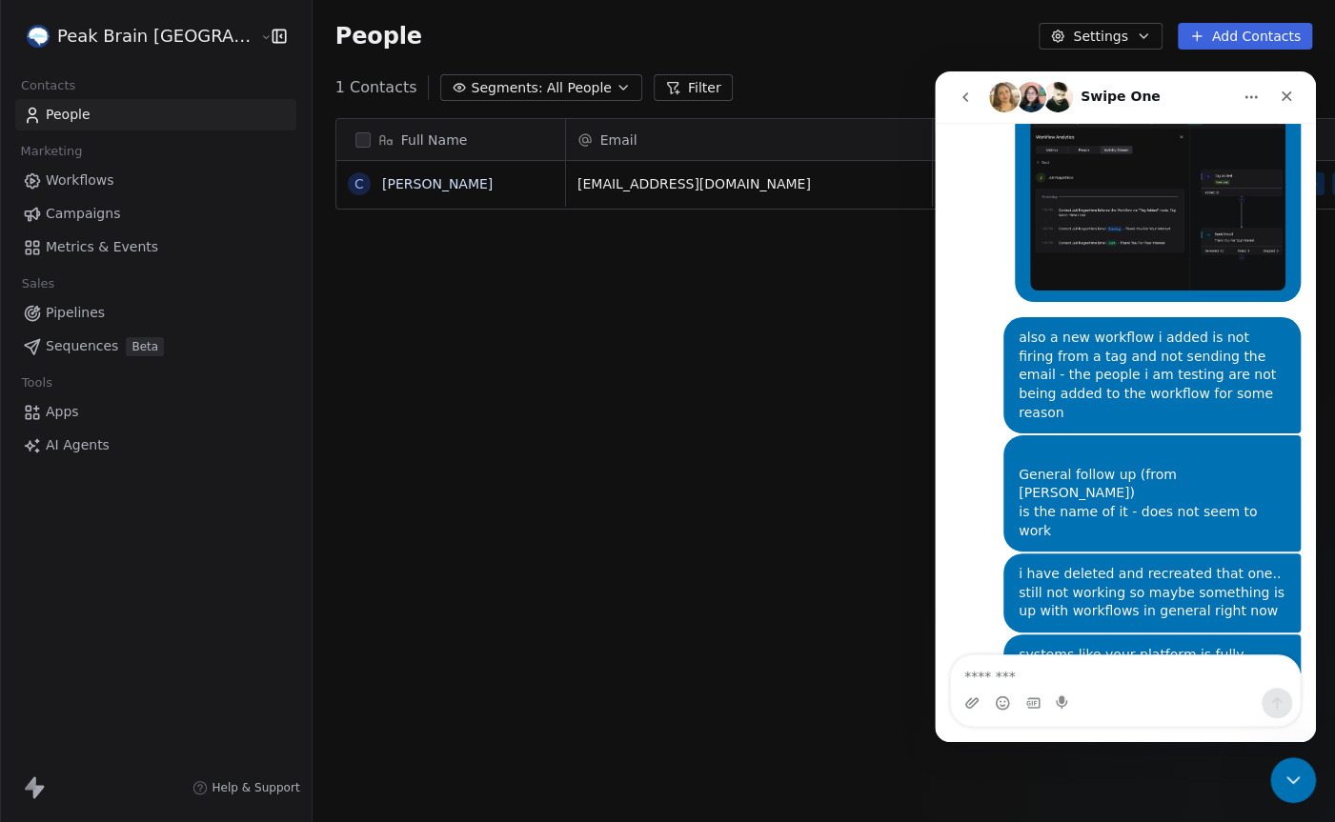
click at [964, 98] on icon "go back" at bounding box center [965, 97] width 6 height 10
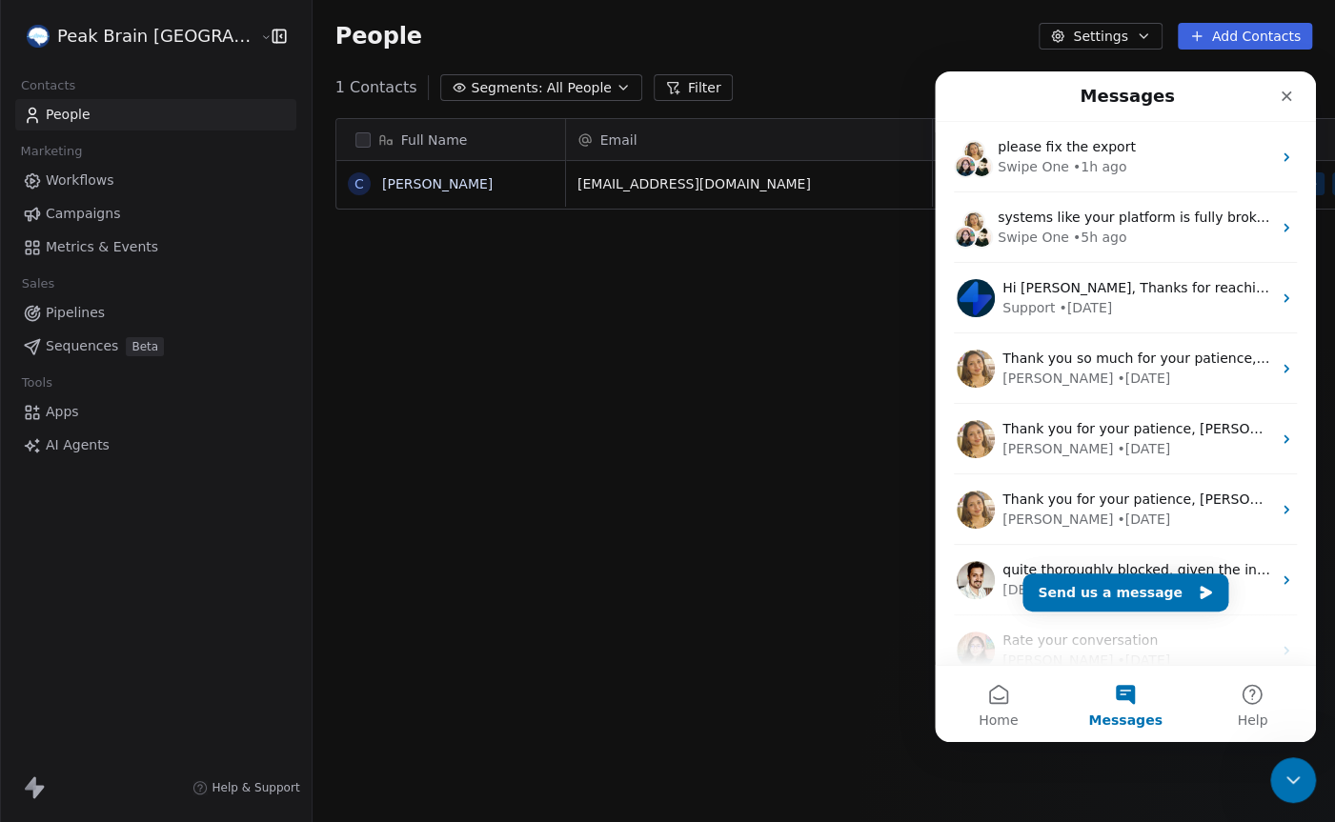
click at [78, 186] on span "Workflows" at bounding box center [80, 181] width 69 height 20
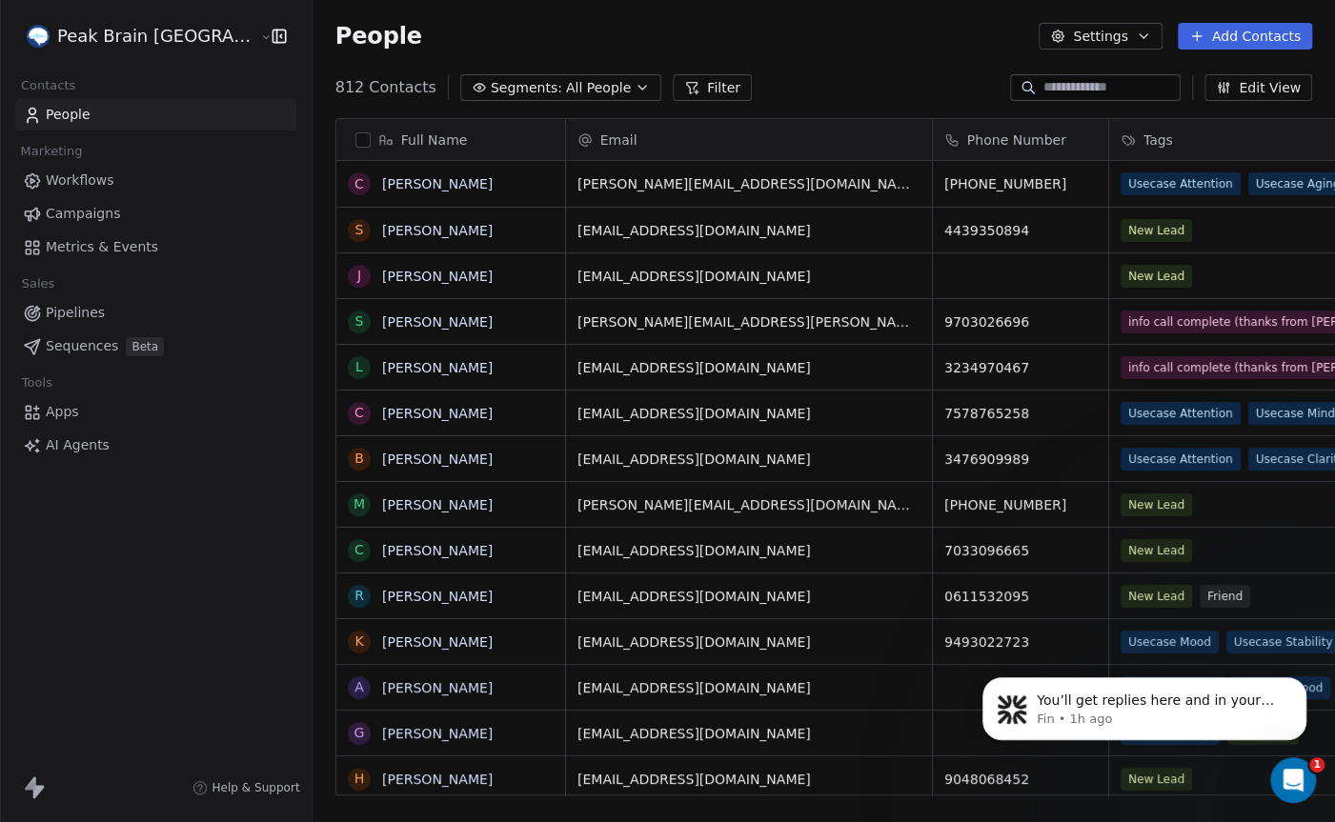
scroll to position [722, 1077]
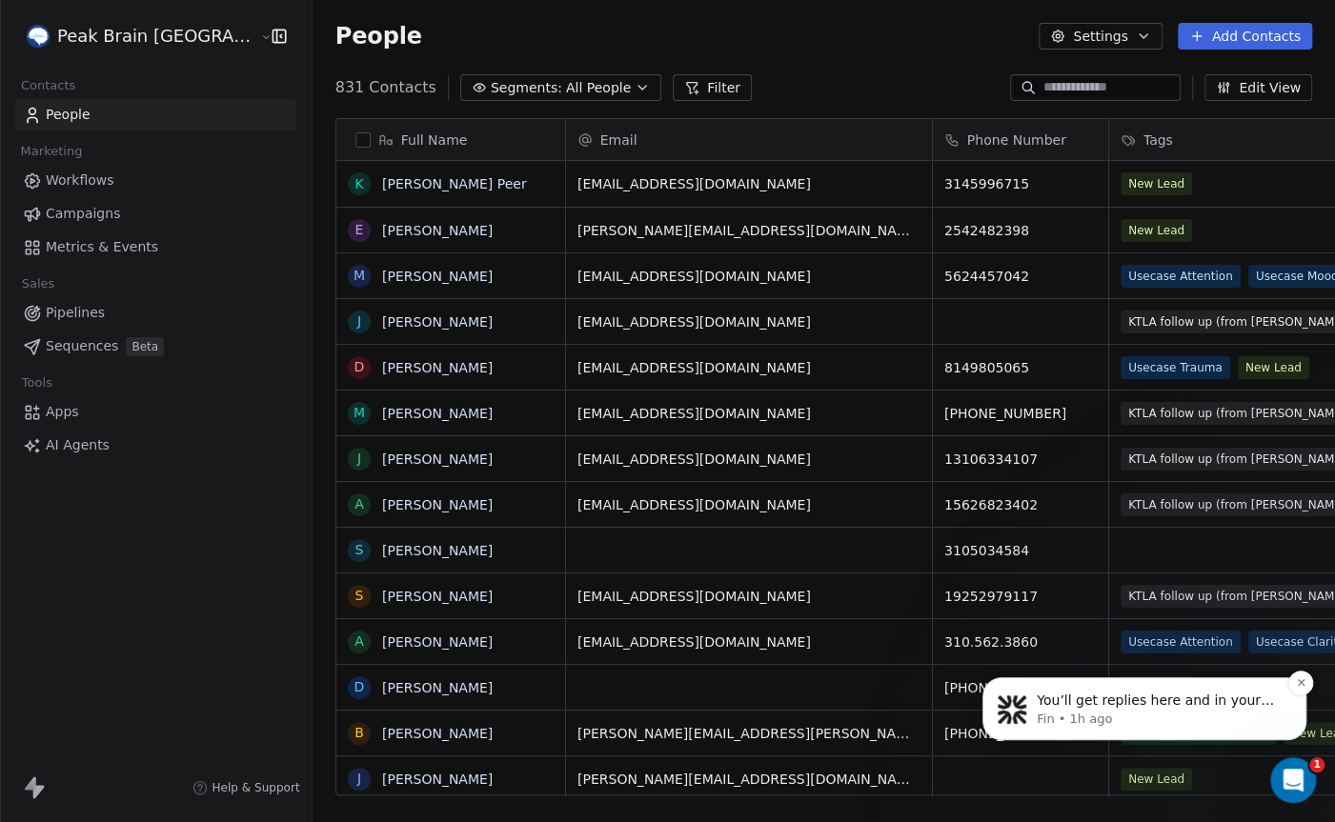
click at [1058, 708] on span "You’ll get replies here and in your email: ✉️ [EMAIL_ADDRESS][DOMAIN_NAME] Our …" at bounding box center [1154, 729] width 237 height 72
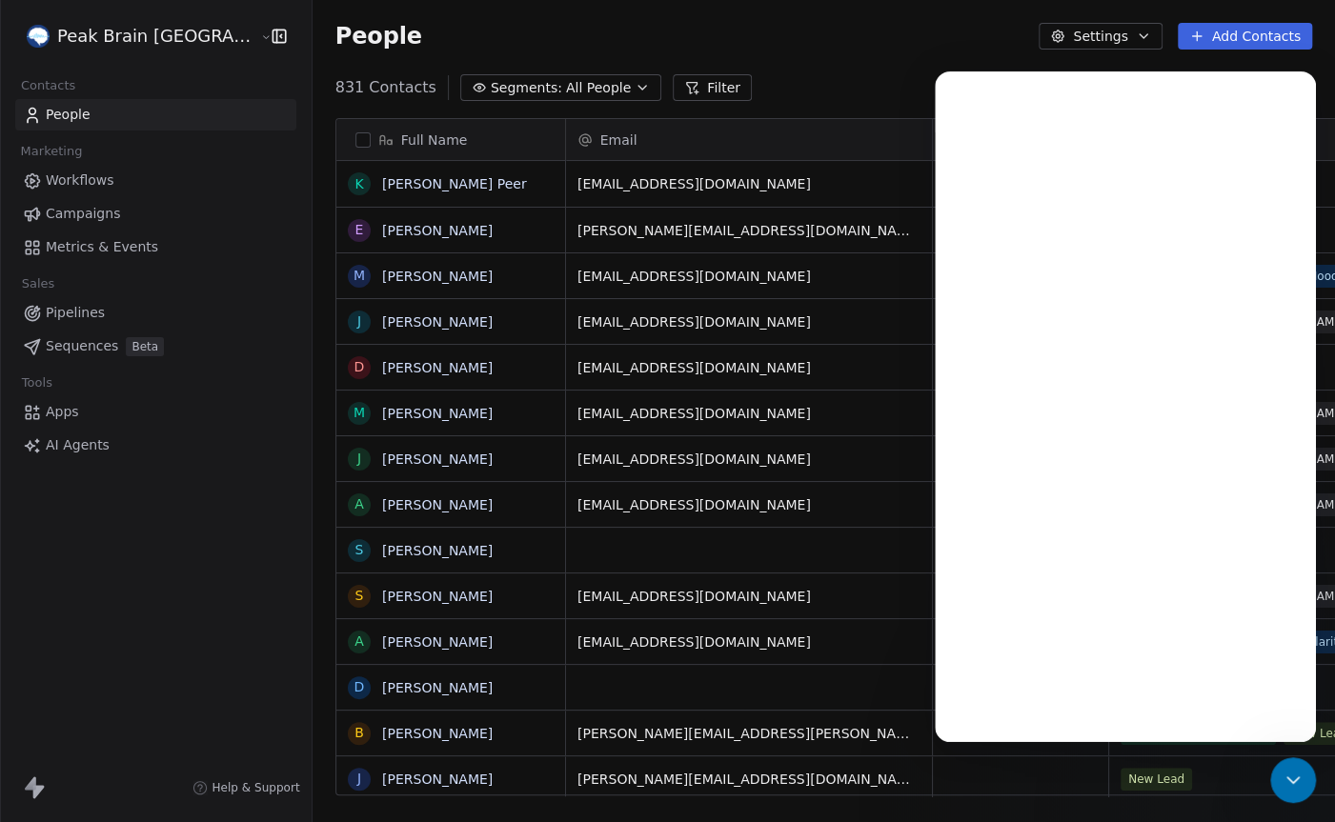
scroll to position [0, 0]
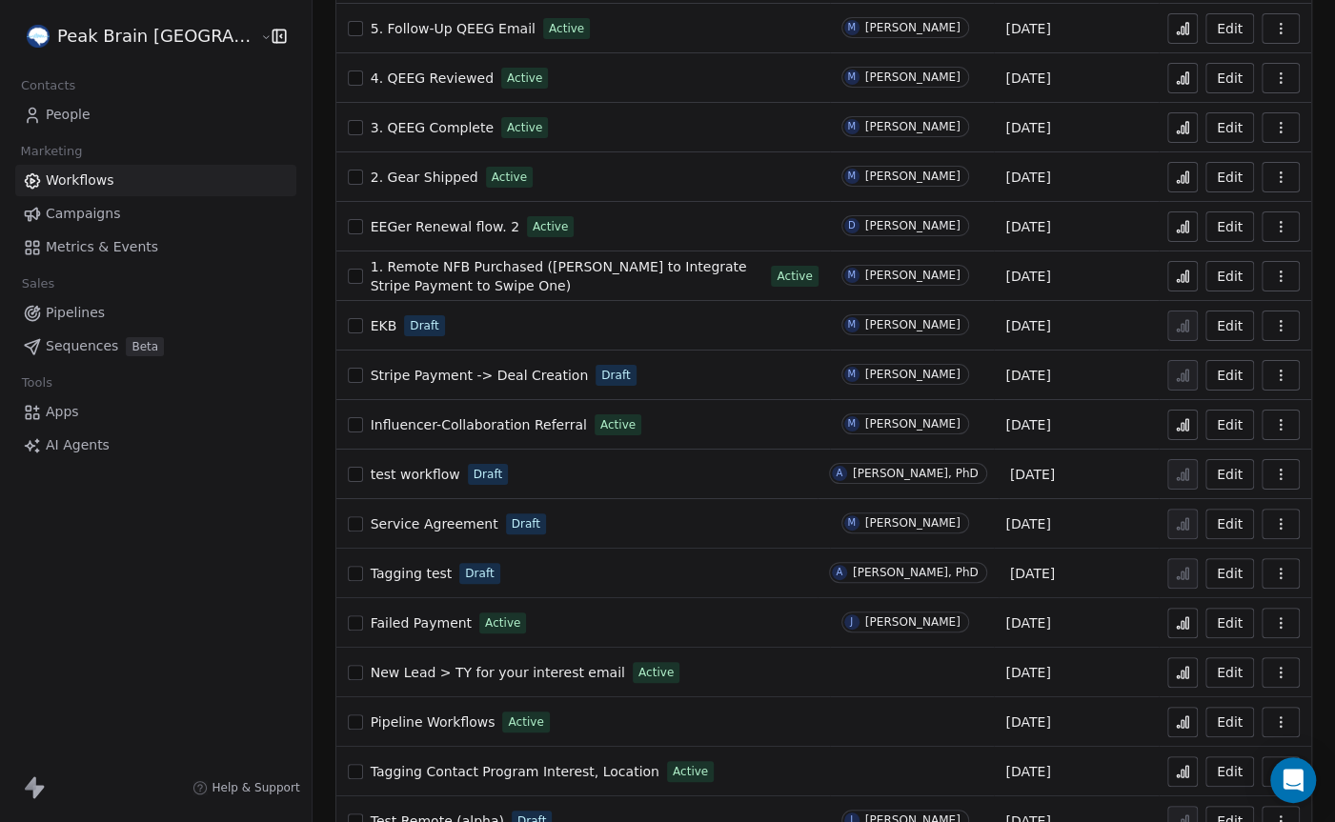
scroll to position [642, 0]
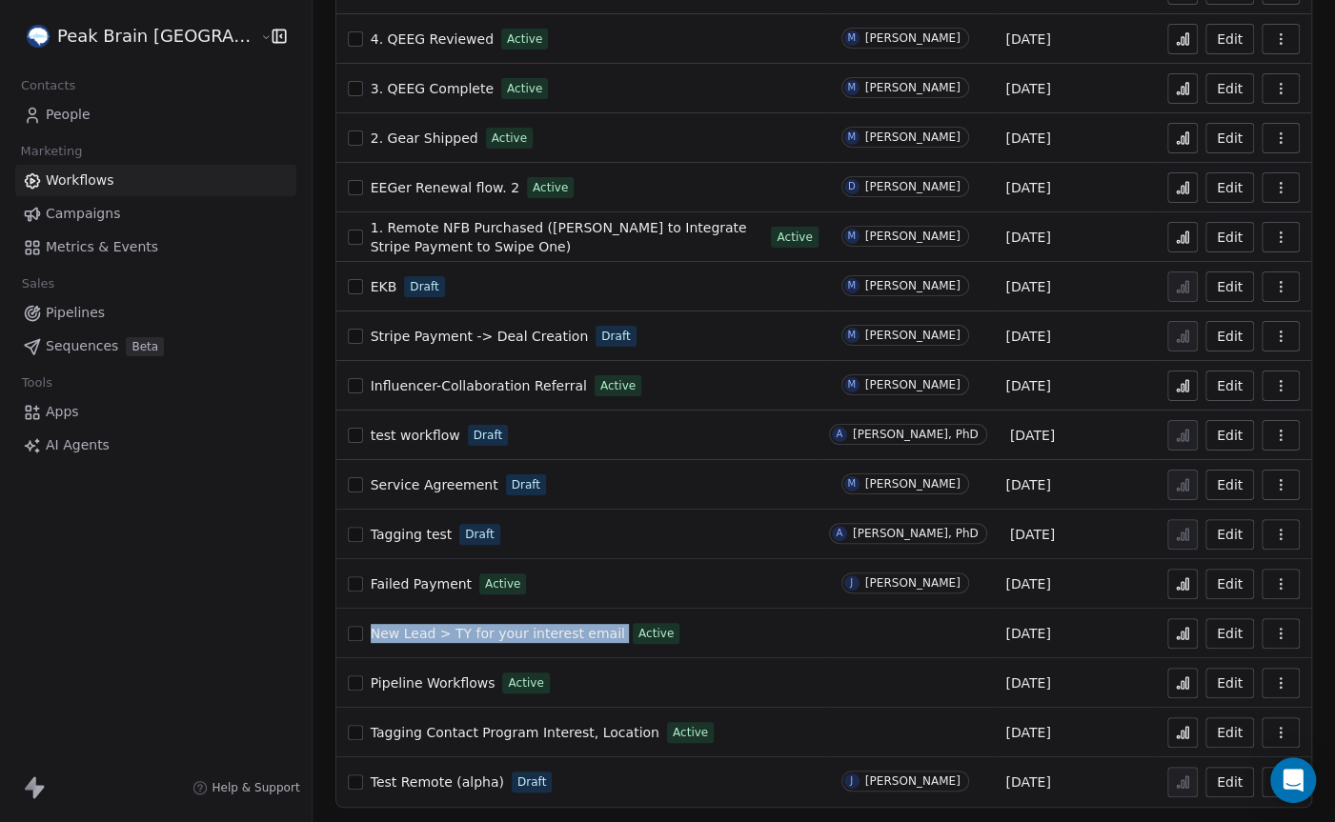
drag, startPoint x: 556, startPoint y: 634, endPoint x: 312, endPoint y: 634, distance: 244.8
click at [348, 634] on div "New Lead > TY for your interest email Active" at bounding box center [583, 633] width 471 height 27
copy span "New Lead > TY for your interest email"
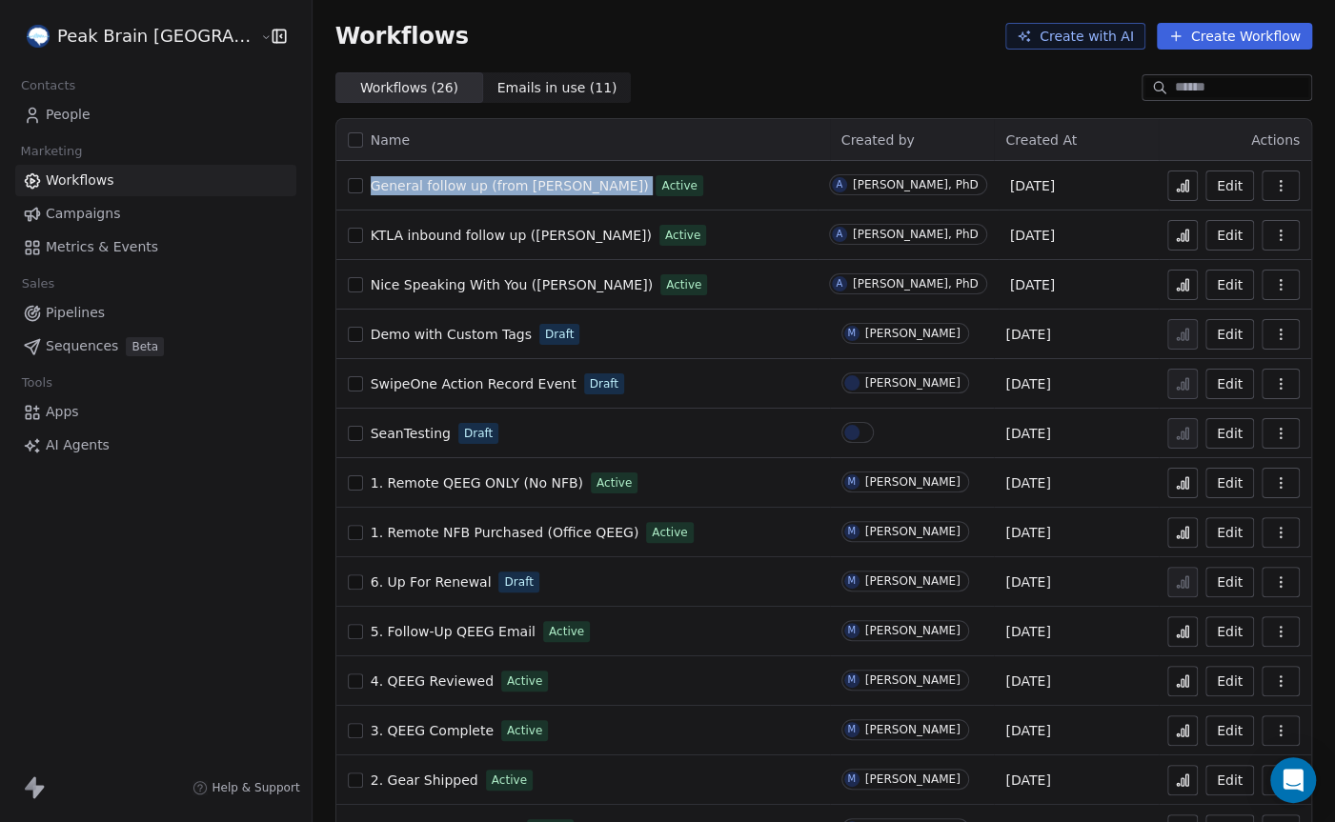
drag, startPoint x: 313, startPoint y: 184, endPoint x: 525, endPoint y: 187, distance: 211.5
click at [525, 187] on div "General follow up (from [PERSON_NAME]) Active" at bounding box center [577, 185] width 458 height 27
copy span "General follow up (from [PERSON_NAME])"
click at [1195, 186] on button at bounding box center [1182, 186] width 30 height 30
click at [1298, 778] on icon "Open Intercom Messenger" at bounding box center [1292, 780] width 22 height 25
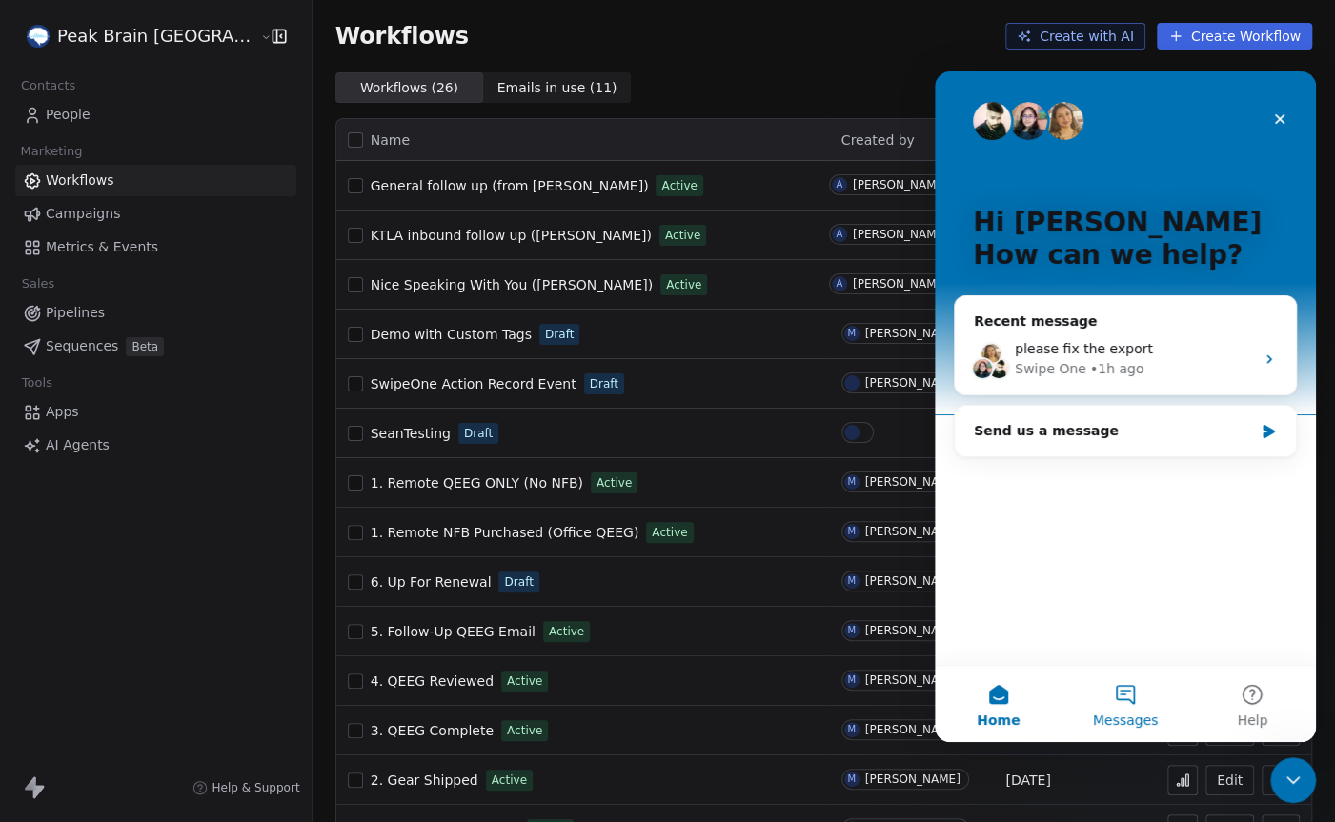
click at [1117, 699] on button "Messages" at bounding box center [1124, 704] width 127 height 76
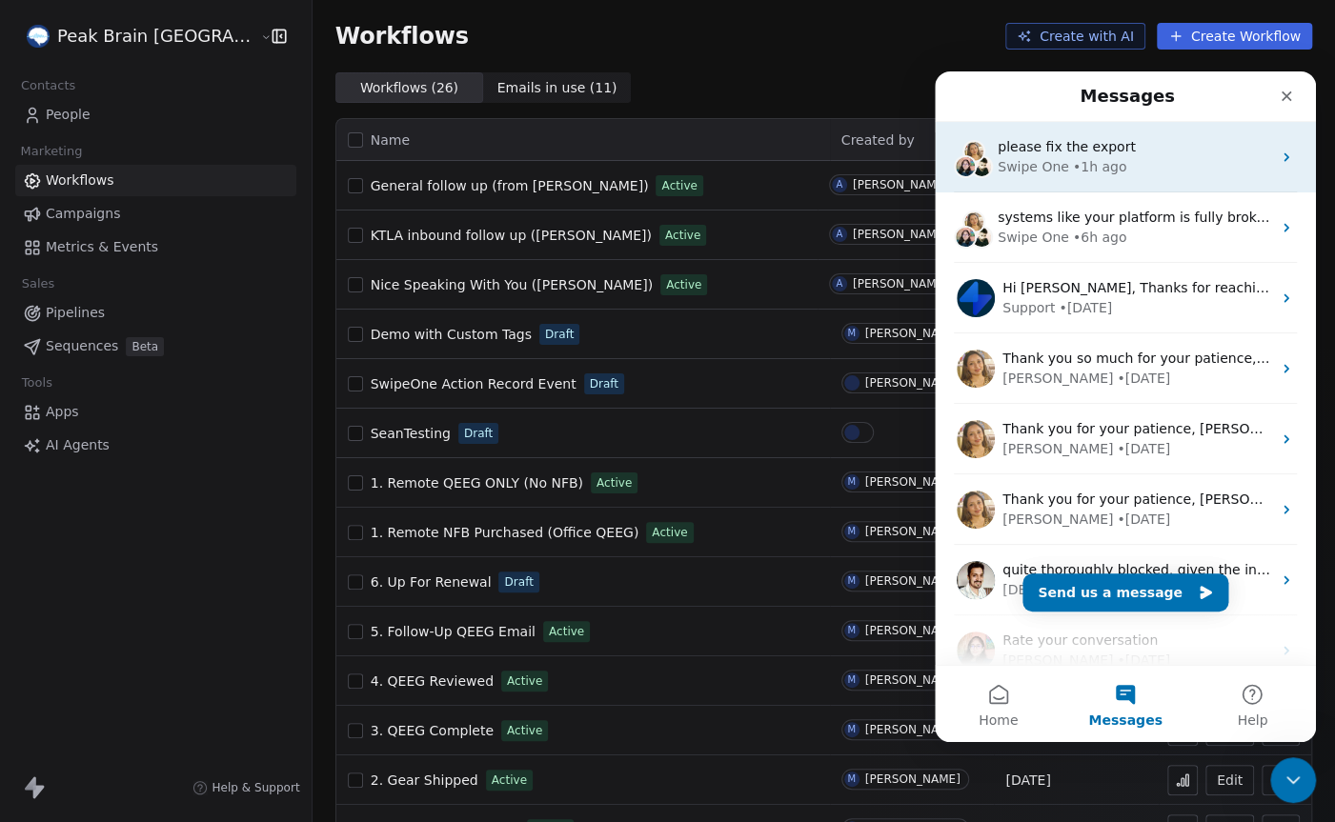
click at [1079, 152] on span "please fix the export" at bounding box center [1066, 146] width 138 height 15
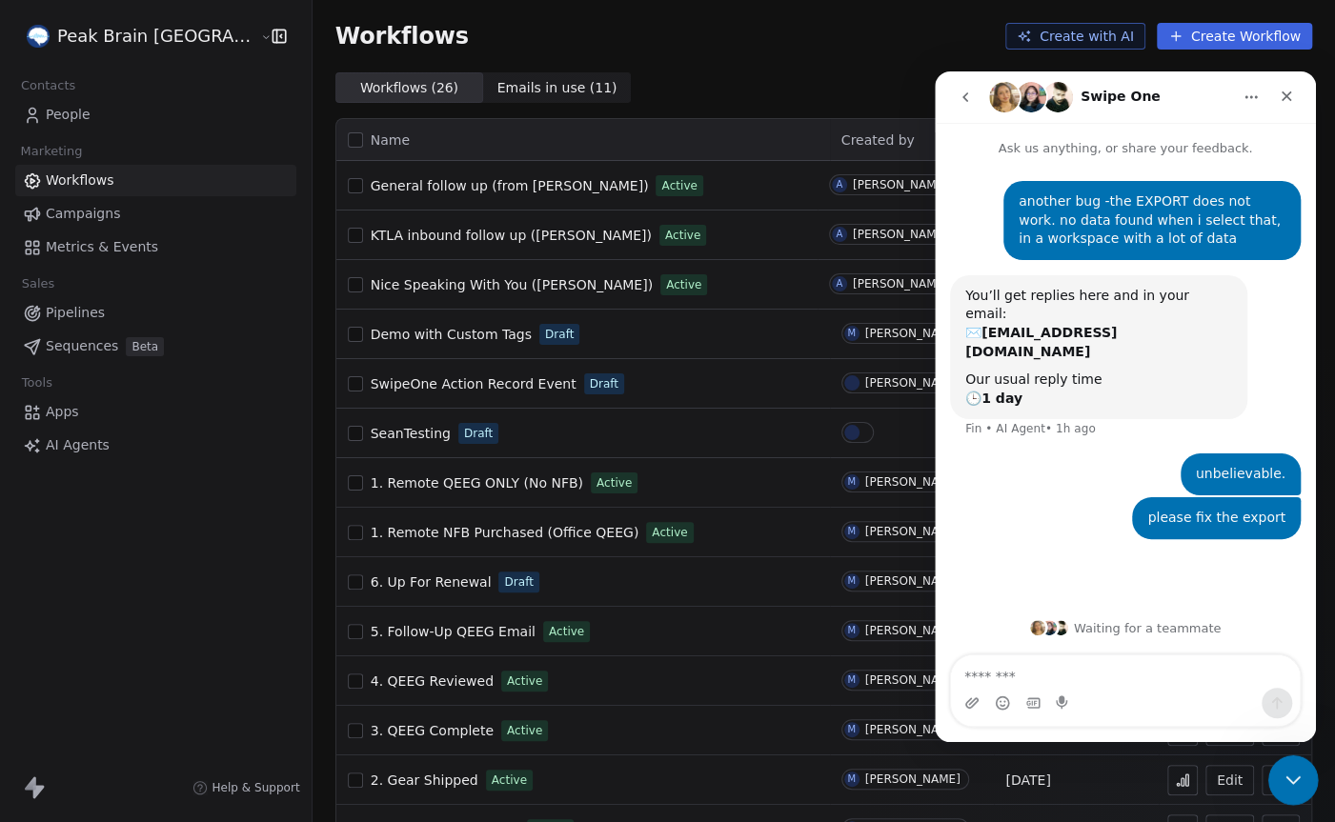
click at [1286, 773] on icon "Close Intercom Messenger" at bounding box center [1289, 777] width 23 height 23
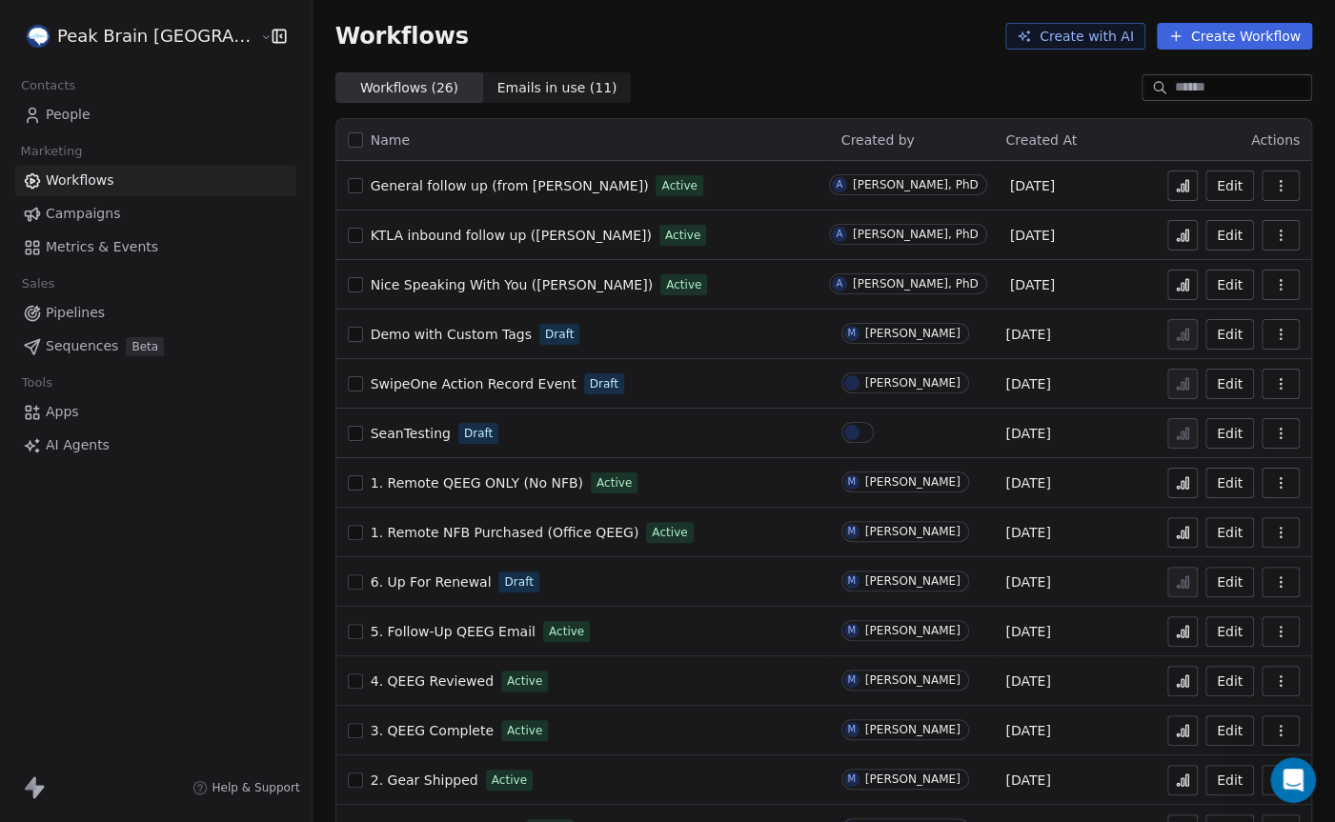
click at [697, 72] on div "Workflows ( 26 ) Workflows ( 26 ) Emails in use ( 11 ) Emails in use ( 11 )" at bounding box center [823, 87] width 1022 height 30
click at [211, 787] on span "Help & Support" at bounding box center [255, 787] width 88 height 15
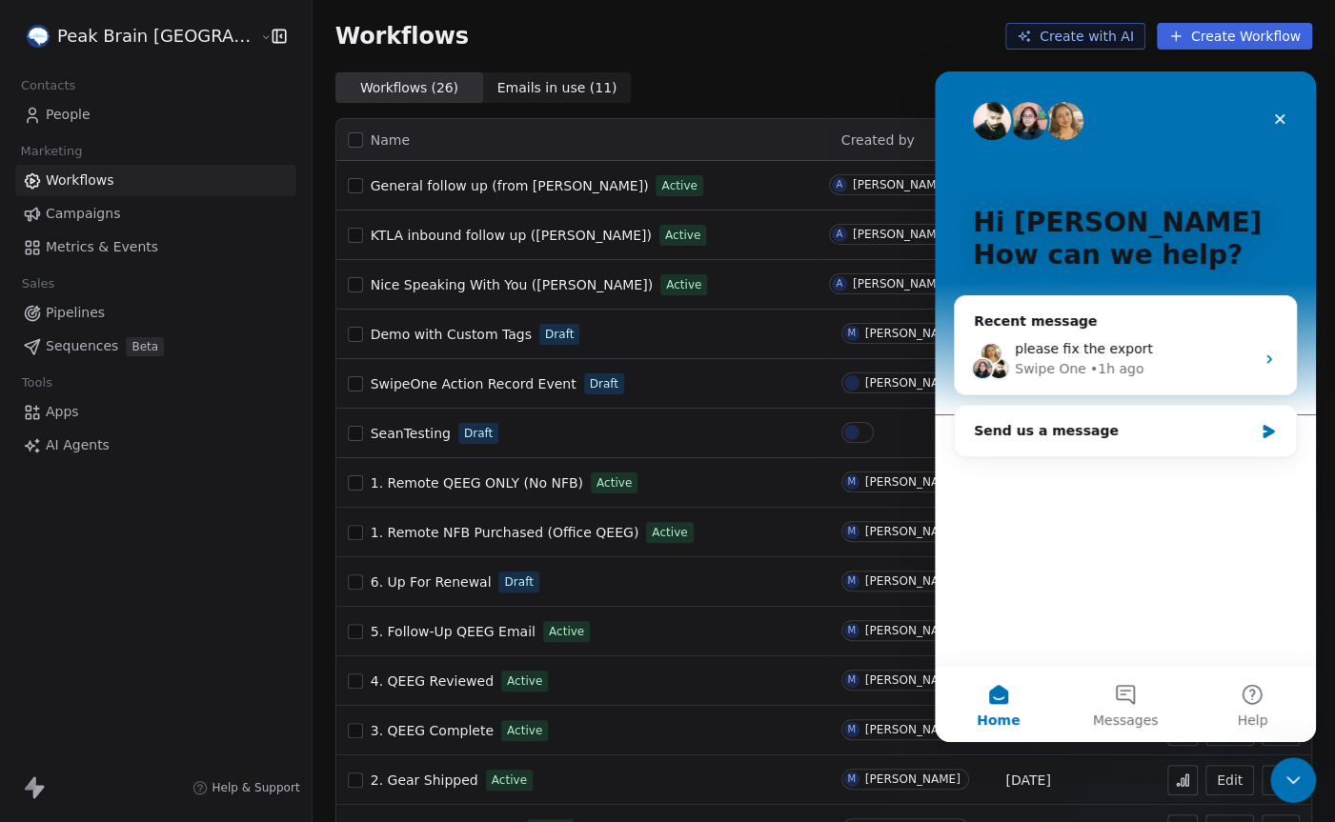
click at [211, 787] on span "Help & Support" at bounding box center [255, 787] width 88 height 15
click at [1288, 785] on icon "Close Intercom Messenger" at bounding box center [1289, 777] width 23 height 23
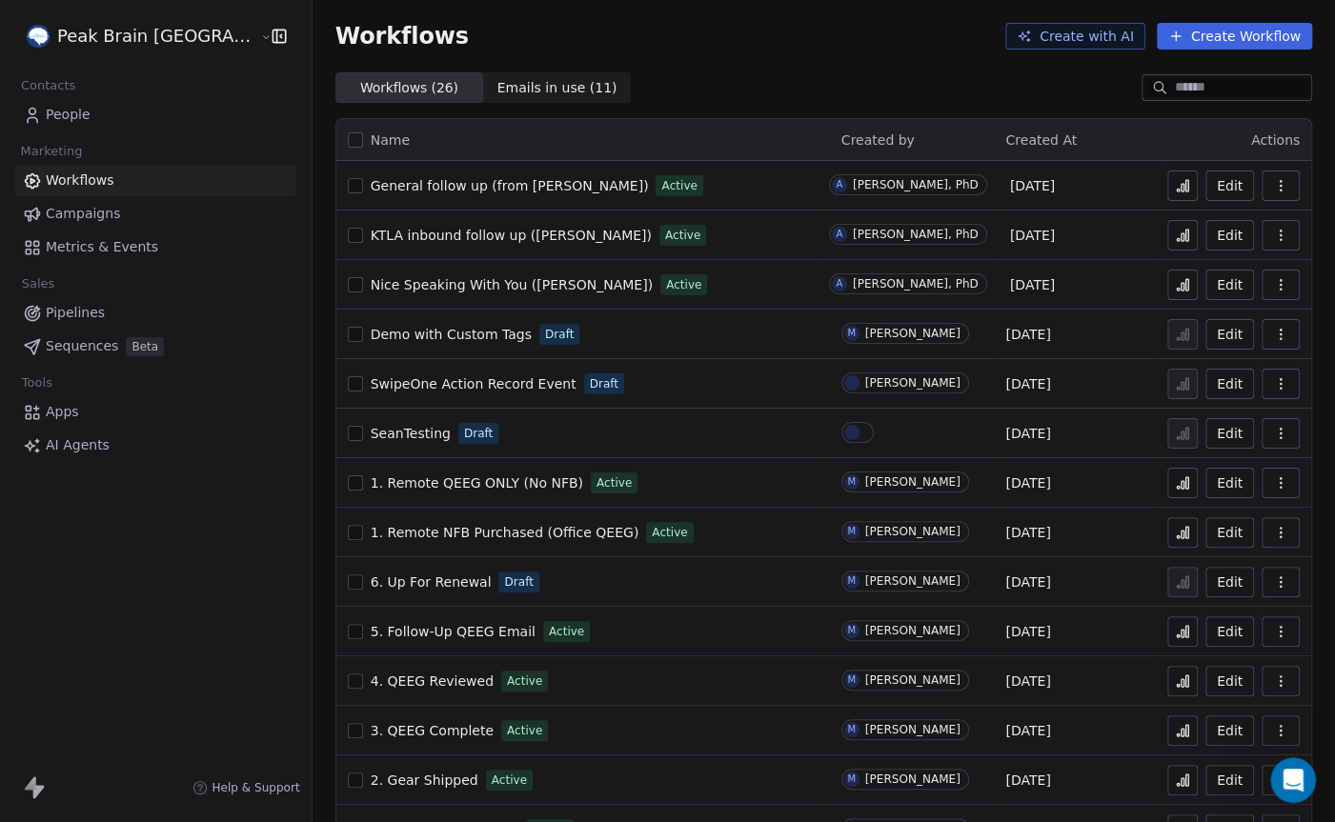
click at [150, 602] on div "Peak Brain [GEOGRAPHIC_DATA] Contacts People Marketing Workflows Campaigns Metr…" at bounding box center [156, 411] width 312 height 822
click at [104, 117] on link "People" at bounding box center [155, 114] width 281 height 31
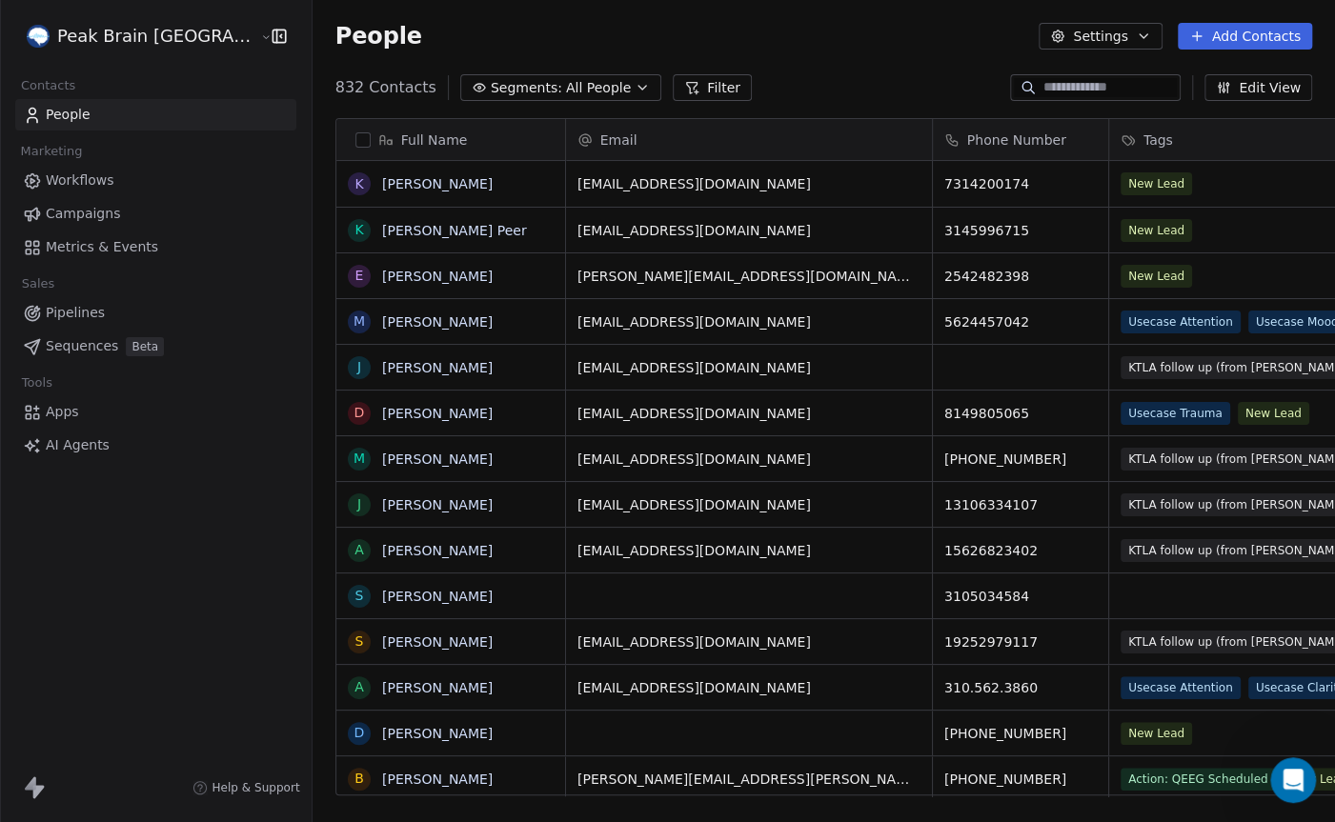
scroll to position [722, 1077]
